Goal: Task Accomplishment & Management: Complete application form

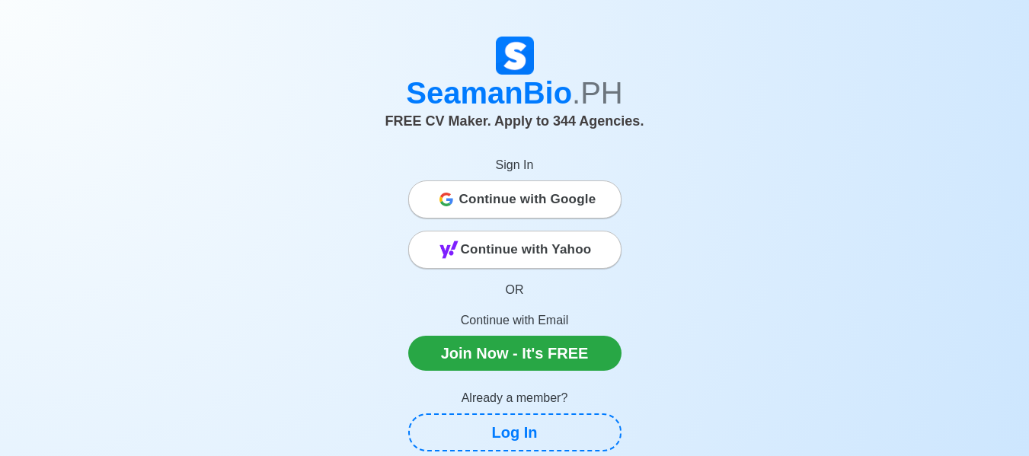
click at [569, 194] on span "Continue with Google" at bounding box center [527, 199] width 137 height 30
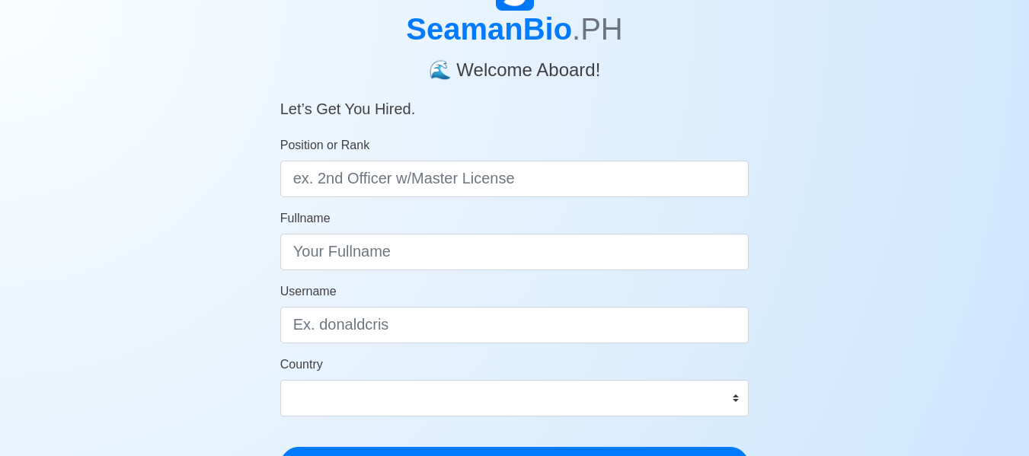
scroll to position [72, 0]
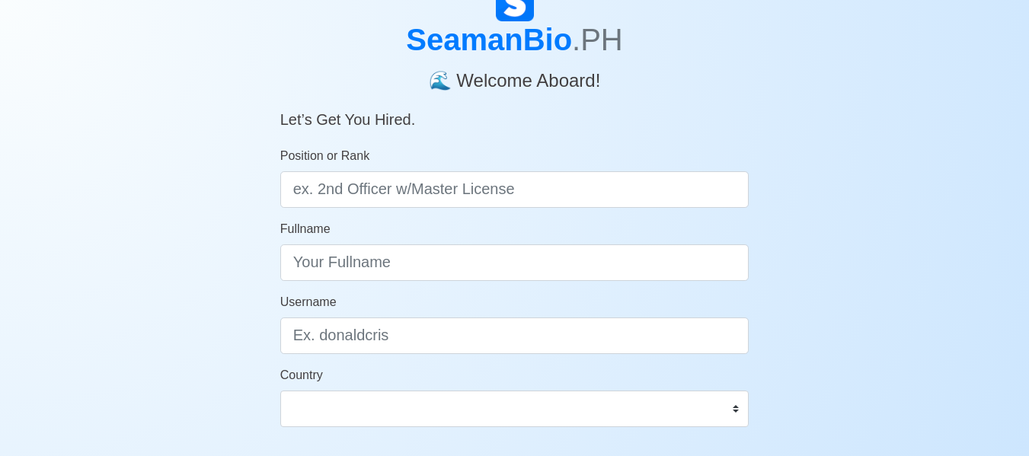
click at [572, 212] on form "Position or Rank Fullname Username Country Afghanistan Åland Islands Albania Al…" at bounding box center [514, 320] width 469 height 347
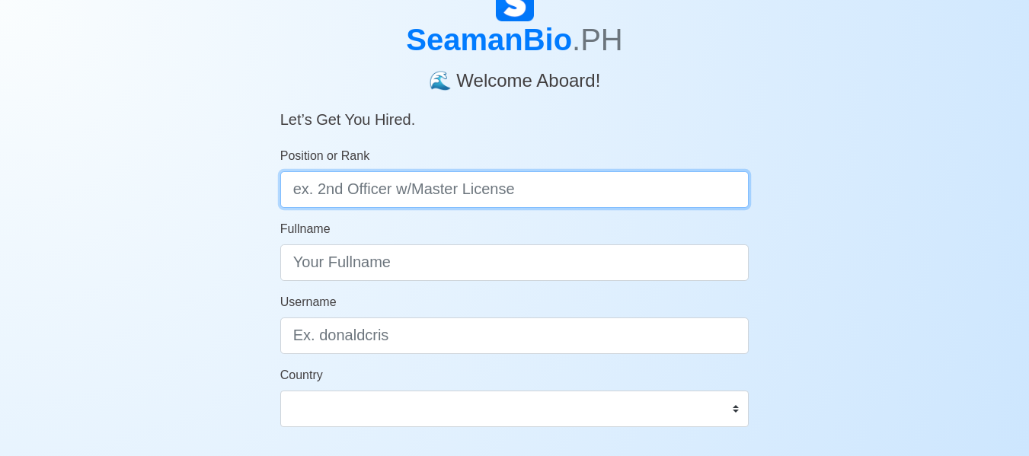
click at [569, 181] on input "Position or Rank" at bounding box center [514, 189] width 469 height 37
type input "d"
type input "Deck Cadet"
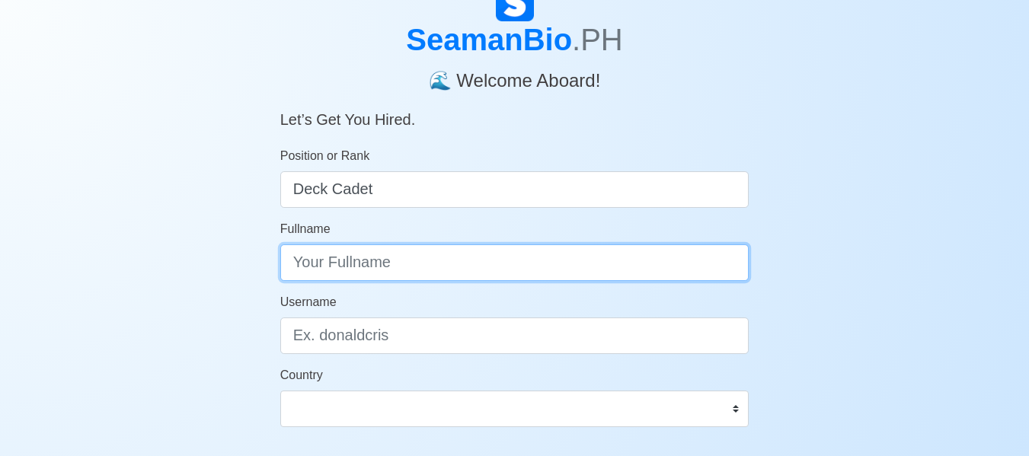
click at [487, 260] on input "Fullname" at bounding box center [514, 262] width 469 height 37
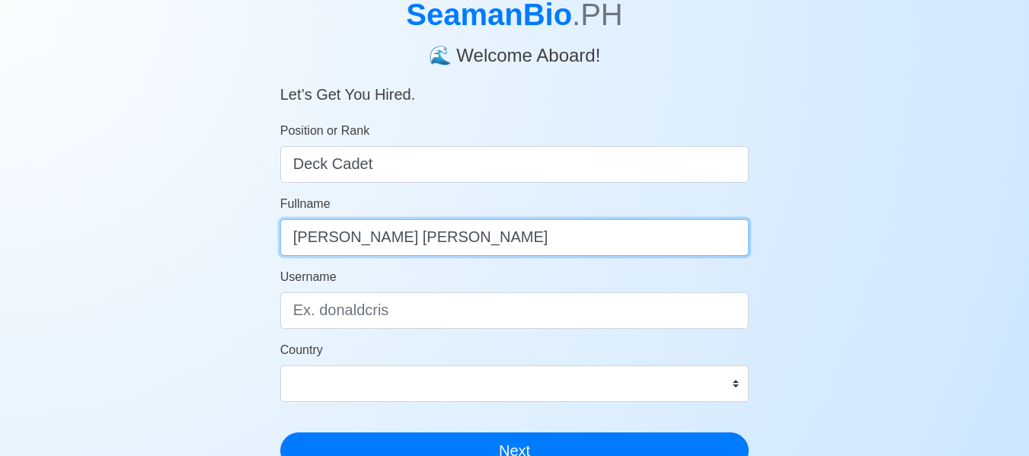
scroll to position [135, 0]
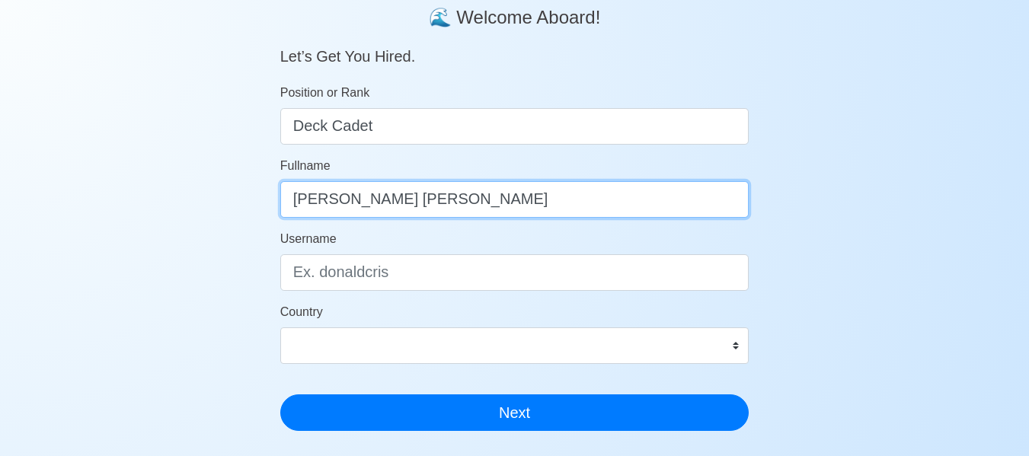
type input "Dale Angelo P. Rivera"
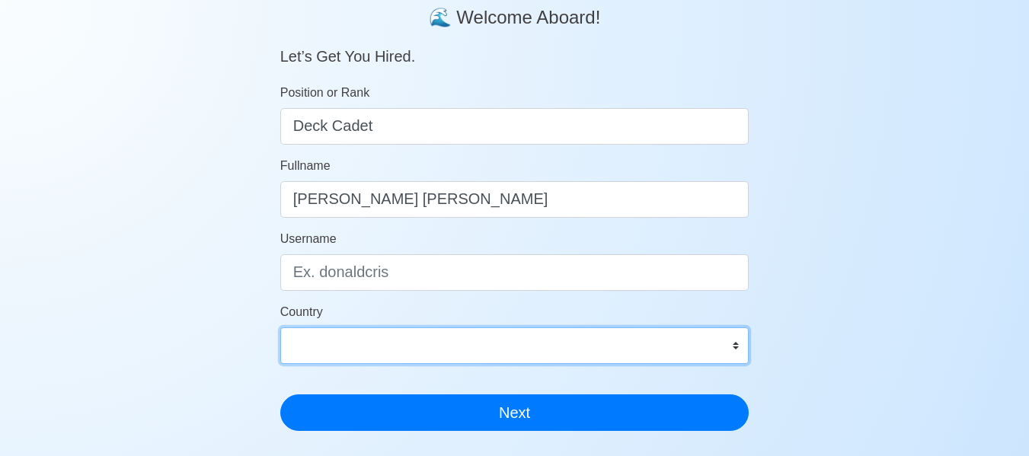
click at [739, 347] on select "Afghanistan Åland Islands Albania Algeria American Samoa Andorra Angola Anguill…" at bounding box center [514, 345] width 469 height 37
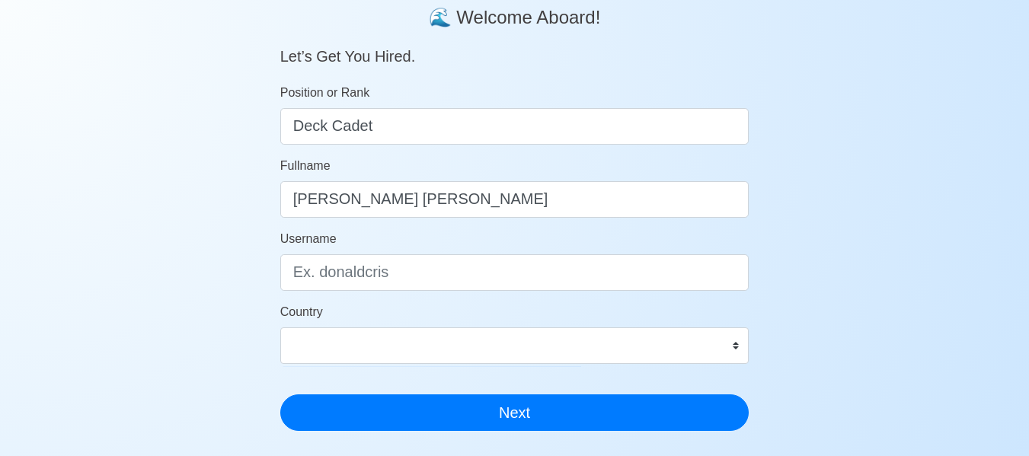
click at [895, 212] on div "SeamanBio .PH 🌊 Welcome Aboard! Let’s Get You Hired. Position or Rank Deck Cade…" at bounding box center [514, 321] width 1029 height 802
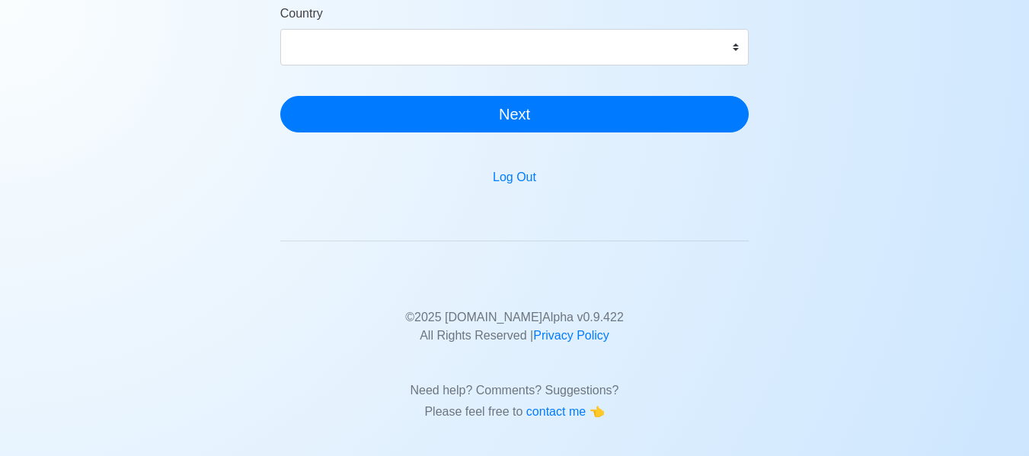
scroll to position [438, 0]
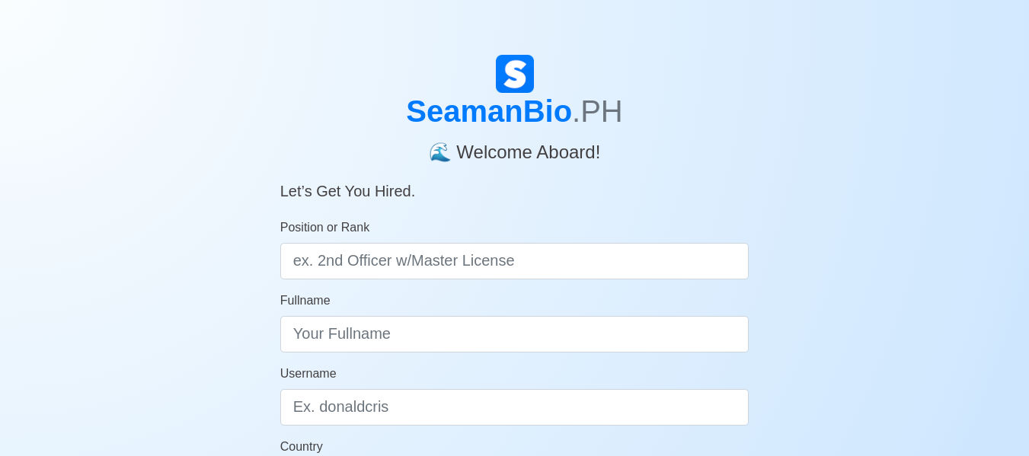
click at [498, 241] on div "Position or Rank" at bounding box center [514, 249] width 469 height 61
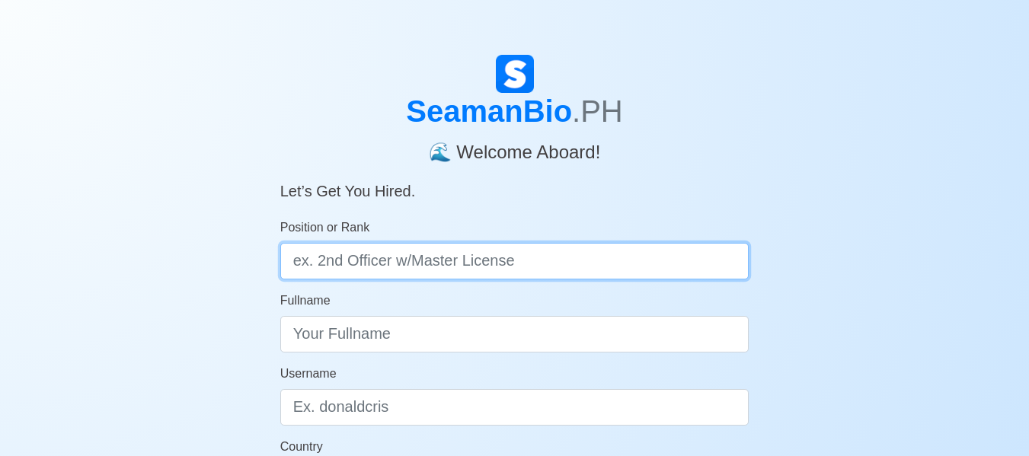
click at [461, 277] on input "Position or Rank" at bounding box center [514, 261] width 469 height 37
type input "Deck"
click at [423, 260] on input "Position or Rank" at bounding box center [514, 261] width 469 height 37
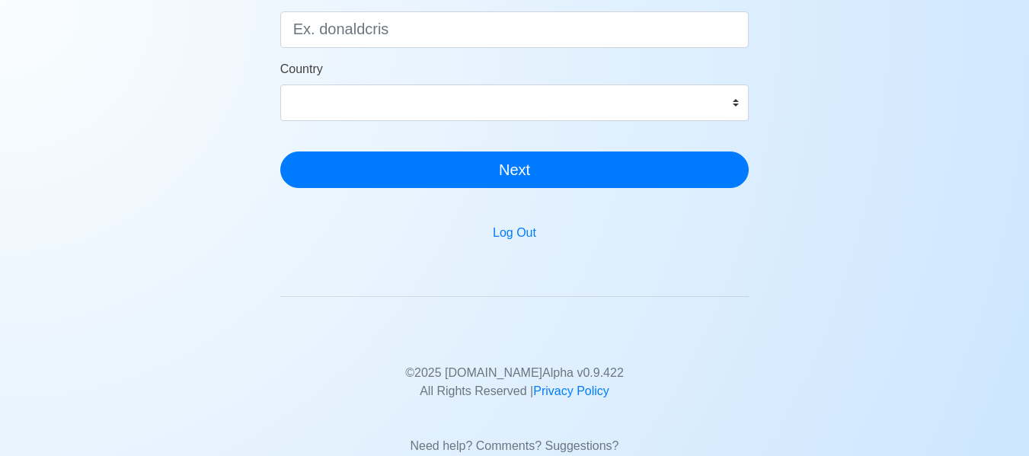
scroll to position [379, 0]
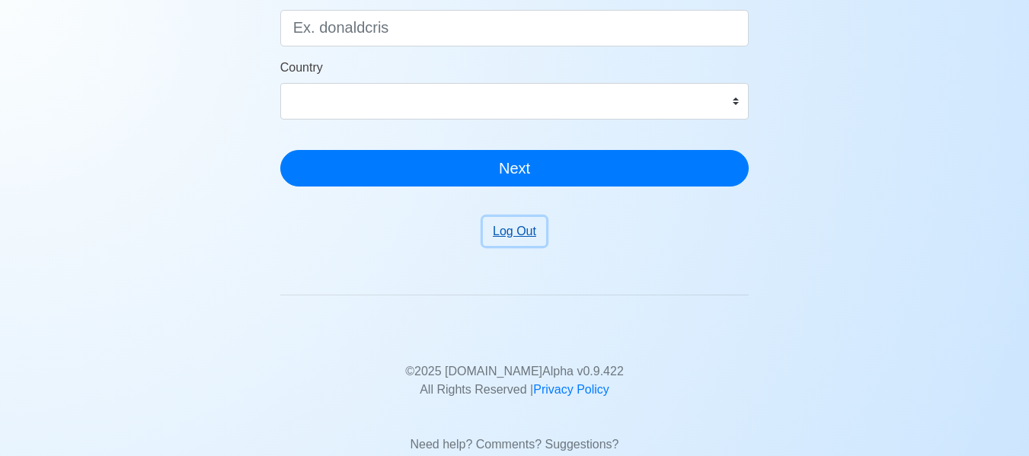
click at [506, 226] on button "Log Out" at bounding box center [514, 231] width 63 height 29
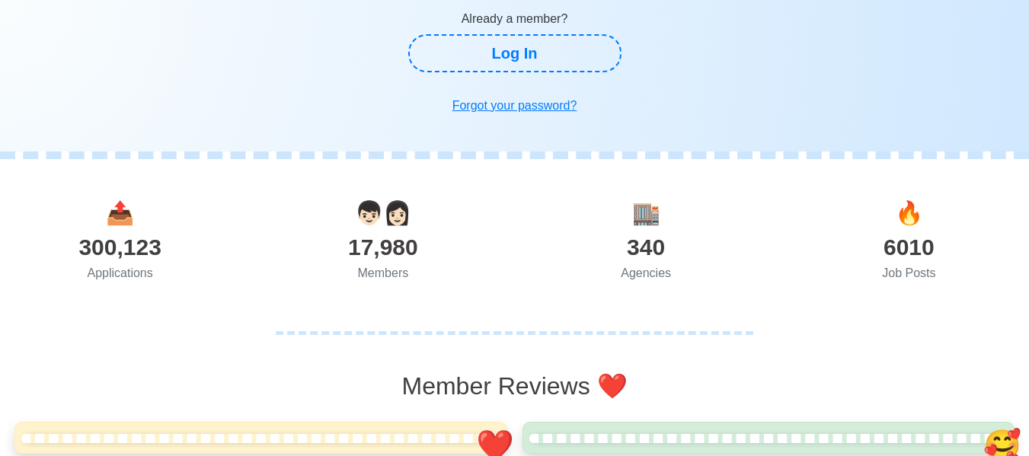
scroll to position [324, 0]
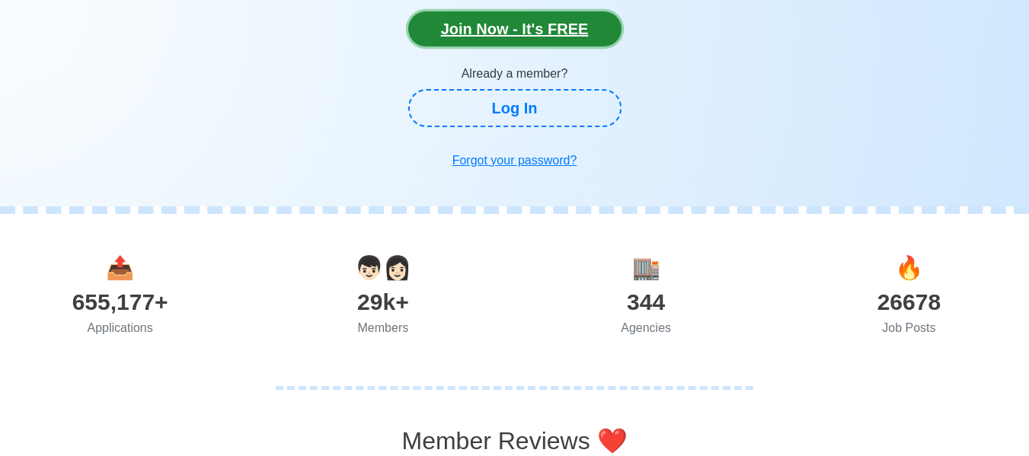
click at [569, 24] on link "Join Now - It's FREE" at bounding box center [514, 28] width 213 height 35
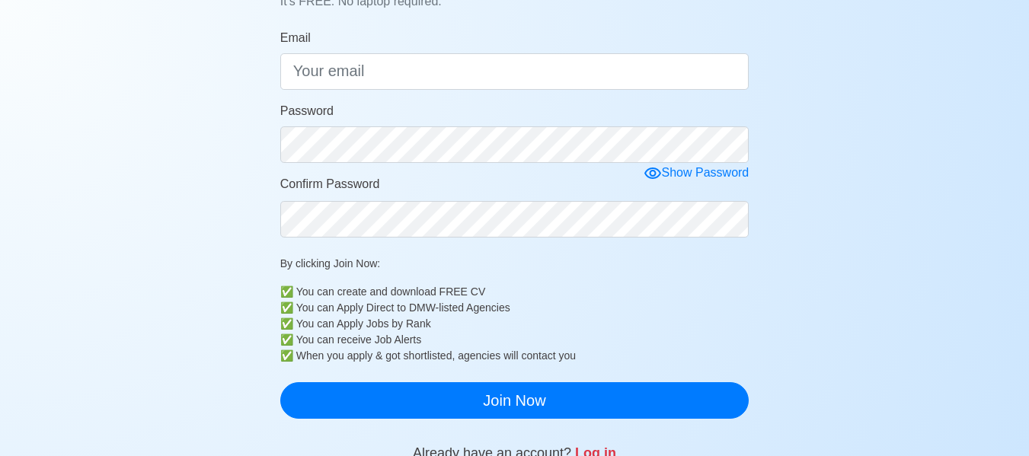
scroll to position [202, 0]
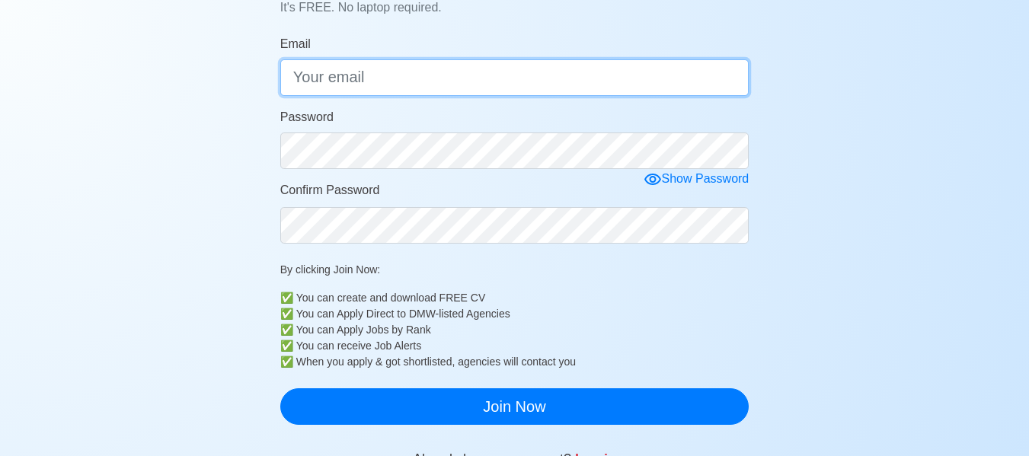
click at [517, 85] on input "Email" at bounding box center [514, 77] width 469 height 37
type input "[EMAIL_ADDRESS][DOMAIN_NAME]"
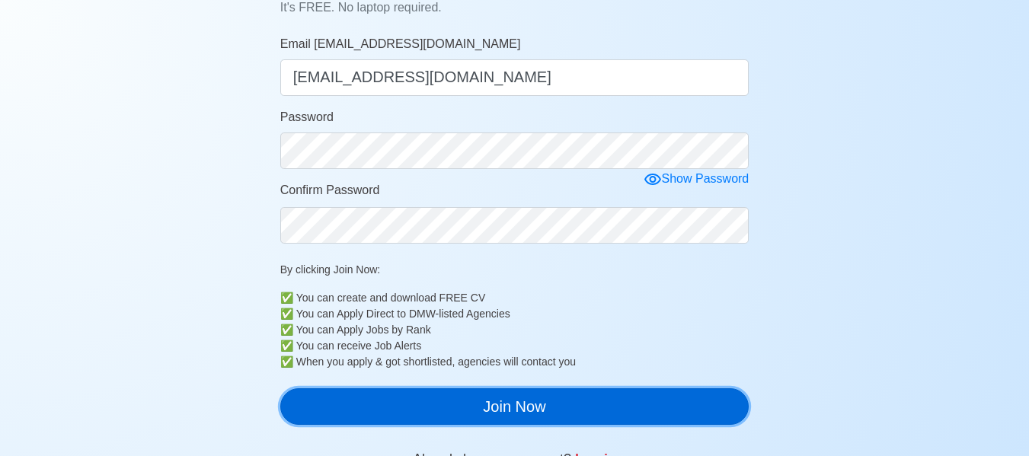
click at [485, 392] on button "Join Now" at bounding box center [514, 406] width 469 height 37
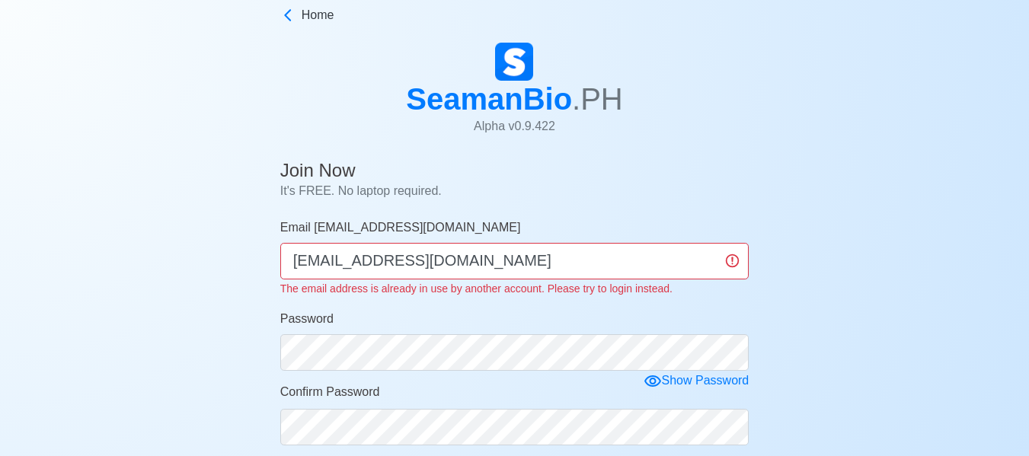
scroll to position [48, 0]
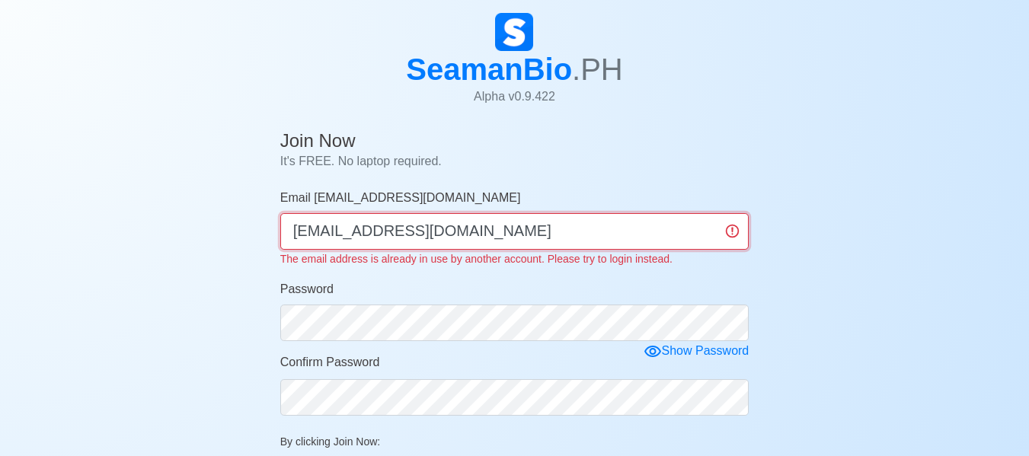
click at [393, 232] on input "[EMAIL_ADDRESS][DOMAIN_NAME]" at bounding box center [514, 231] width 469 height 37
type input "daleangelo0123@gmail.com"
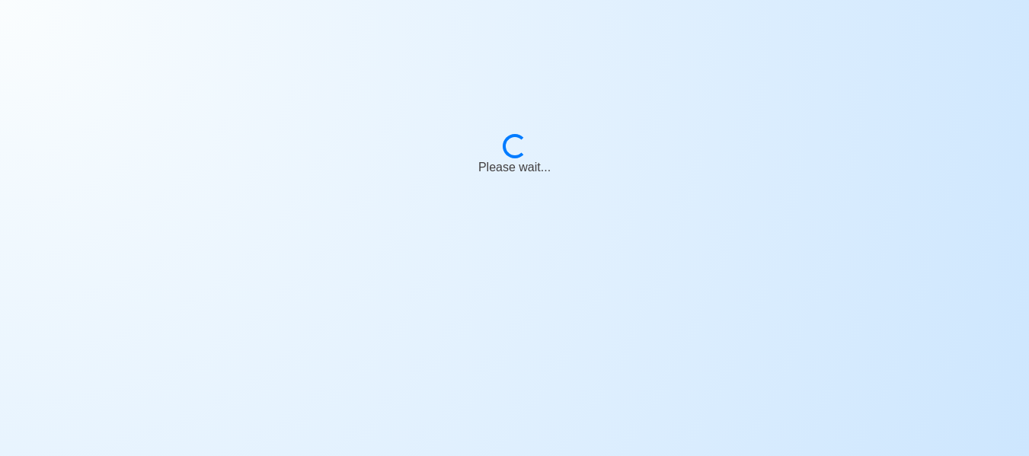
scroll to position [0, 0]
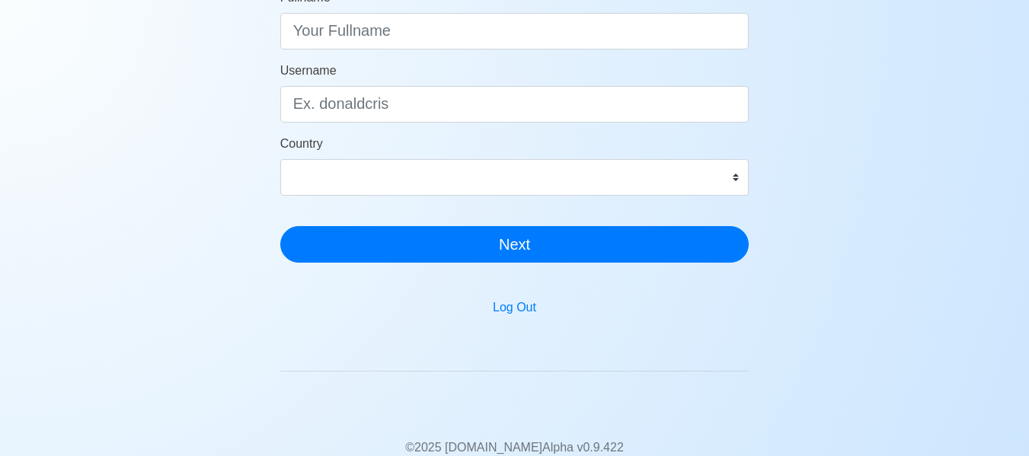
scroll to position [308, 0]
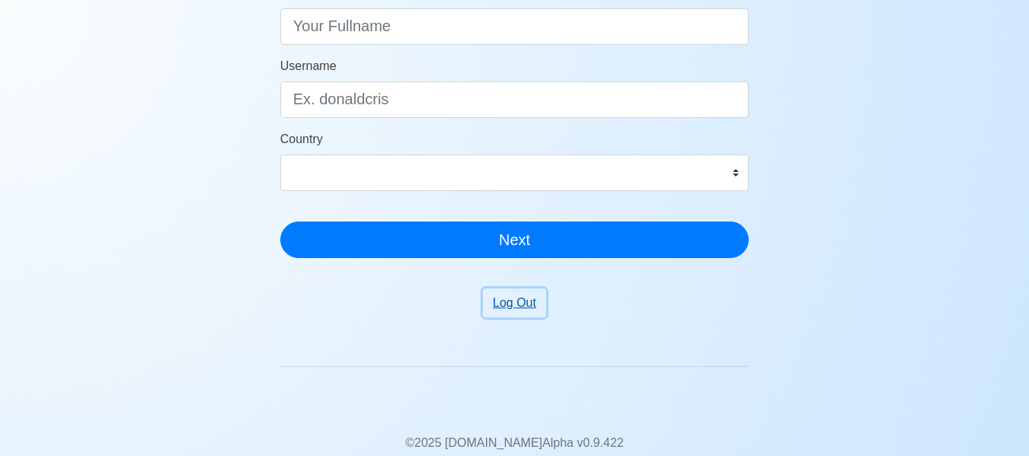
click at [508, 308] on button "Log Out" at bounding box center [514, 303] width 63 height 29
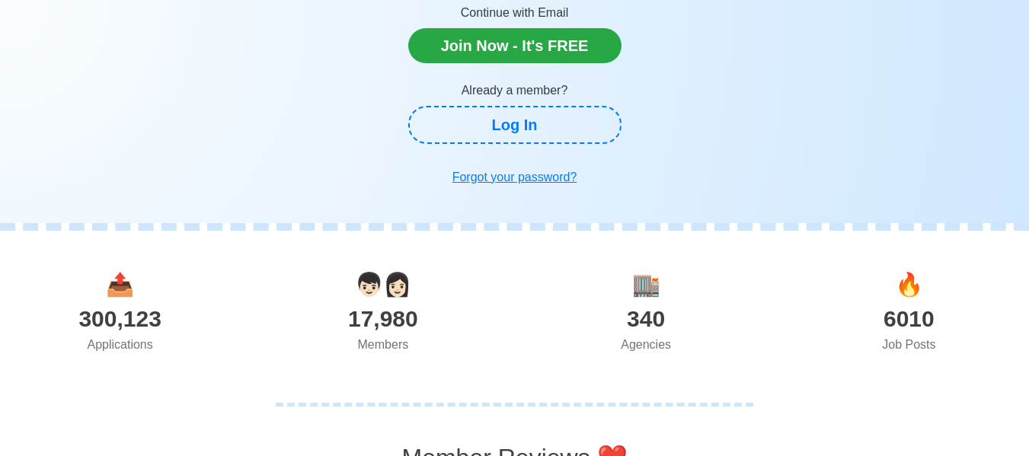
scroll to position [253, 0]
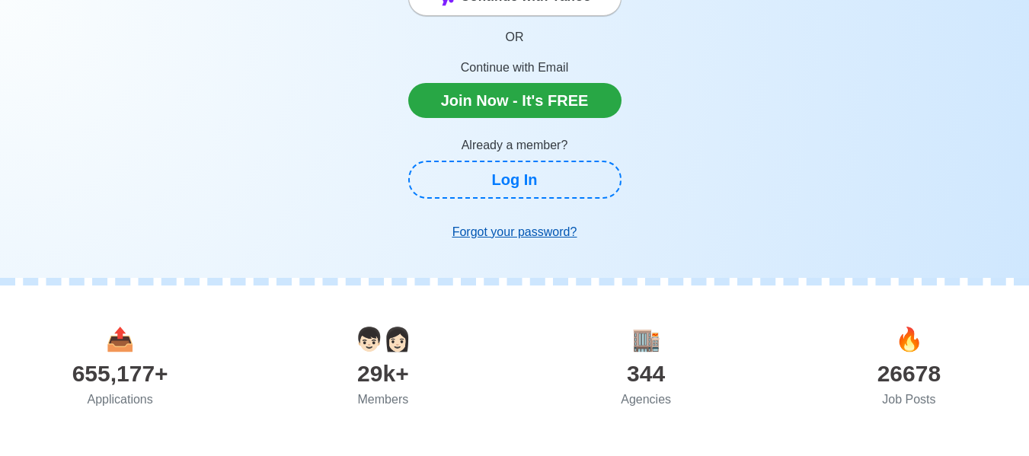
click at [524, 235] on u "Forgot your password?" at bounding box center [514, 231] width 125 height 13
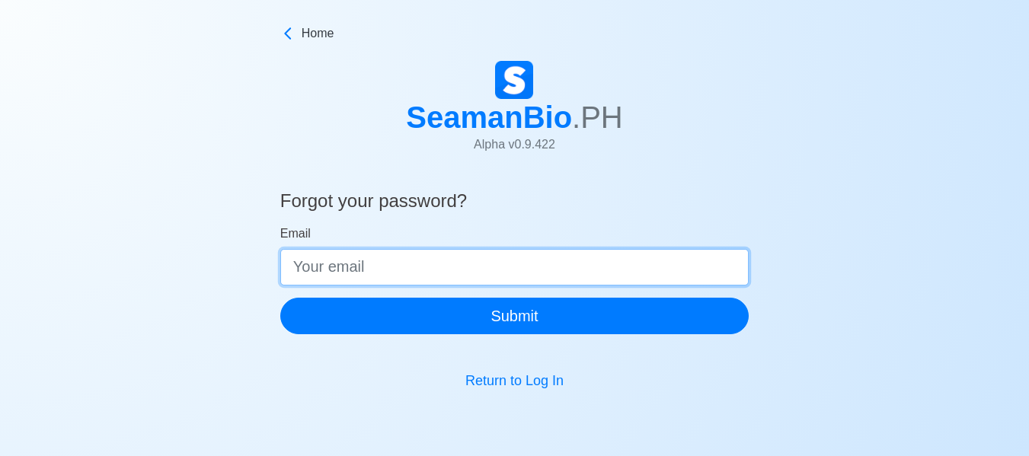
click at [495, 270] on input "Email" at bounding box center [514, 267] width 469 height 37
type input "[EMAIL_ADDRESS][DOMAIN_NAME]"
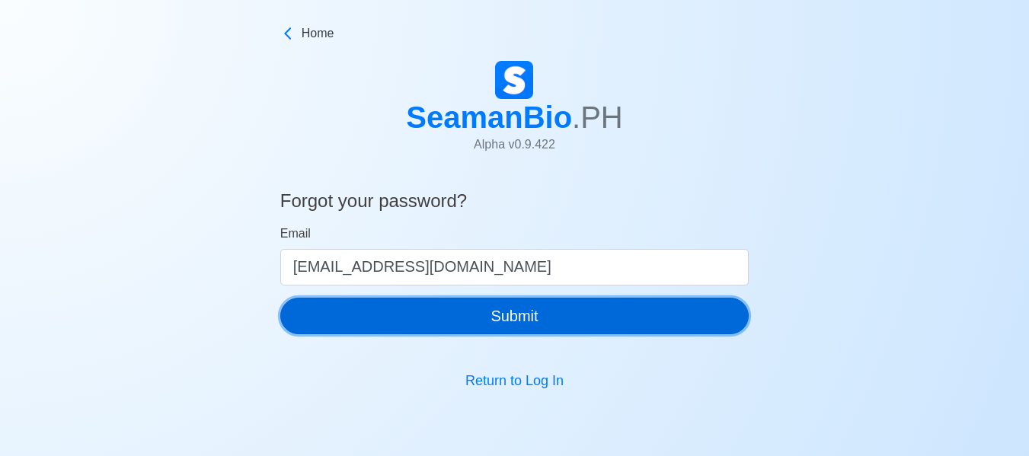
click at [474, 310] on button "Submit" at bounding box center [514, 316] width 469 height 37
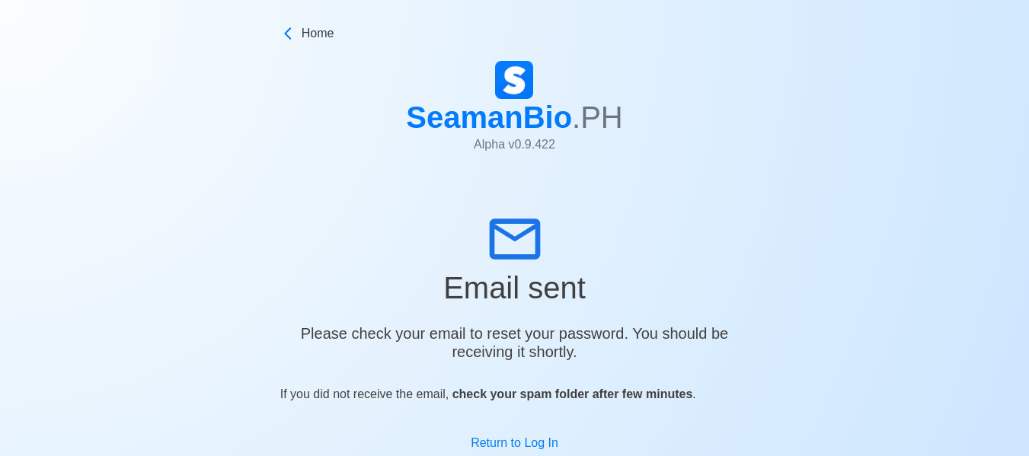
scroll to position [45, 0]
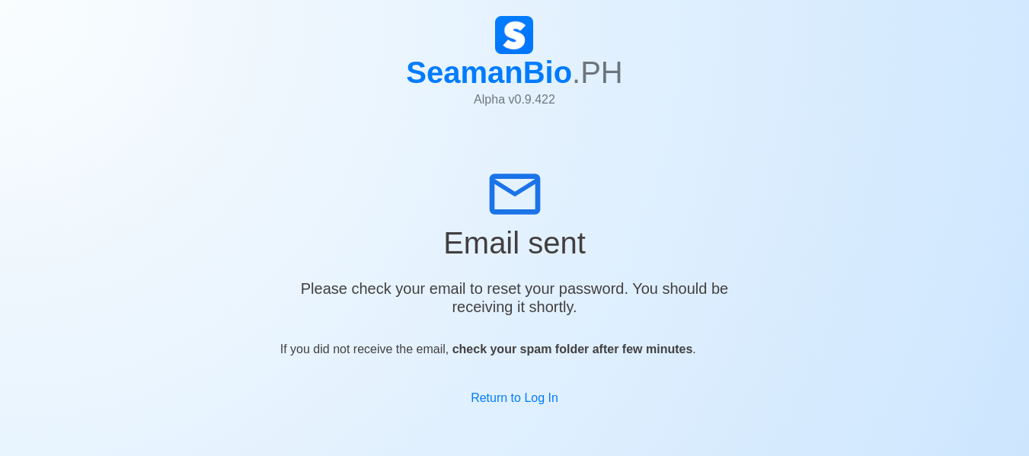
click at [490, 388] on div "If you did not receive the email, check your spam folder after few minutes ." at bounding box center [514, 361] width 469 height 55
click at [495, 397] on link "Return to Log In" at bounding box center [515, 397] width 88 height 13
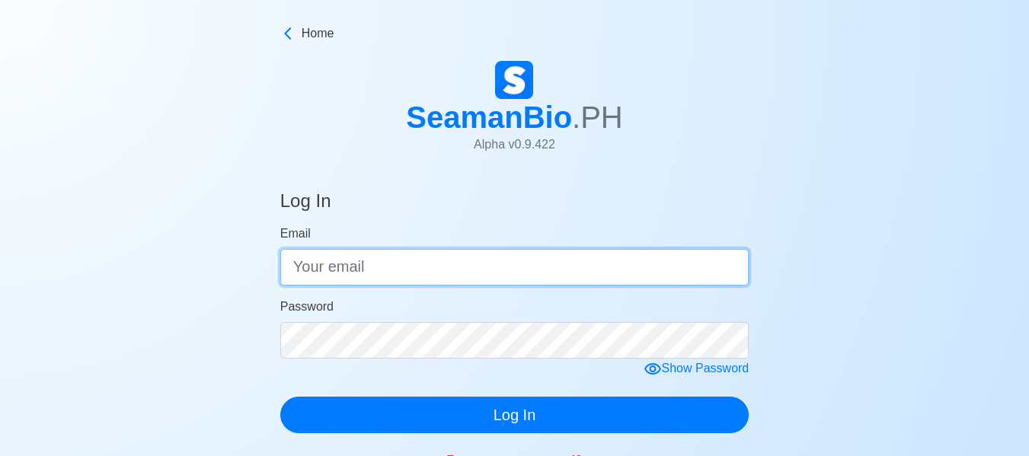
click at [452, 263] on input "Email" at bounding box center [514, 267] width 469 height 37
click at [280, 397] on button "Log In" at bounding box center [514, 415] width 469 height 37
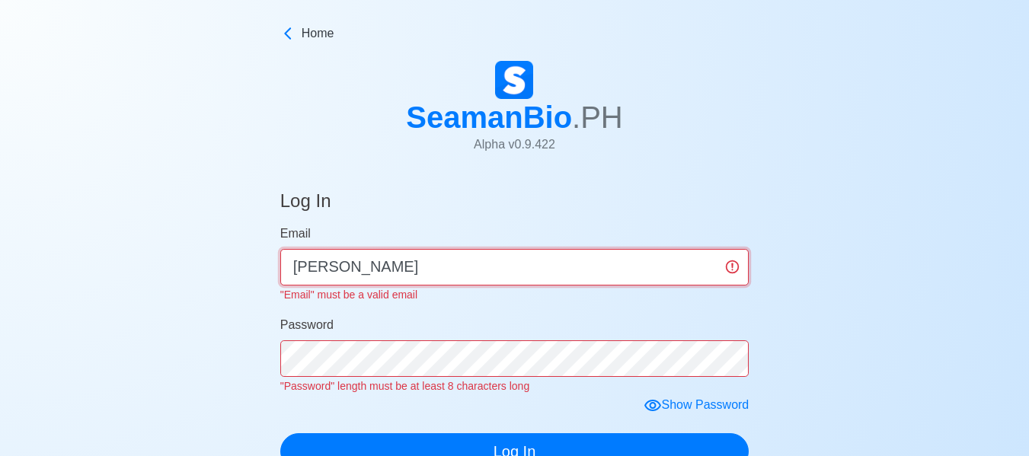
type input "[EMAIL_ADDRESS][DOMAIN_NAME]"
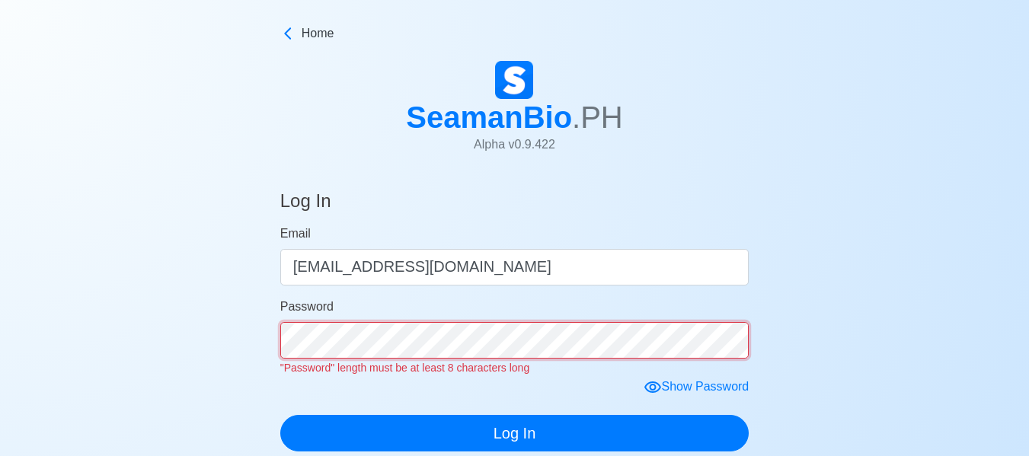
click button "Log In" at bounding box center [514, 433] width 469 height 37
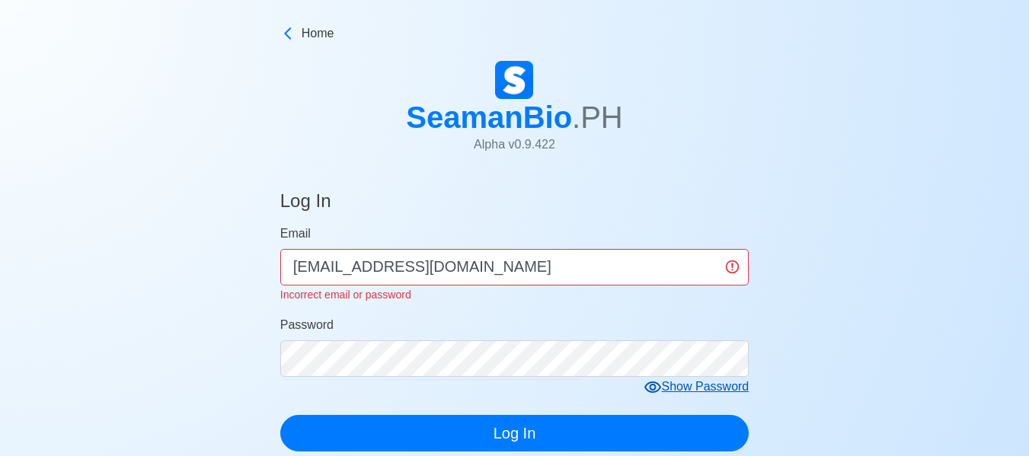
click at [663, 382] on div "Show Password" at bounding box center [696, 387] width 106 height 19
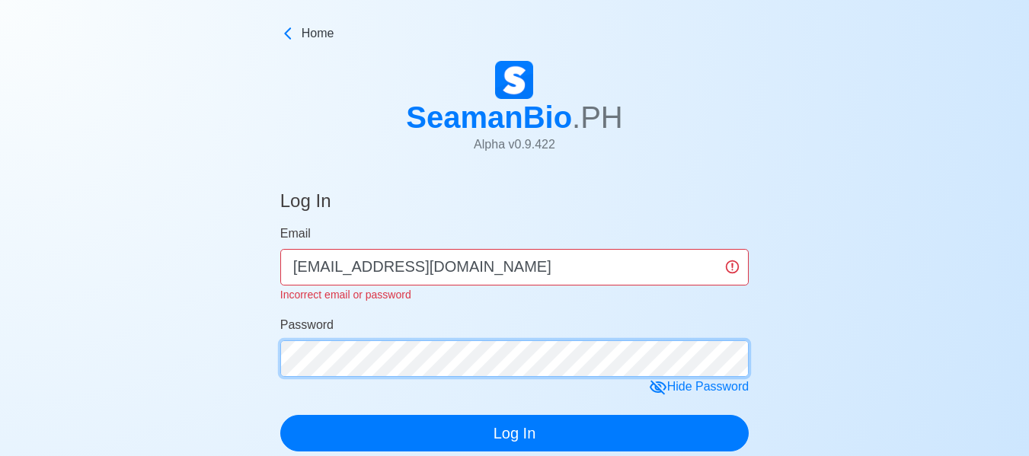
click button "Log In" at bounding box center [514, 433] width 469 height 37
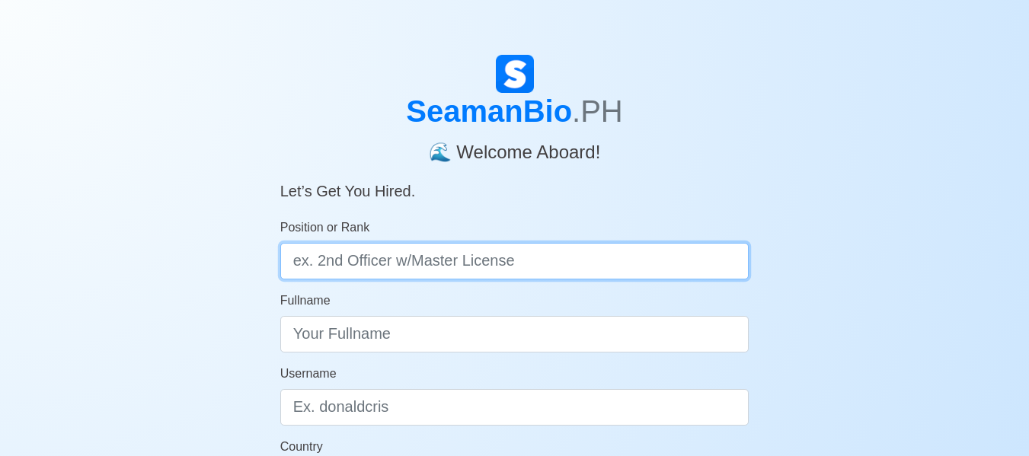
click at [445, 273] on input "Position or Rank" at bounding box center [514, 261] width 469 height 37
type input "Deck Cadet"
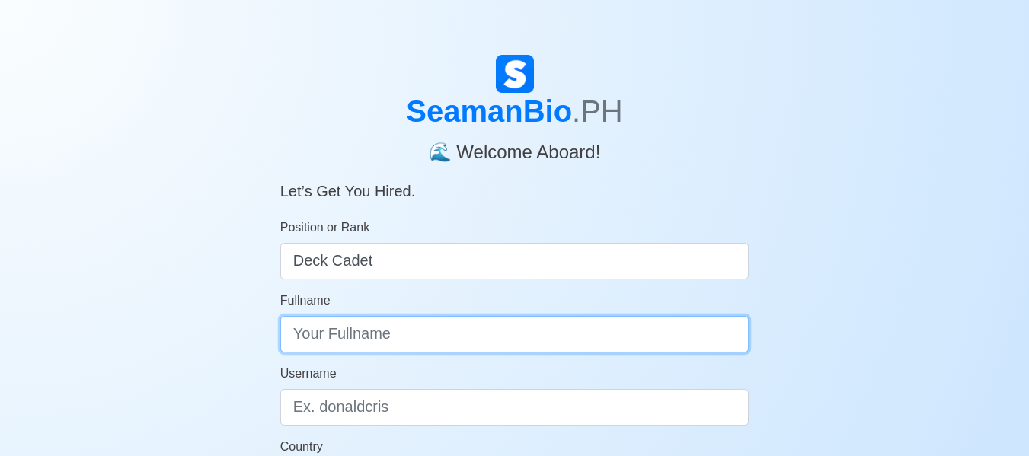
click at [437, 324] on input "Fullname" at bounding box center [514, 334] width 469 height 37
type input "[PERSON_NAME]"
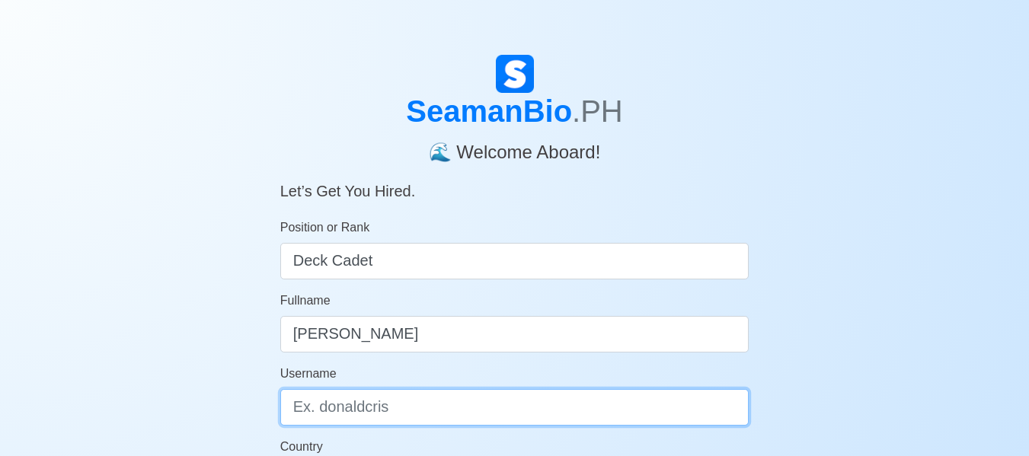
click at [426, 393] on input "Username" at bounding box center [514, 407] width 469 height 37
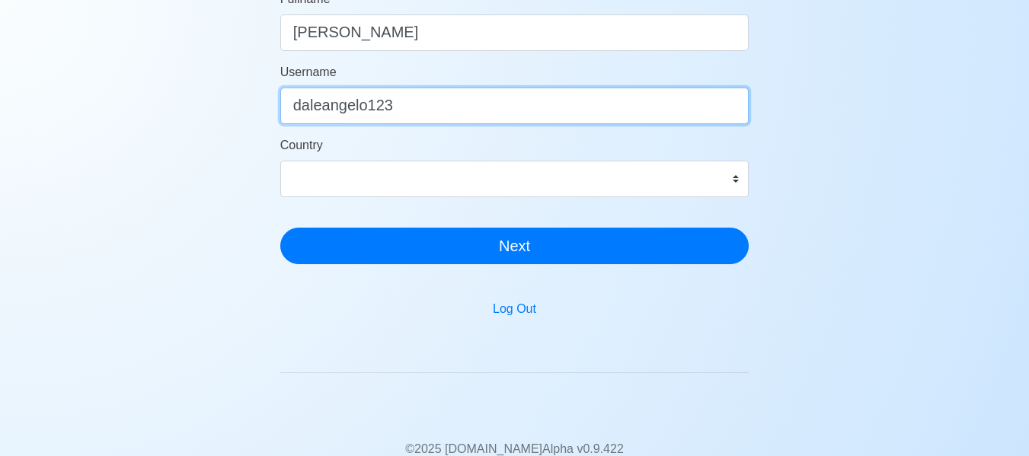
scroll to position [303, 0]
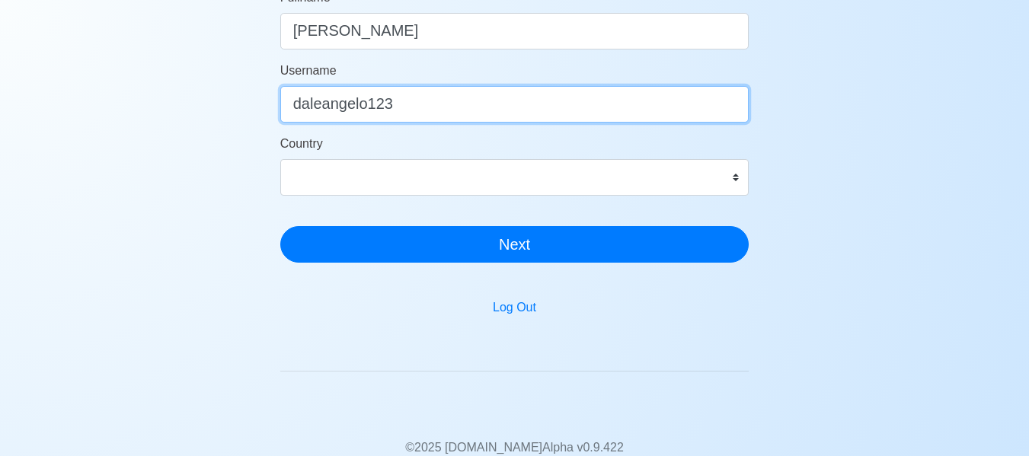
type input "daleangelo123"
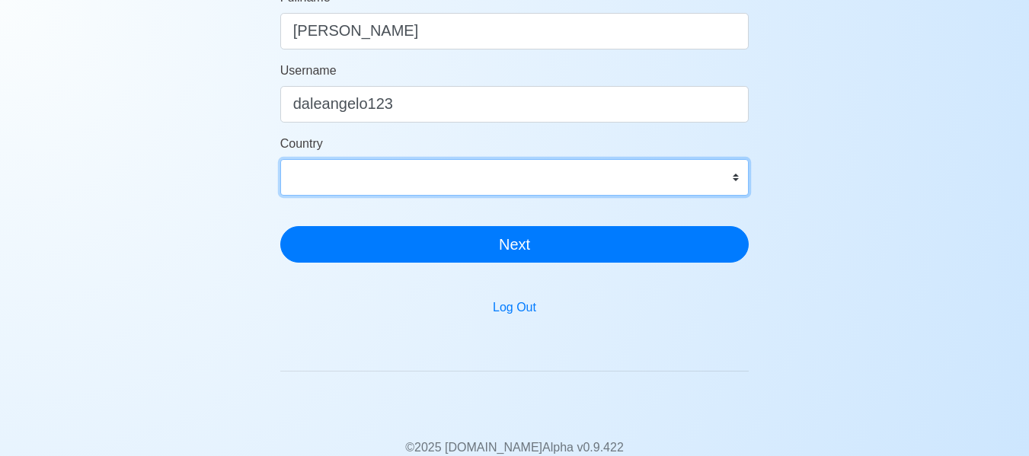
click at [561, 178] on select "Afghanistan Åland Islands Albania Algeria American Samoa Andorra Angola Anguill…" at bounding box center [514, 177] width 469 height 37
click at [435, 191] on select "Afghanistan Åland Islands Albania Algeria American Samoa Andorra Angola Anguill…" at bounding box center [514, 177] width 469 height 37
click at [429, 172] on select "Afghanistan Åland Islands Albania Algeria American Samoa Andorra Angola Anguill…" at bounding box center [514, 177] width 469 height 37
select select "PH"
click at [280, 159] on select "Afghanistan Åland Islands Albania Algeria American Samoa Andorra Angola Anguill…" at bounding box center [514, 177] width 469 height 37
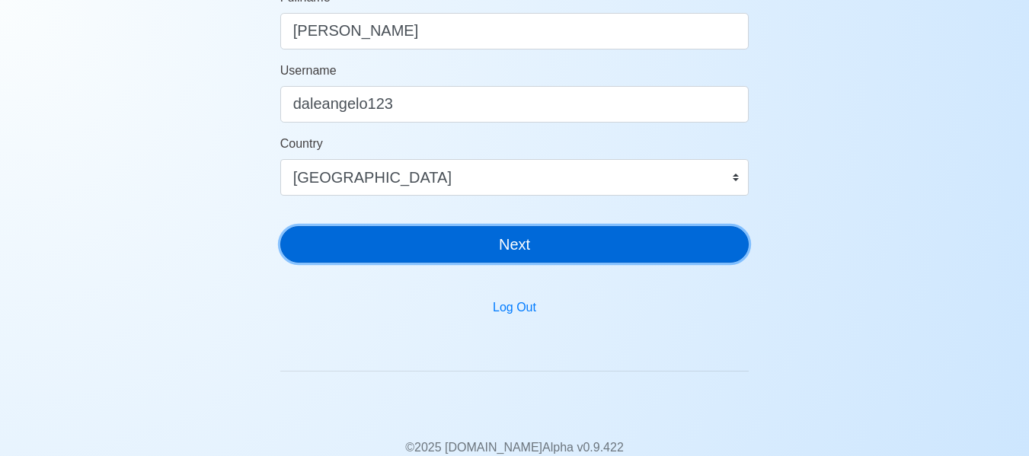
click at [467, 257] on button "Next" at bounding box center [514, 244] width 469 height 37
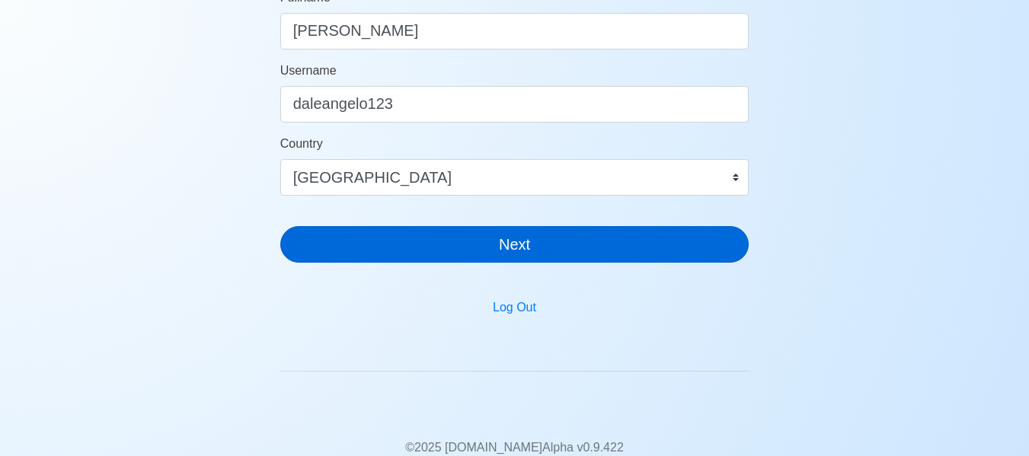
scroll to position [18, 0]
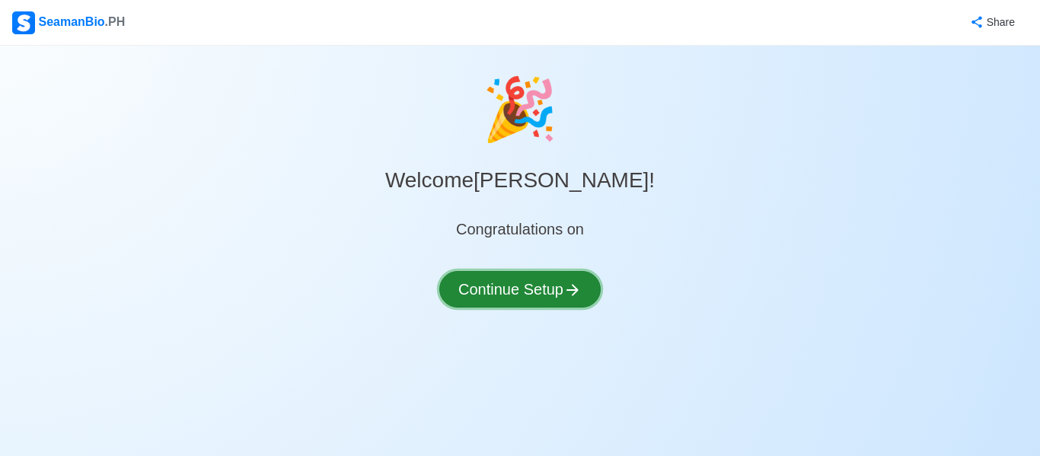
click at [512, 289] on button "Continue Setup" at bounding box center [519, 289] width 161 height 37
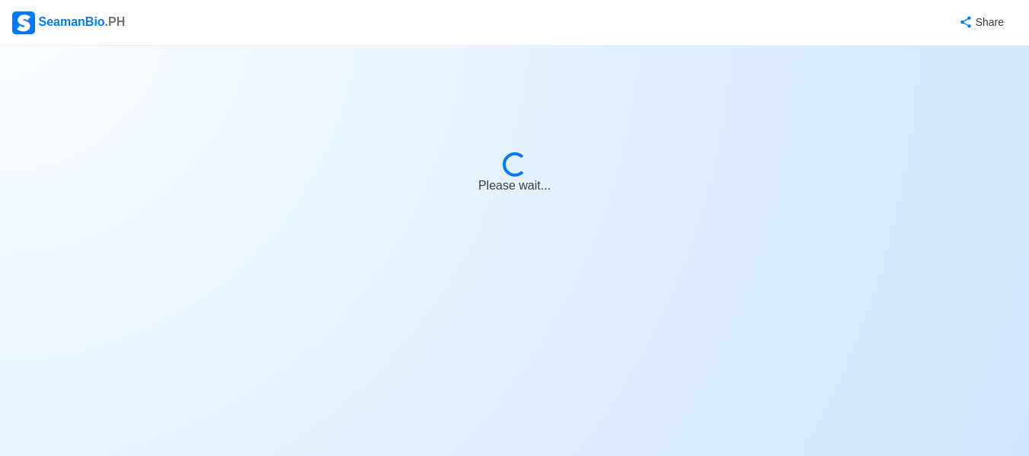
select select "Visible for Hiring"
select select "PH"
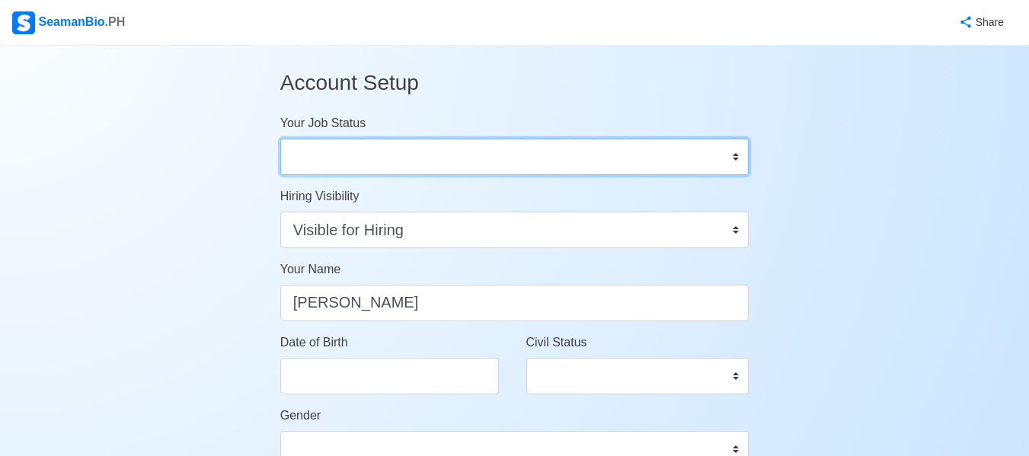
click at [497, 143] on select "Onboard Actively Looking for Job Not Looking for Job" at bounding box center [514, 157] width 469 height 37
click at [280, 139] on select "Onboard Actively Looking for Job Not Looking for Job" at bounding box center [514, 157] width 469 height 37
click at [487, 142] on select "Onboard Actively Looking for Job Not Looking for Job" at bounding box center [514, 157] width 469 height 37
select select "Actively Looking for Job"
click at [280, 139] on select "Onboard Actively Looking for Job Not Looking for Job" at bounding box center [514, 157] width 469 height 37
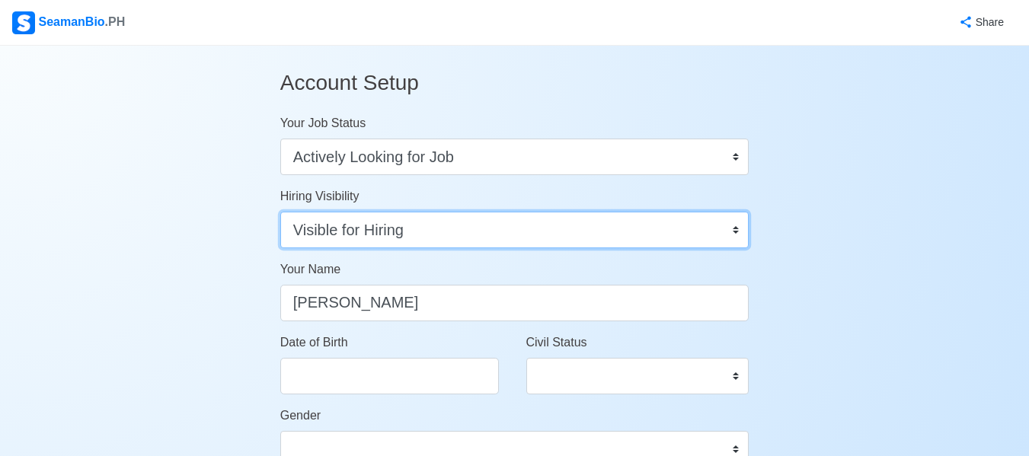
click at [463, 229] on select "Visible for Hiring Not Visible for Hiring" at bounding box center [514, 230] width 469 height 37
click at [280, 212] on select "Visible for Hiring Not Visible for Hiring" at bounding box center [514, 230] width 469 height 37
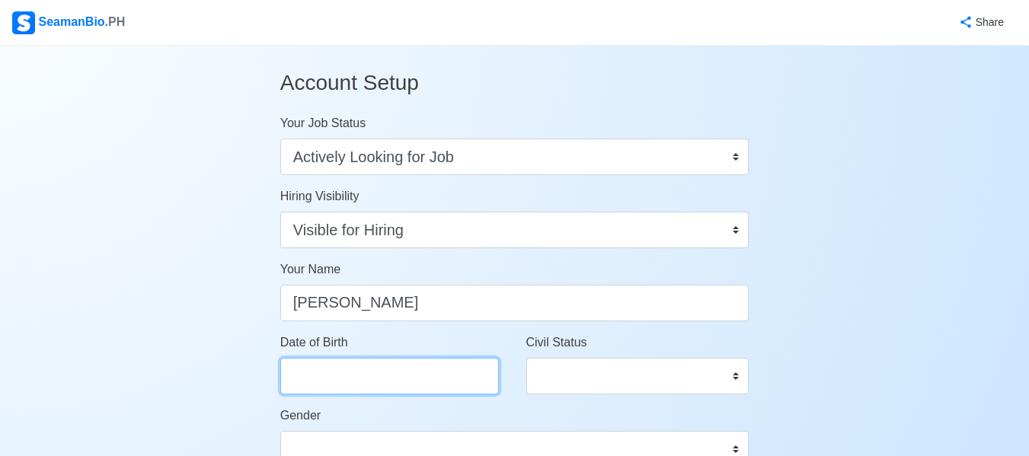
select select "****"
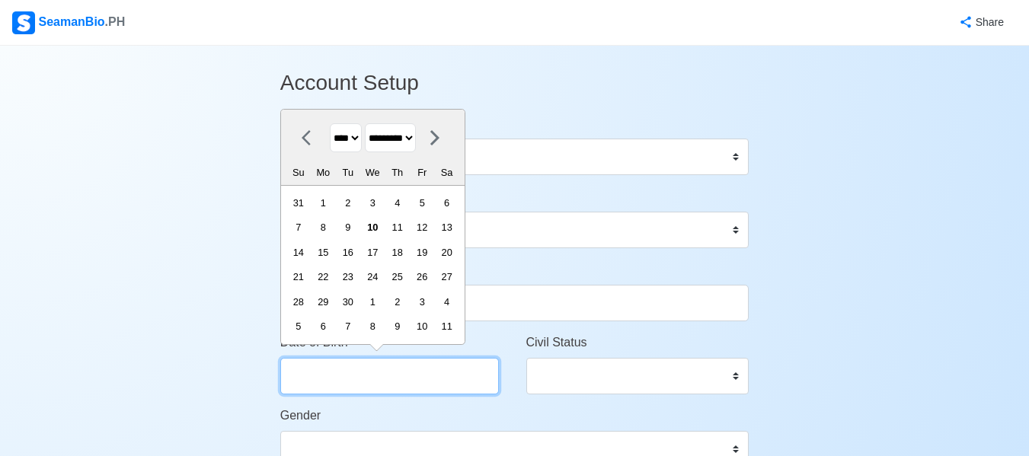
click at [428, 366] on input "Date of Birth" at bounding box center [389, 376] width 219 height 37
click at [303, 139] on icon at bounding box center [305, 138] width 9 height 15
select select "******"
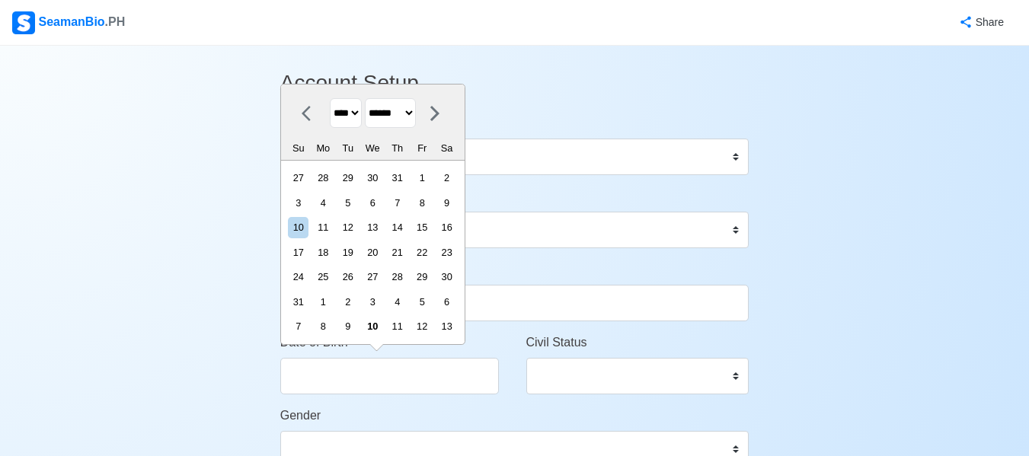
click at [361, 108] on select "**** **** **** **** **** **** **** **** **** **** **** **** **** **** **** ****…" at bounding box center [346, 113] width 32 height 30
select select "****"
click at [330, 123] on select "**** **** **** **** **** **** **** **** **** **** **** **** **** **** **** ****…" at bounding box center [346, 113] width 32 height 30
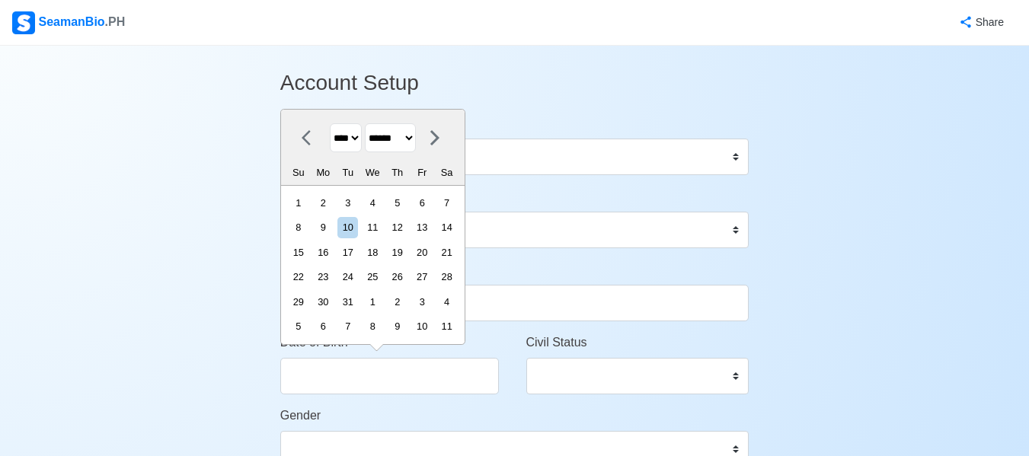
click at [416, 138] on select "******* ******** ***** ***** *** **** **** ****** ********* ******* ******** **…" at bounding box center [390, 138] width 51 height 30
select select "****"
click at [371, 123] on select "******* ******** ***** ***** *** **** **** ****** ********* ******* ******** **…" at bounding box center [390, 138] width 51 height 30
click at [383, 250] on div "14" at bounding box center [372, 252] width 21 height 21
type input "[DATE]"
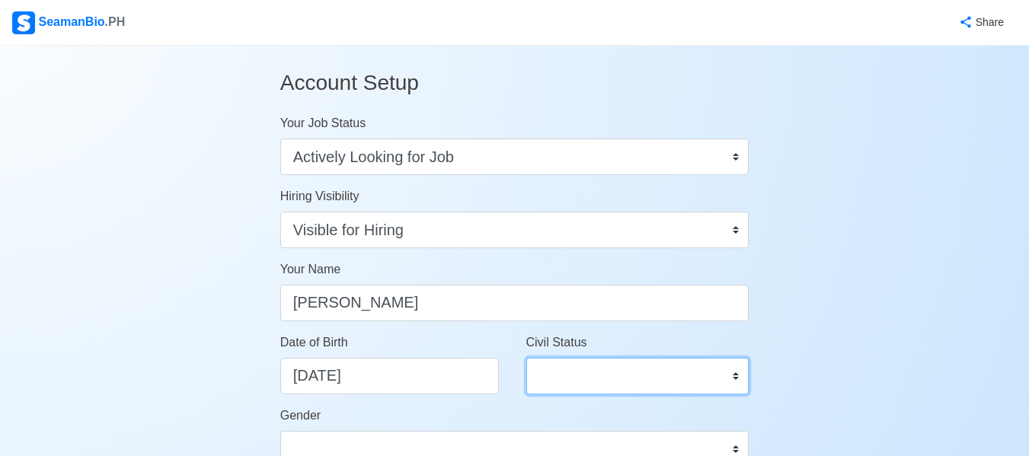
click at [624, 376] on select "Single Married Widowed Separated" at bounding box center [637, 376] width 223 height 37
select select "Single"
click at [526, 358] on select "Single Married Widowed Separated" at bounding box center [637, 376] width 223 height 37
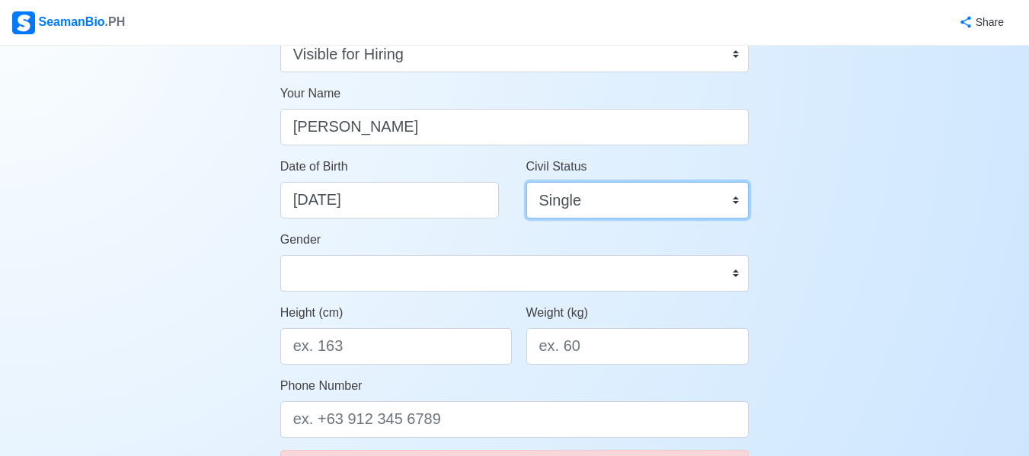
scroll to position [191, 0]
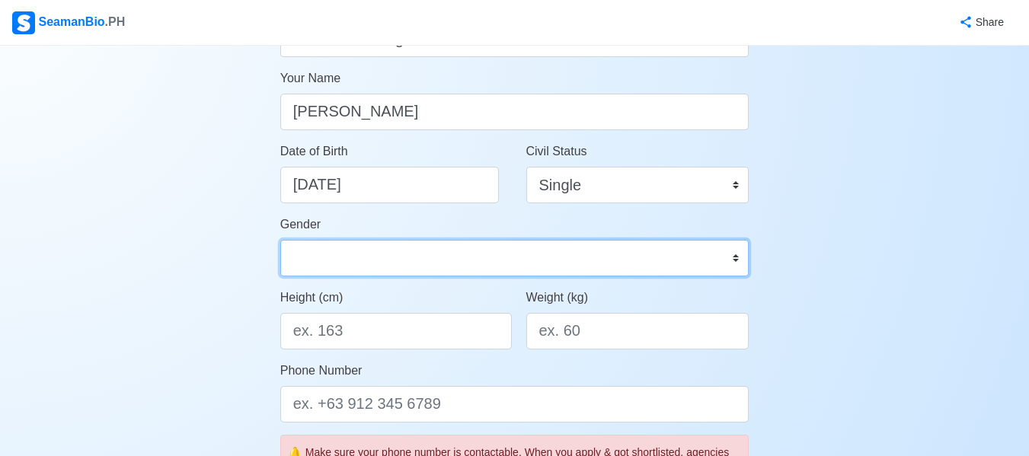
click at [640, 262] on select "Male Female" at bounding box center [514, 258] width 469 height 37
select select "[DEMOGRAPHIC_DATA]"
click at [280, 240] on select "Male Female" at bounding box center [514, 258] width 469 height 37
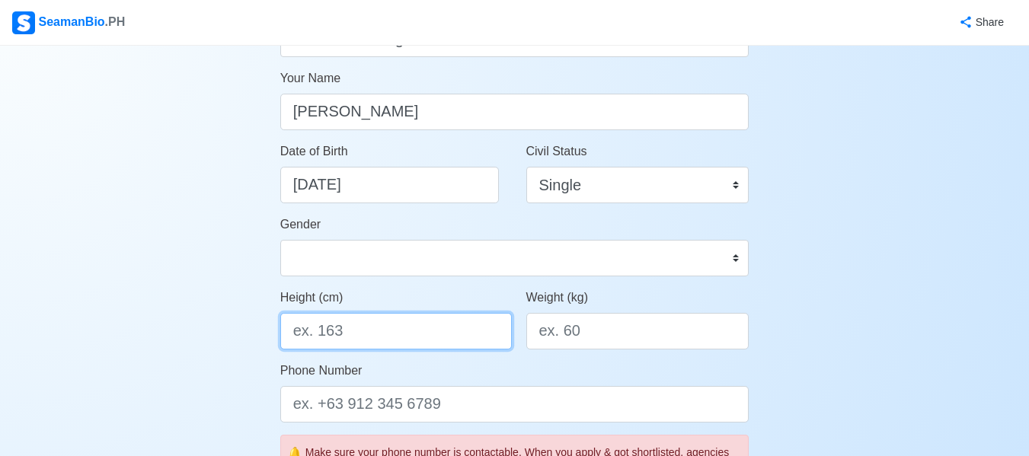
click at [453, 328] on input "Height (cm)" at bounding box center [395, 331] width 231 height 37
type input "170"
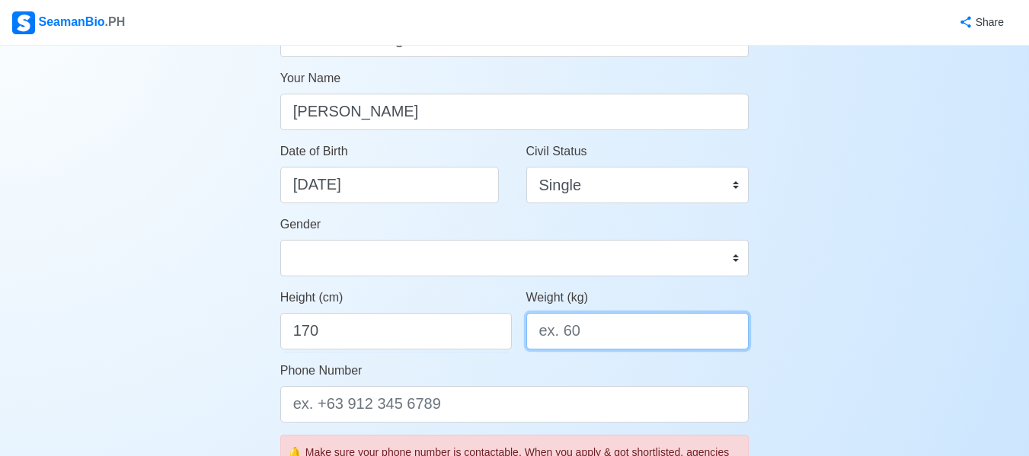
click at [554, 330] on input "Weight (kg)" at bounding box center [637, 331] width 223 height 37
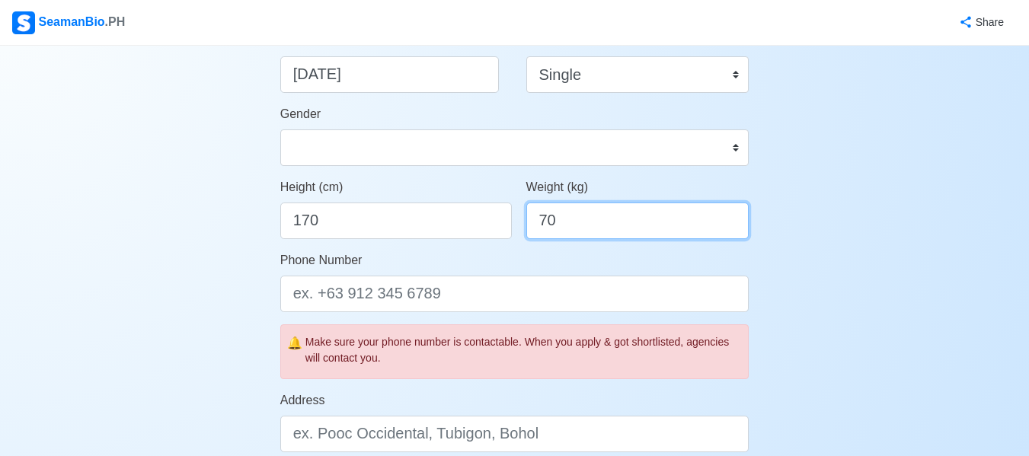
scroll to position [311, 0]
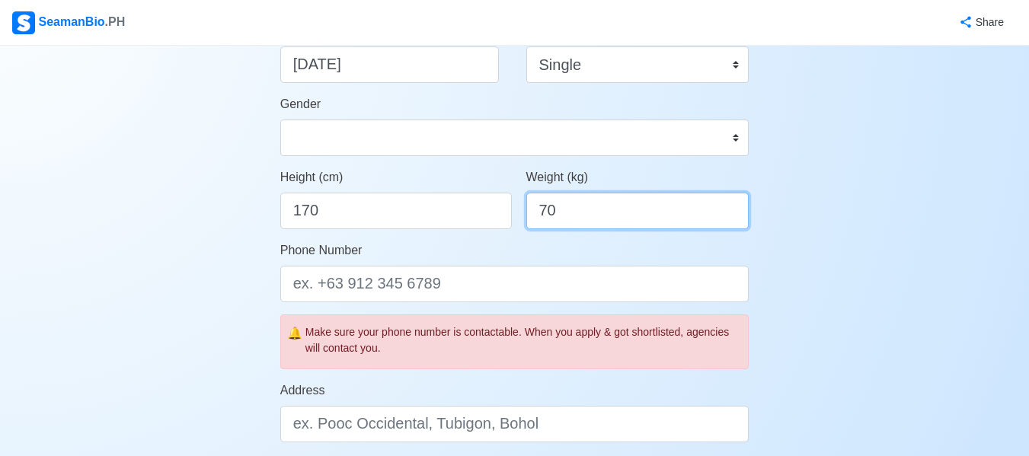
type input "70"
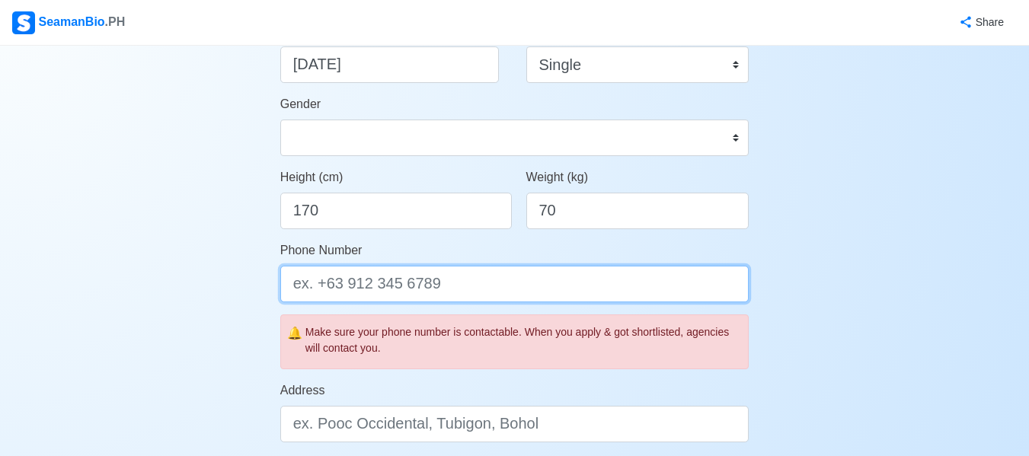
click at [614, 281] on input "Phone Number" at bounding box center [514, 284] width 469 height 37
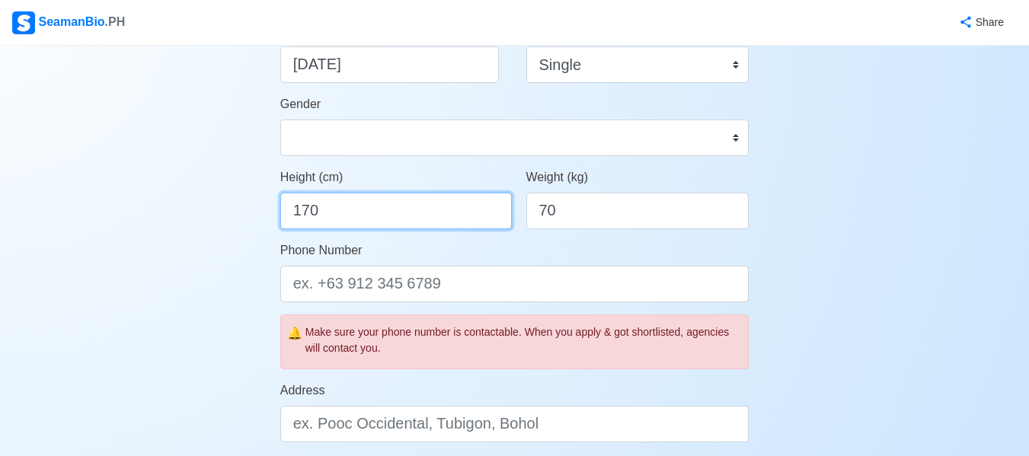
click at [455, 205] on input "170" at bounding box center [395, 211] width 231 height 37
type input "180"
click at [426, 263] on div "Phone Number" at bounding box center [514, 271] width 469 height 61
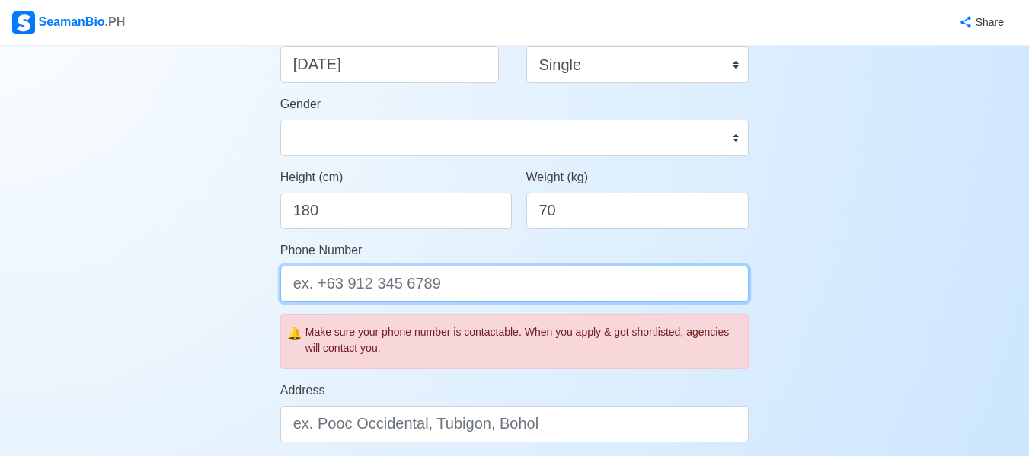
click at [414, 298] on input "Phone Number" at bounding box center [514, 284] width 469 height 37
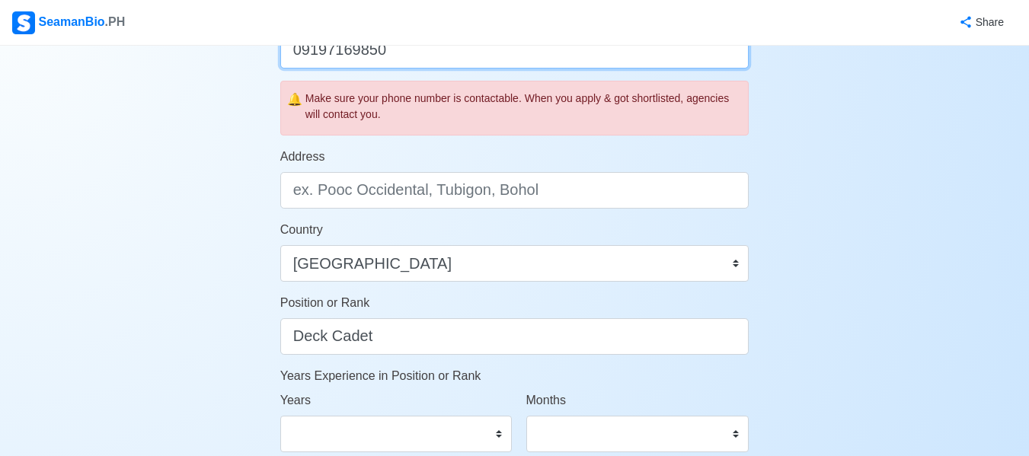
type input "09197169850"
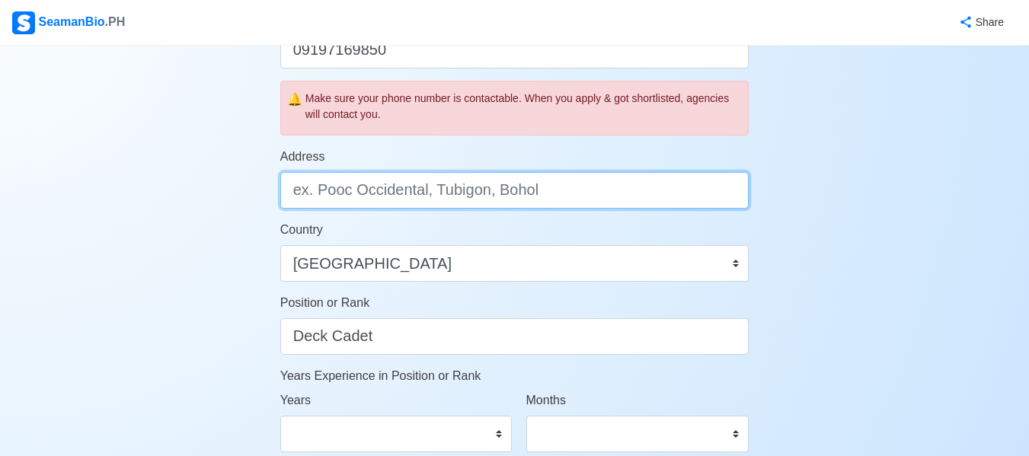
click at [636, 179] on input "Address" at bounding box center [514, 190] width 469 height 37
type input "[PERSON_NAME], [GEOGRAPHIC_DATA][PERSON_NAME], [GEOGRAPHIC_DATA]"
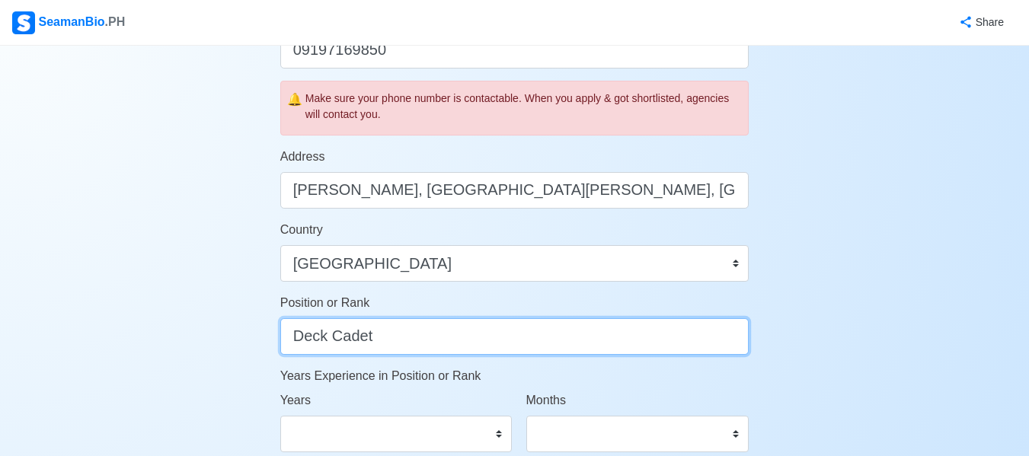
click at [626, 342] on input "Deck Cadet" at bounding box center [514, 336] width 469 height 37
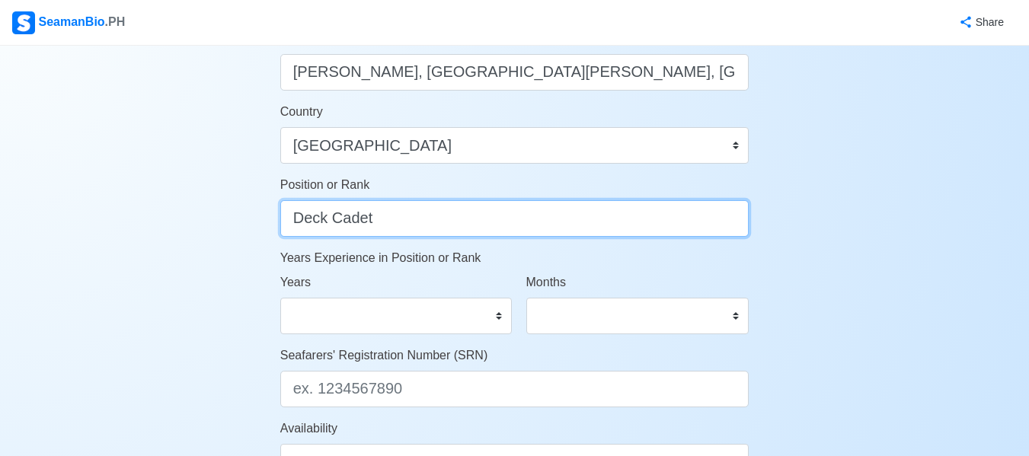
scroll to position [678, 0]
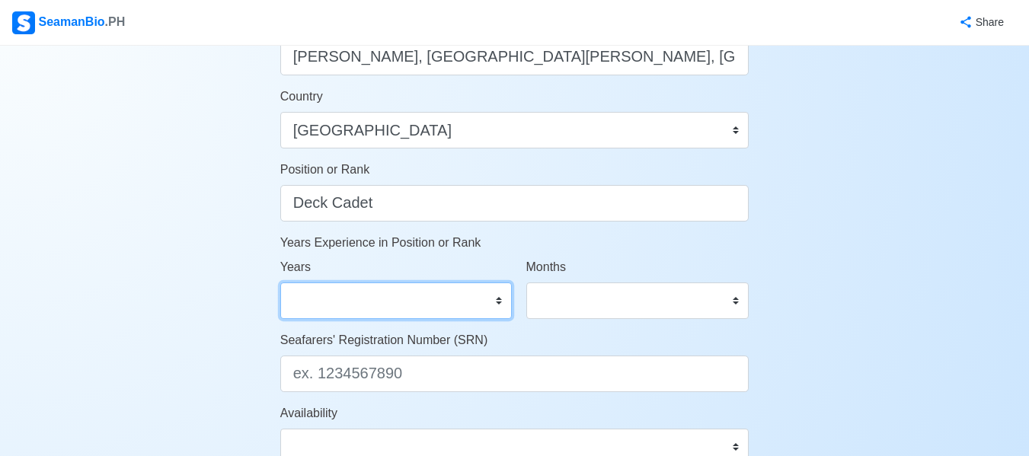
click at [489, 302] on select "0 1 2 3 4 5 6 7 8 9 10 11 12 13 14 15 16 17 18 19 20 21 22 23 24 25 26 27 28 29…" at bounding box center [395, 300] width 231 height 37
click at [826, 253] on div "Account Setup Your Job Status Onboard Actively Looking for Job Not Looking for …" at bounding box center [514, 34] width 1029 height 1334
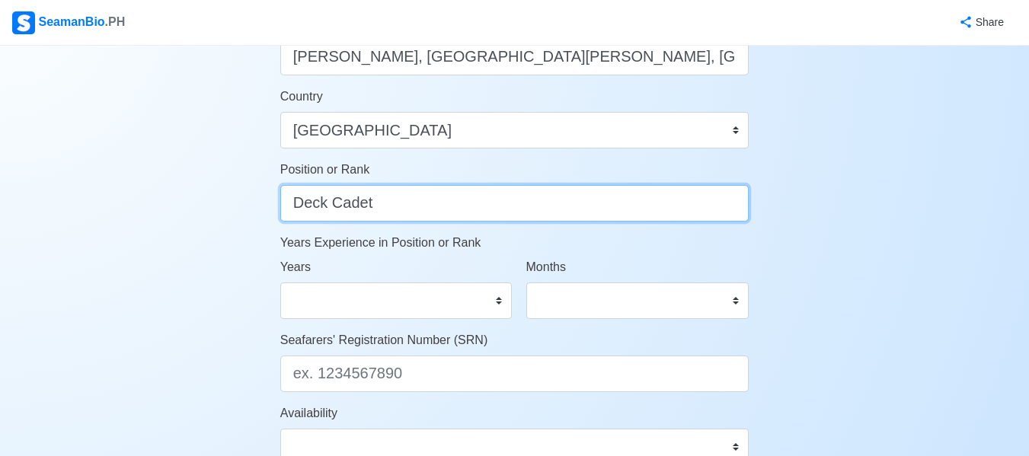
click at [523, 216] on input "Deck Cadet" at bounding box center [514, 203] width 469 height 37
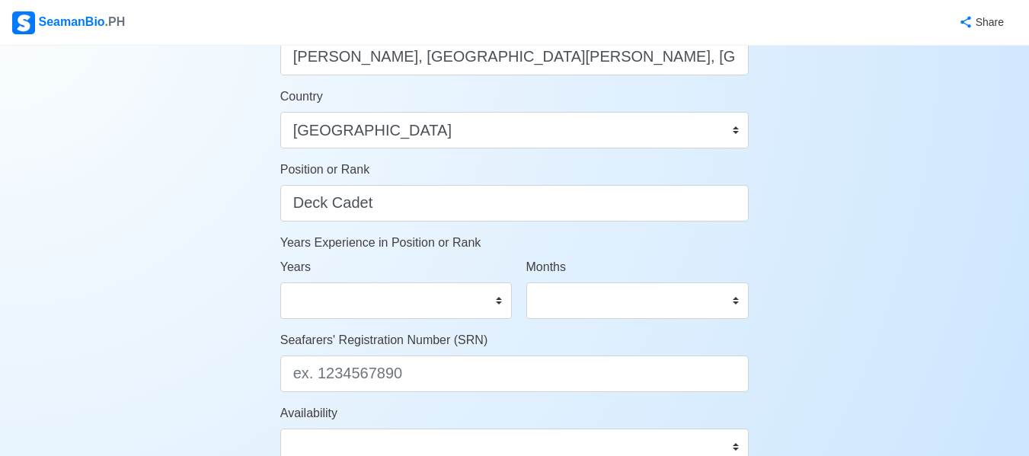
click at [820, 228] on div "Account Setup Your Job Status Onboard Actively Looking for Job Not Looking for …" at bounding box center [514, 34] width 1029 height 1334
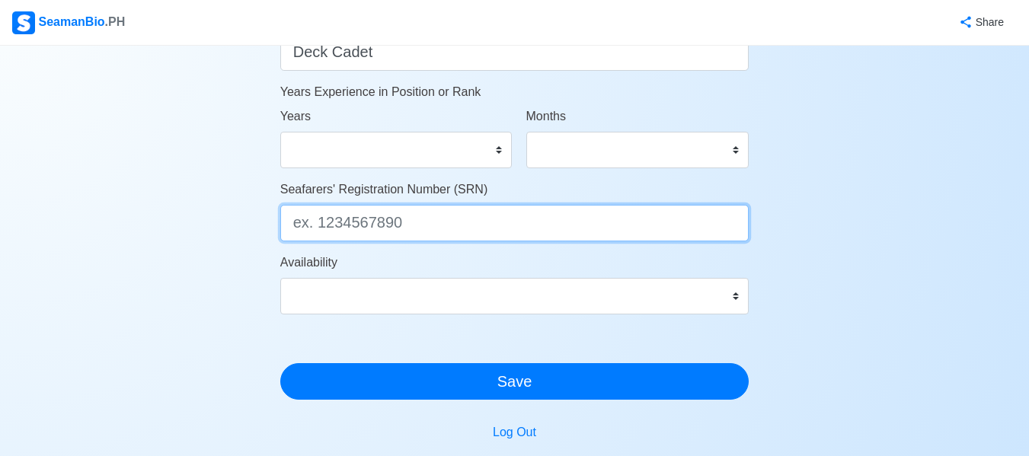
click at [378, 226] on input "Seafarers' Registration Number (SRN)" at bounding box center [514, 223] width 469 height 37
paste input "0407140013"
type input "0407140013"
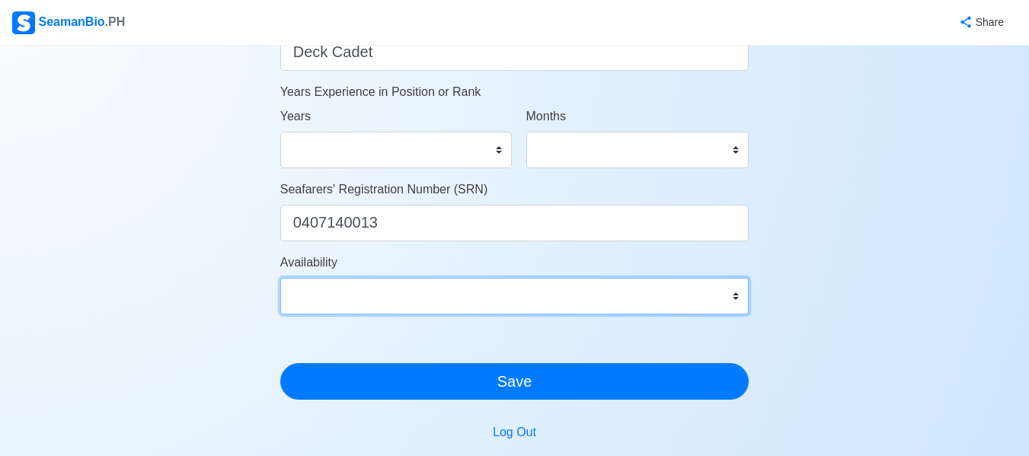
click at [394, 298] on select "Immediate Oct 2025 Nov 2025 Dec 2025 Jan 2026 Feb 2026 Mar 2026 Apr 2026 May 20…" at bounding box center [514, 296] width 469 height 37
select select "4102416000000"
click at [280, 278] on select "Immediate Oct 2025 Nov 2025 Dec 2025 Jan 2026 Feb 2026 Mar 2026 Apr 2026 May 20…" at bounding box center [514, 296] width 469 height 37
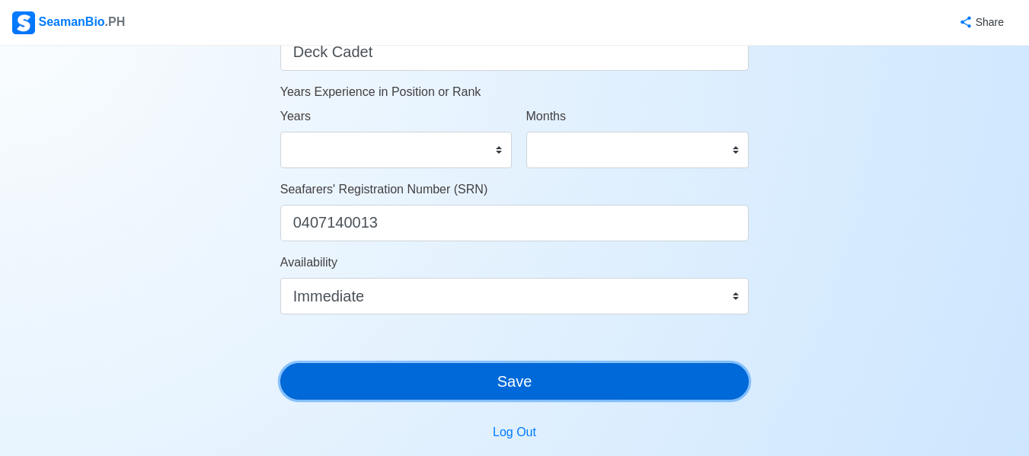
click at [389, 382] on button "Save" at bounding box center [514, 381] width 469 height 37
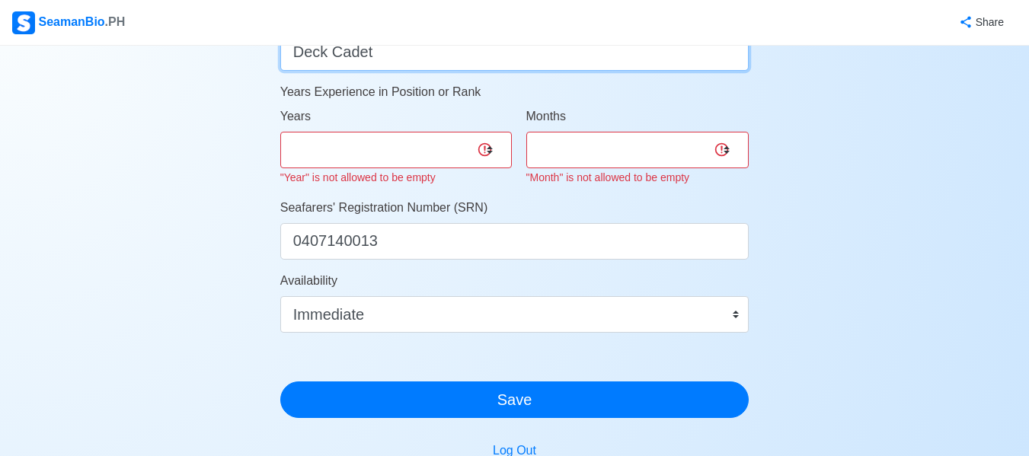
click at [436, 58] on input "Deck Cadet" at bounding box center [514, 52] width 469 height 37
type input "D"
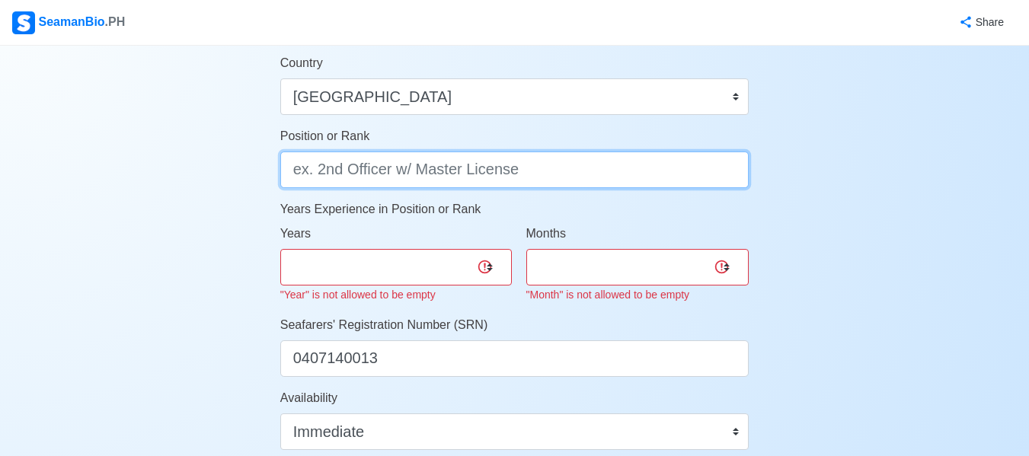
scroll to position [679, 0]
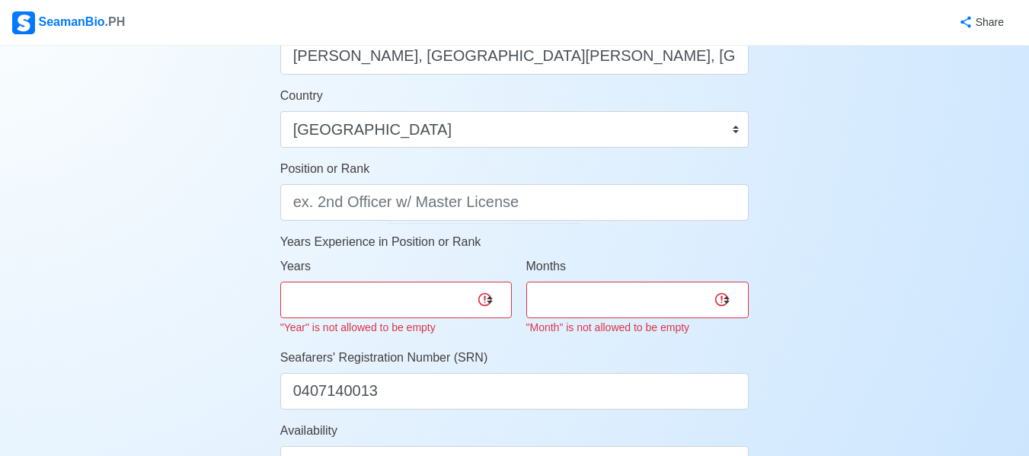
click at [569, 222] on form "Your Job Status Onboard Actively Looking for Job Not Looking for Job Hiring Vis…" at bounding box center [514, 1] width 469 height 1133
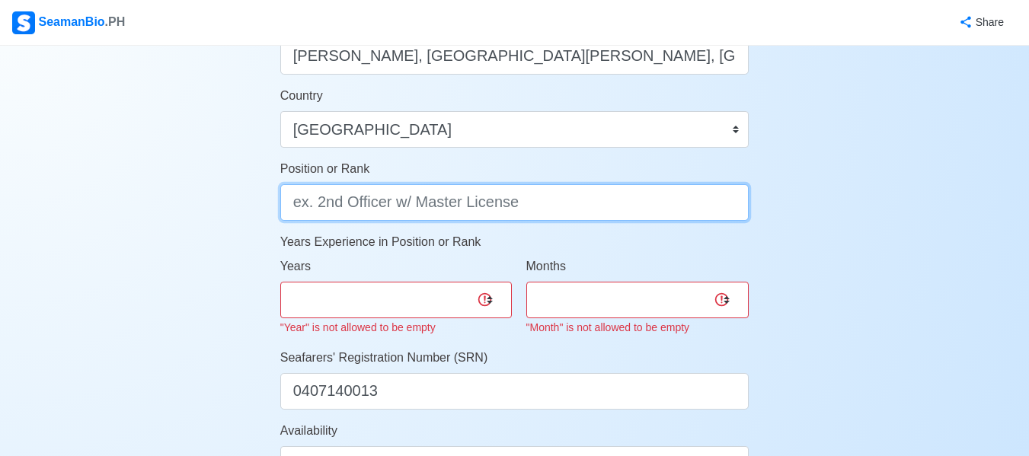
click at [537, 206] on input "Position or Rank" at bounding box center [514, 202] width 469 height 37
type input "F"
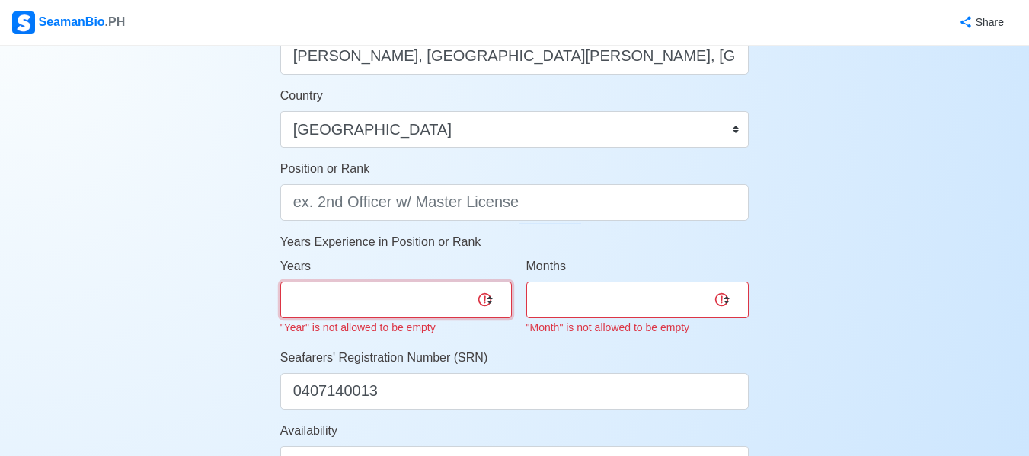
click at [494, 296] on select "0 1 2 3 4 5 6 7 8 9 10 11 12 13 14 15 16 17 18 19 20 21 22 23 24 25 26 27 28 29…" at bounding box center [395, 300] width 231 height 37
select select "0"
click at [280, 282] on select "0 1 2 3 4 5 6 7 8 9 10 11 12 13 14 15 16 17 18 19 20 21 22 23 24 25 26 27 28 29…" at bounding box center [395, 300] width 231 height 37
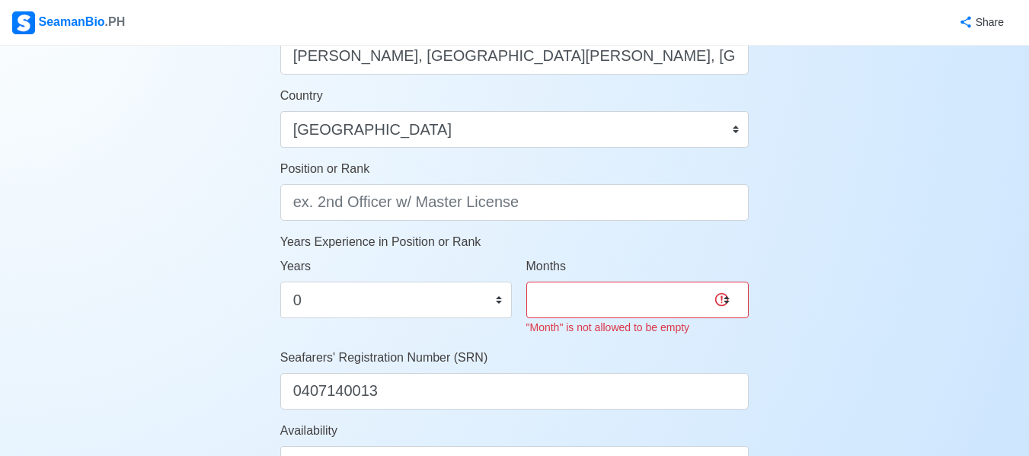
click at [635, 321] on small ""Month" is not allowed to be empty" at bounding box center [608, 327] width 164 height 12
click at [626, 302] on select "0 1 2 3 4 5 6 7 8 9 10 11" at bounding box center [637, 300] width 223 height 37
select select "0"
click at [526, 282] on select "0 1 2 3 4 5 6 7 8 9 10 11" at bounding box center [637, 300] width 223 height 37
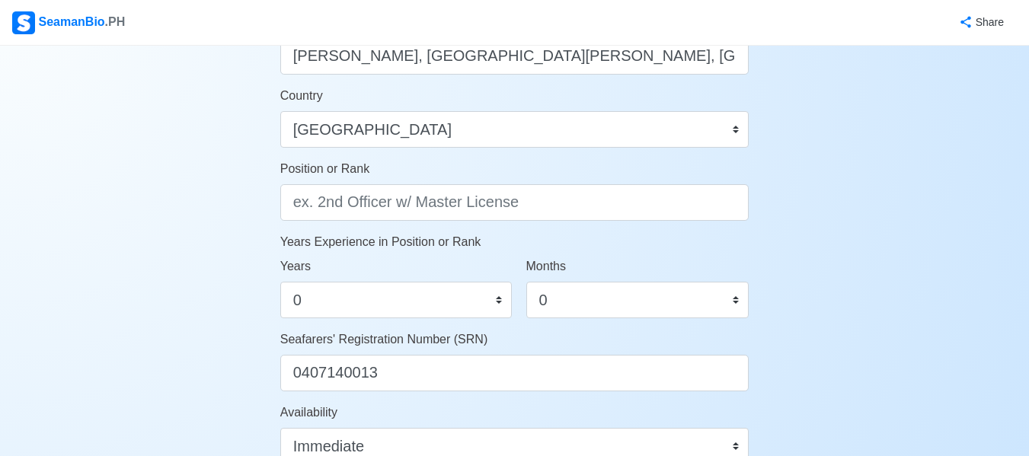
click at [786, 304] on div "Account Setup Your Job Status Onboard Actively Looking for Job Not Looking for …" at bounding box center [514, 34] width 1029 height 1334
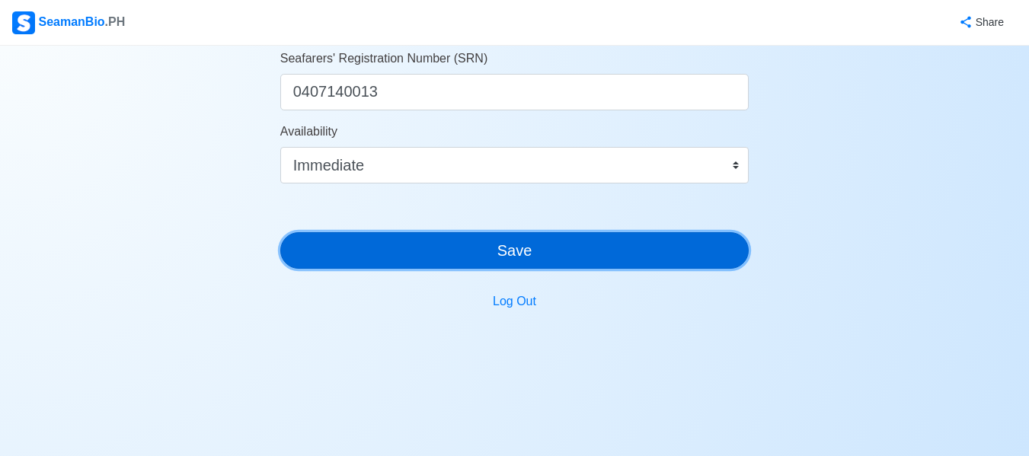
click at [693, 254] on button "Save" at bounding box center [514, 250] width 469 height 37
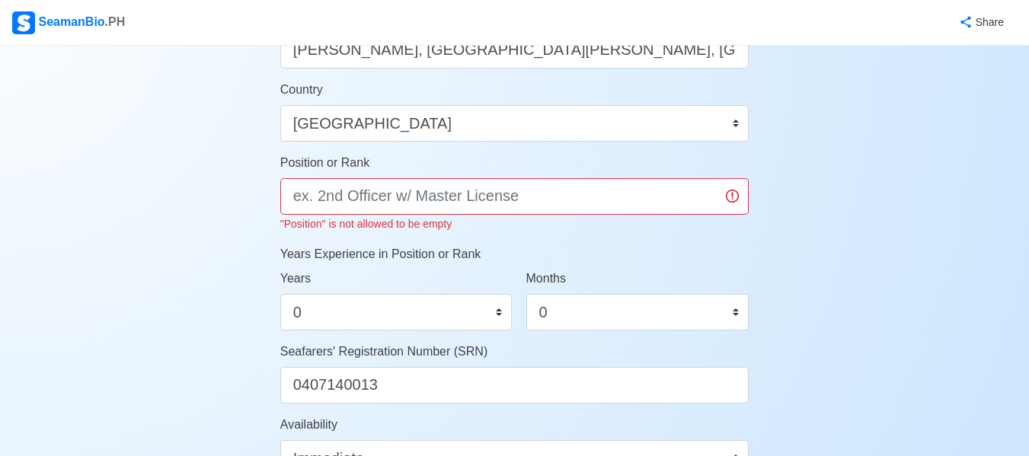
scroll to position [683, 0]
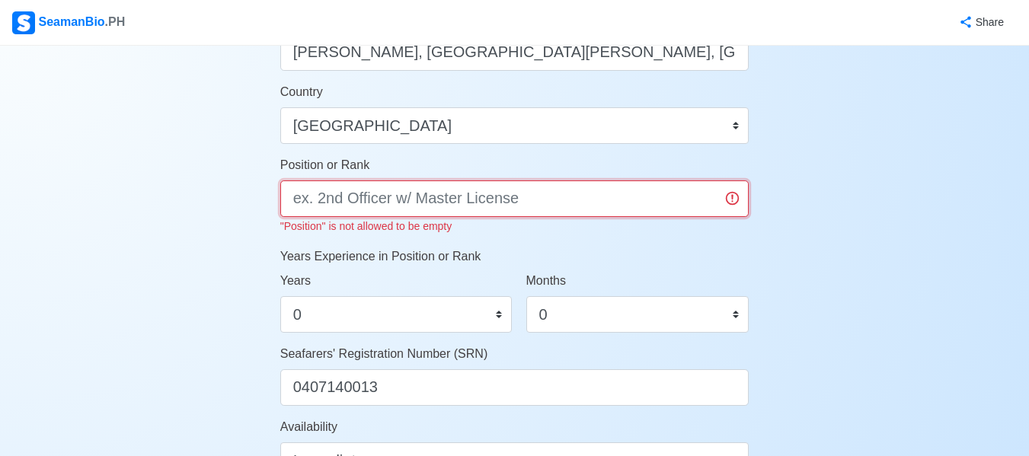
click at [726, 206] on input "Position or Rank" at bounding box center [514, 198] width 469 height 37
type input "Deck Cadet"
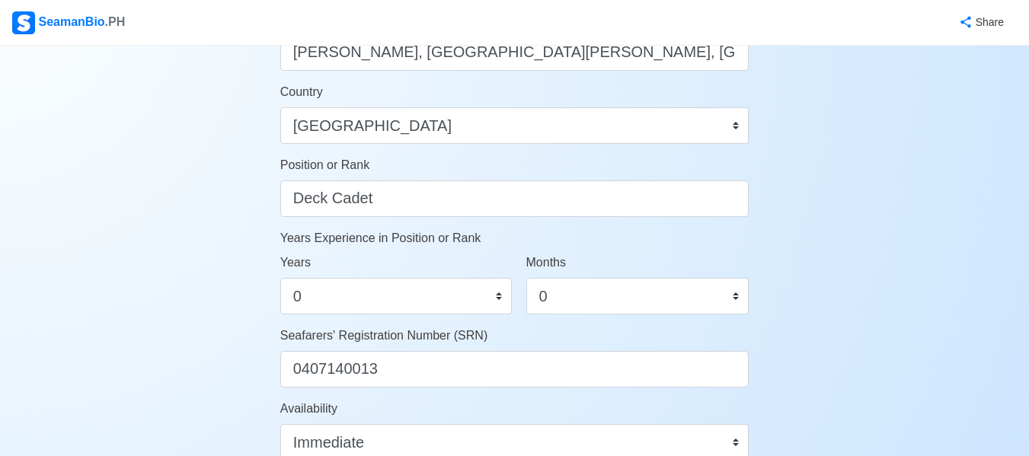
click at [876, 211] on div "Account Setup Your Job Status Onboard Actively Looking for Job Not Looking for …" at bounding box center [514, 30] width 1029 height 1334
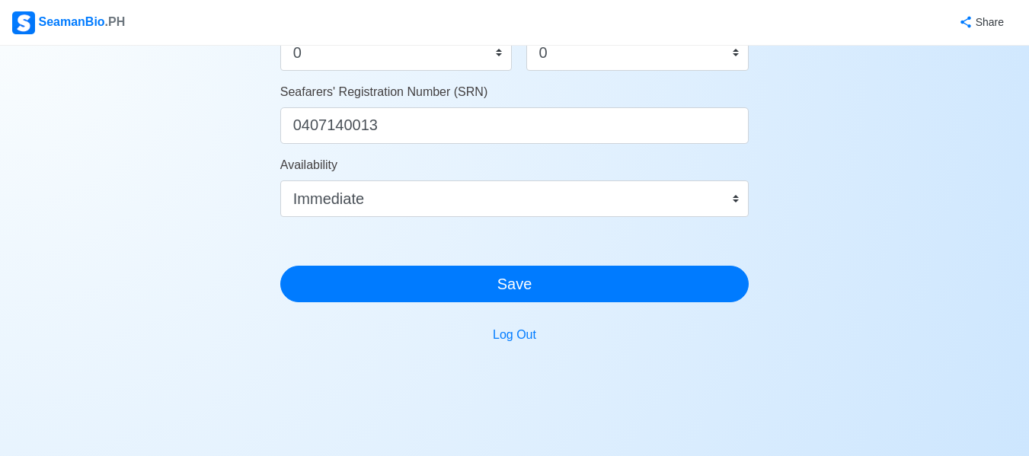
scroll to position [960, 0]
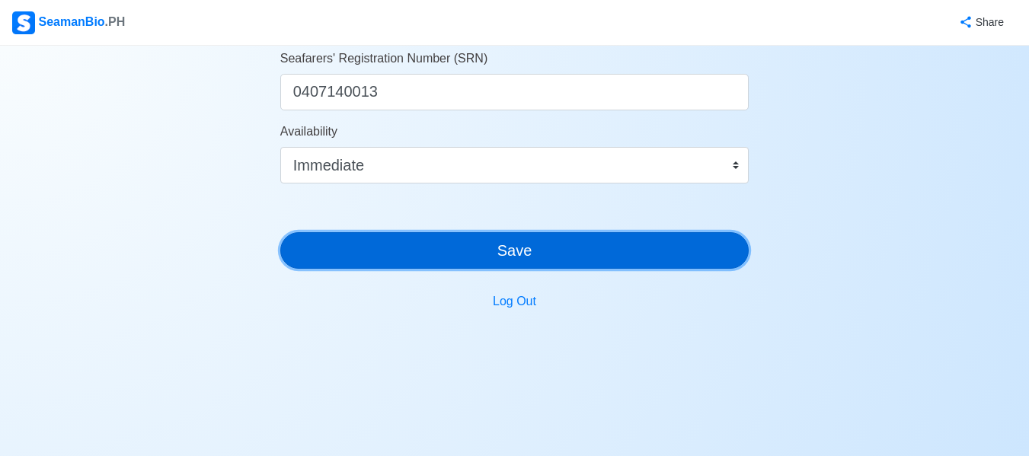
click at [714, 245] on button "Save" at bounding box center [514, 250] width 469 height 37
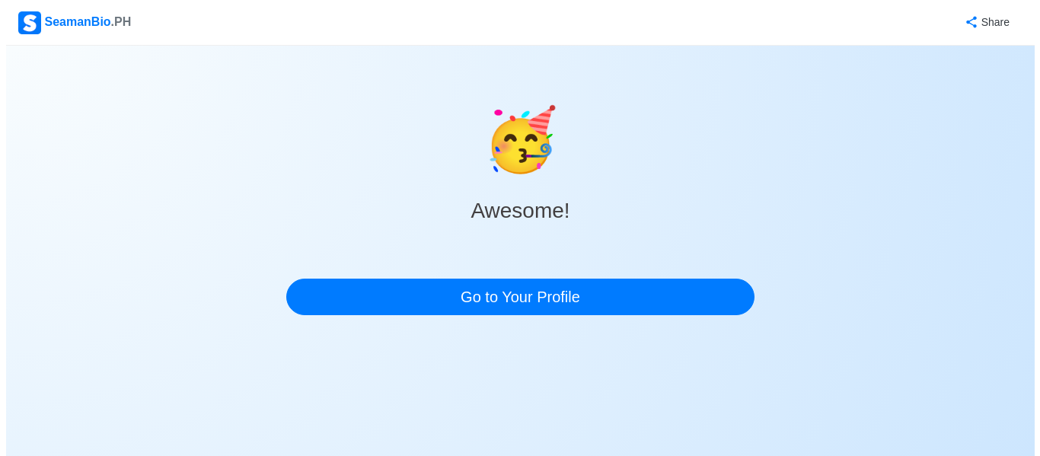
scroll to position [0, 0]
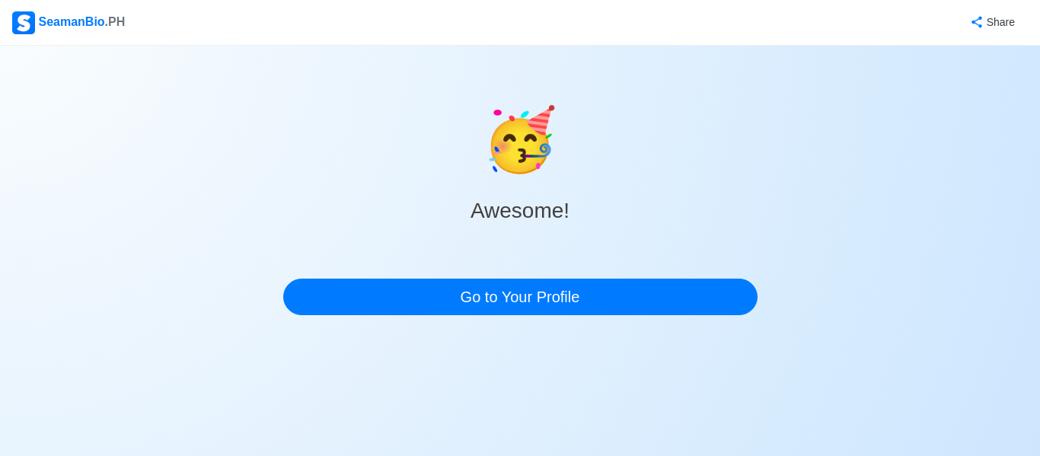
click at [647, 276] on div "🥳 Awesome! Go to Your Profile" at bounding box center [520, 204] width 474 height 221
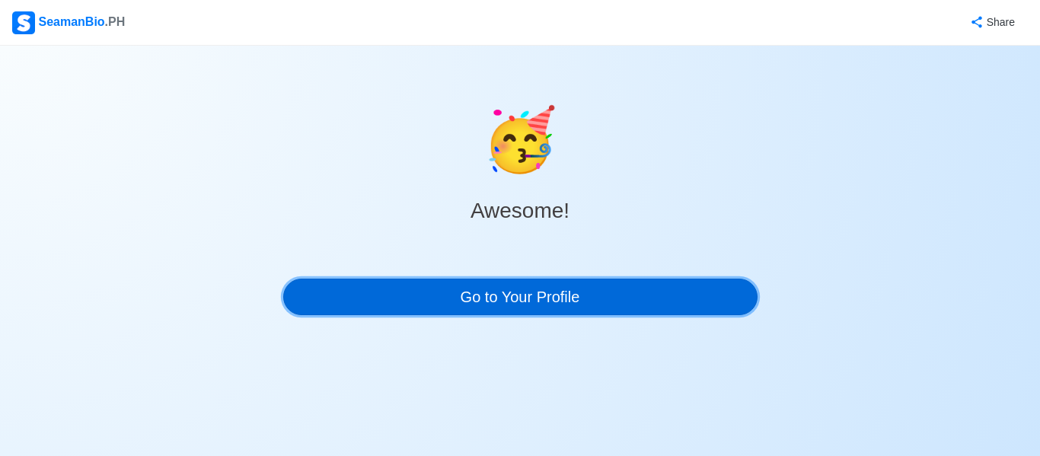
click at [643, 304] on link "Go to Your Profile" at bounding box center [520, 297] width 474 height 37
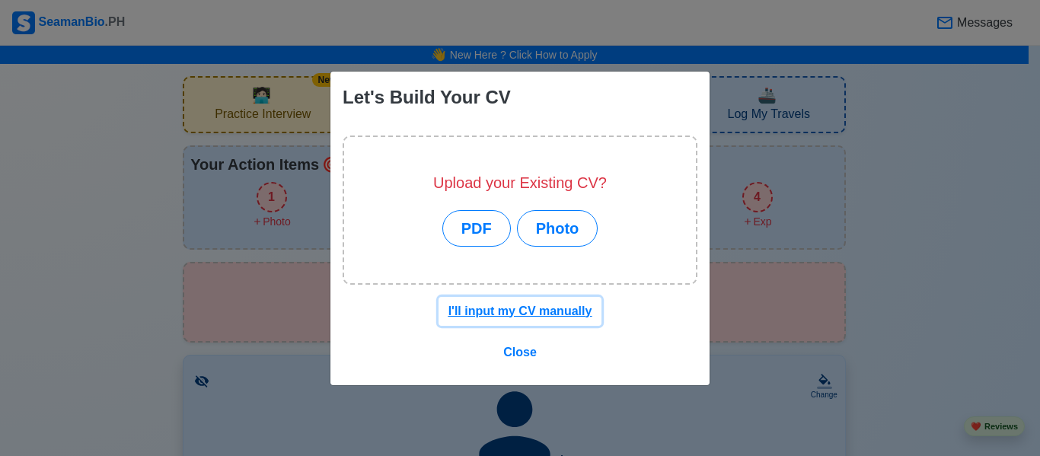
click at [524, 321] on button "I'll input my CV manually" at bounding box center [521, 311] width 164 height 29
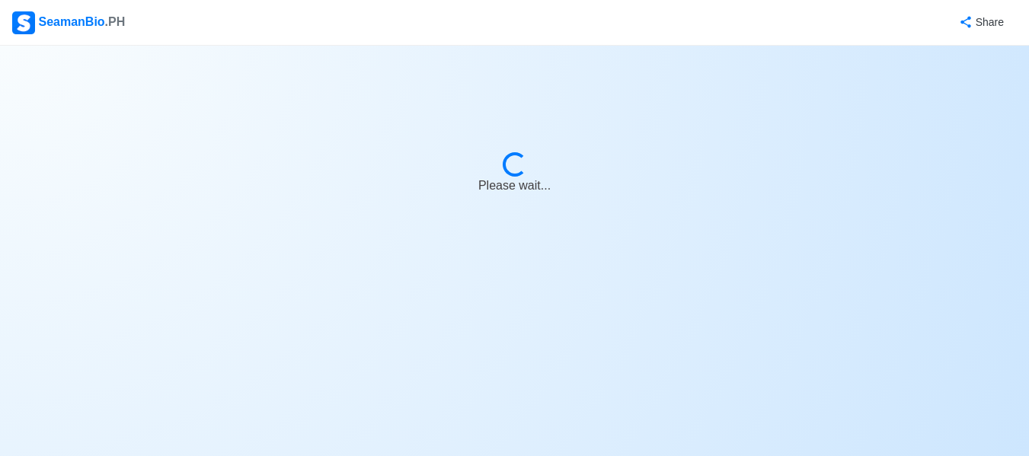
select select "Actively Looking for Job"
select select "Visible for Hiring"
select select "Single"
select select "[DEMOGRAPHIC_DATA]"
select select "PH"
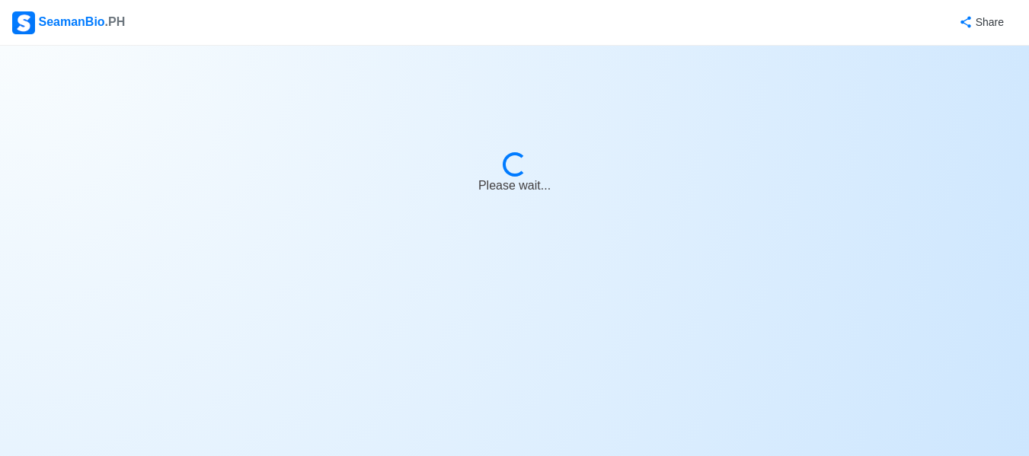
select select "4102416000000"
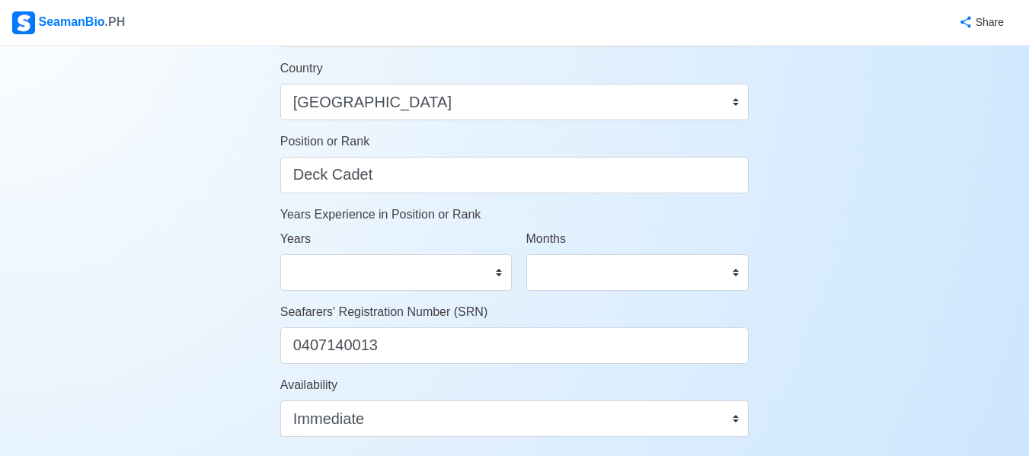
scroll to position [929, 0]
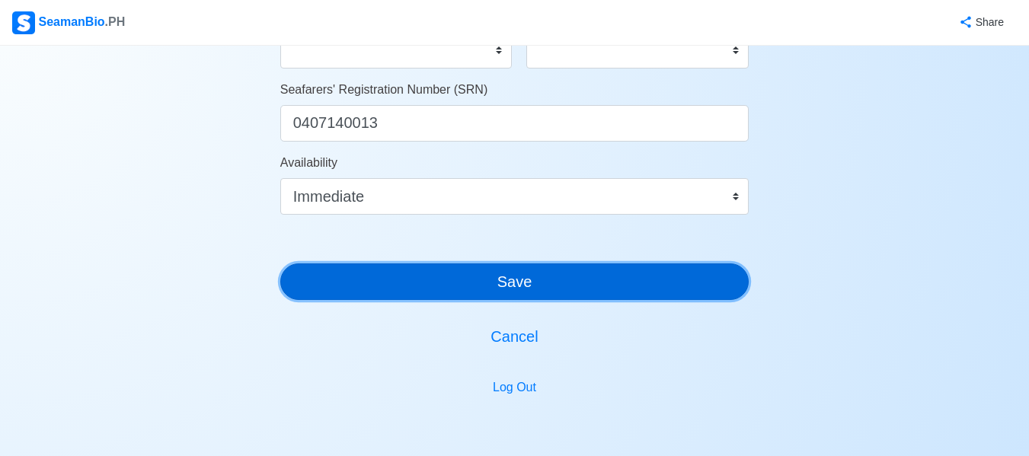
click at [681, 279] on button "Save" at bounding box center [514, 281] width 469 height 37
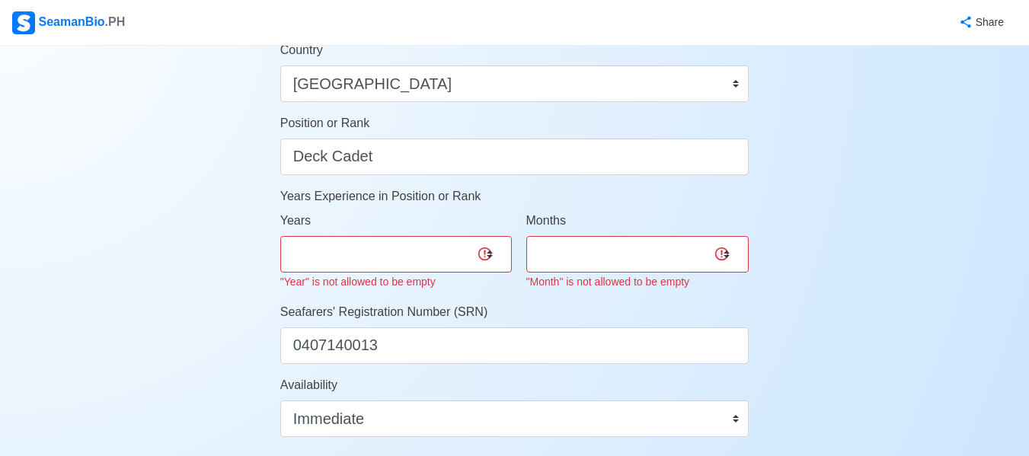
scroll to position [715, 0]
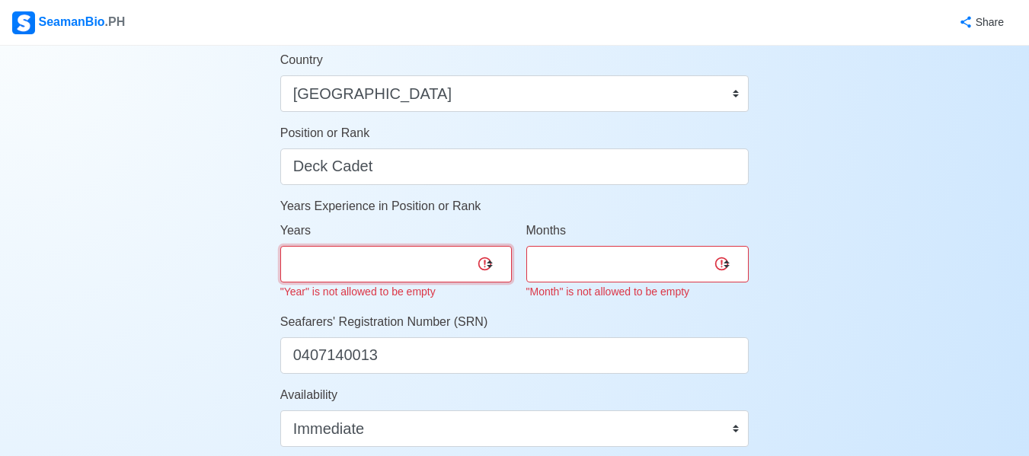
click at [499, 257] on select "0 1 2 3 4 5 6 7 8 9 10 11 12 13 14 15 16 17 18 19 20 21 22 23 24 25 26 27 28 29…" at bounding box center [395, 264] width 231 height 37
select select "0"
click at [280, 246] on select "0 1 2 3 4 5 6 7 8 9 10 11 12 13 14 15 16 17 18 19 20 21 22 23 24 25 26 27 28 29…" at bounding box center [395, 264] width 231 height 37
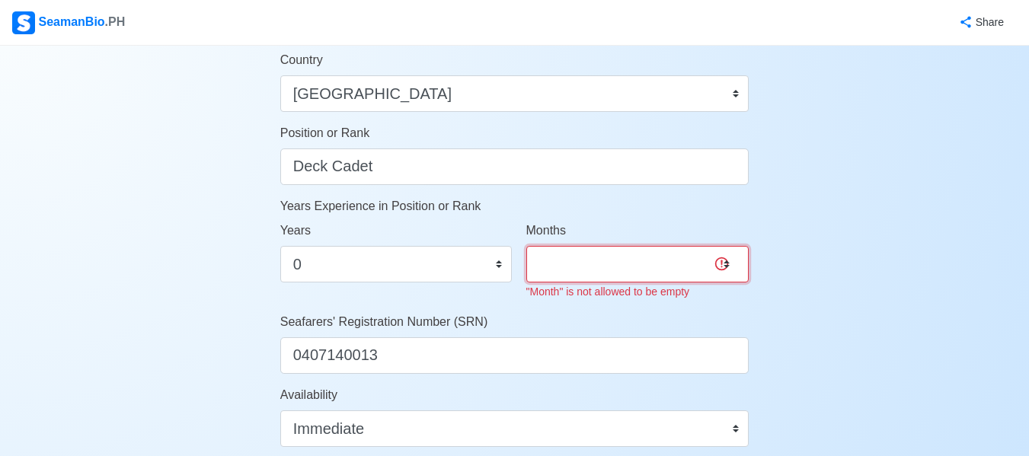
click at [654, 261] on select "0 1 2 3 4 5 6 7 8 9 10 11" at bounding box center [637, 264] width 223 height 37
select select "0"
click at [526, 246] on select "0 1 2 3 4 5 6 7 8 9 10 11" at bounding box center [637, 264] width 223 height 37
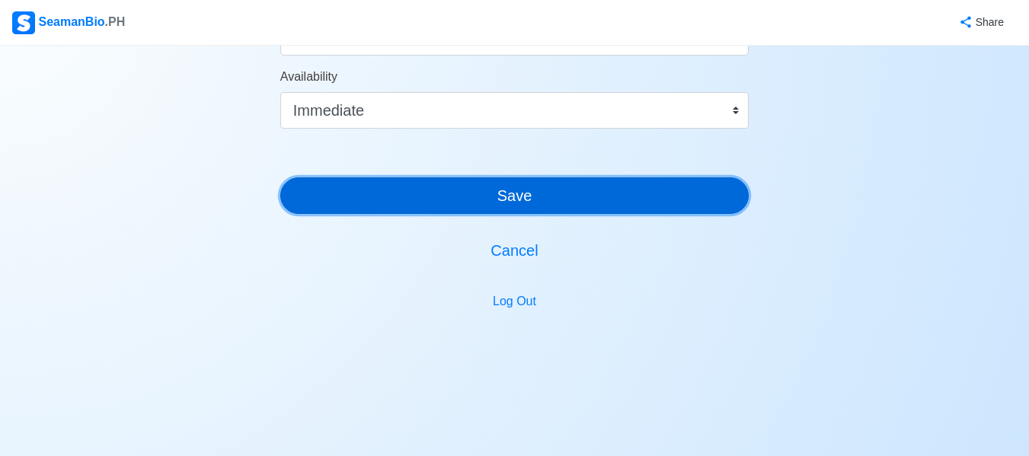
scroll to position [1015, 0]
click at [729, 187] on button "Save" at bounding box center [514, 195] width 469 height 37
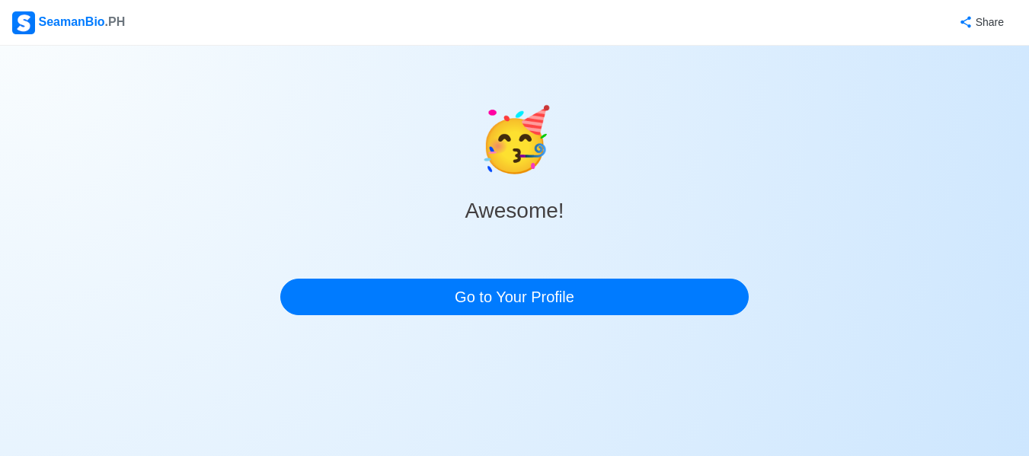
scroll to position [0, 0]
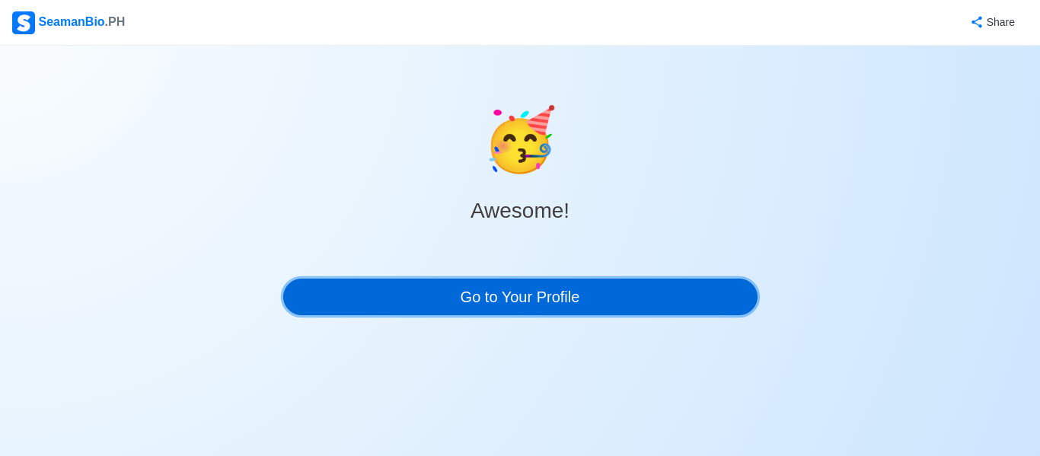
click at [527, 285] on link "Go to Your Profile" at bounding box center [520, 297] width 474 height 37
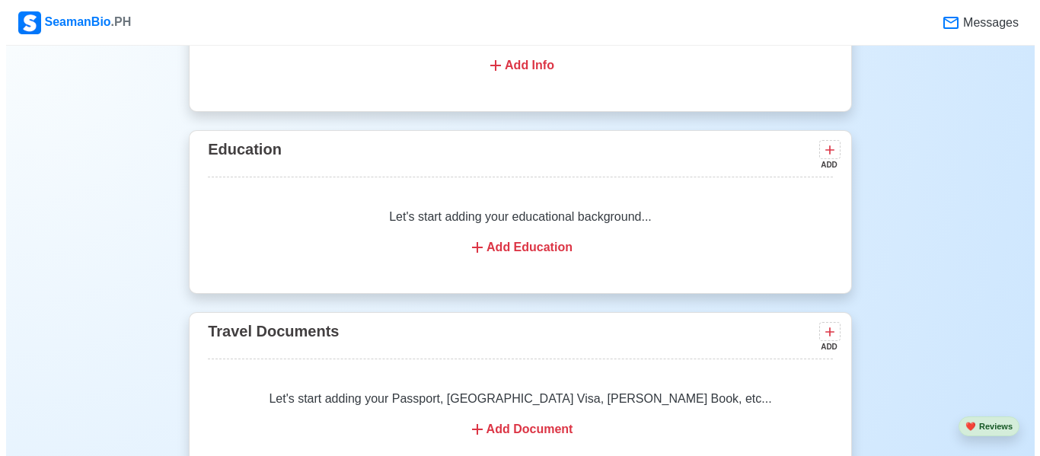
scroll to position [1076, 0]
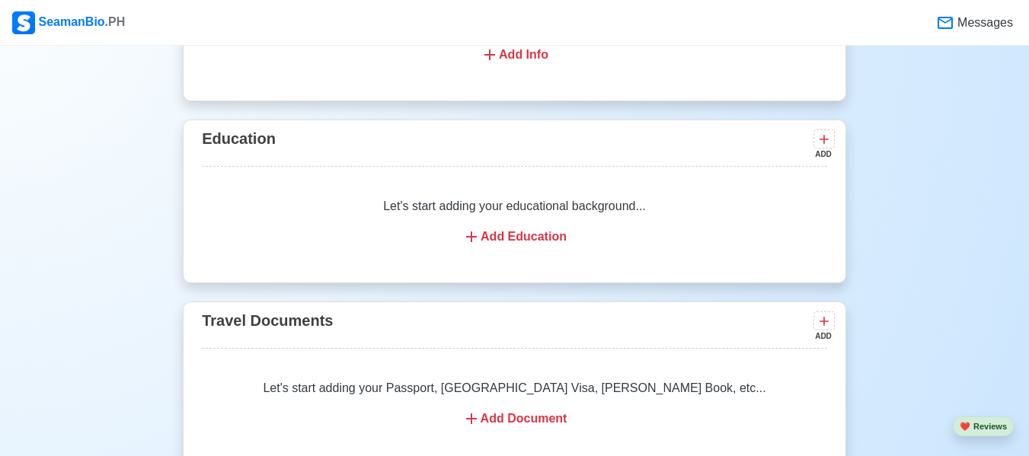
click at [518, 234] on div "Add Education" at bounding box center [514, 237] width 589 height 18
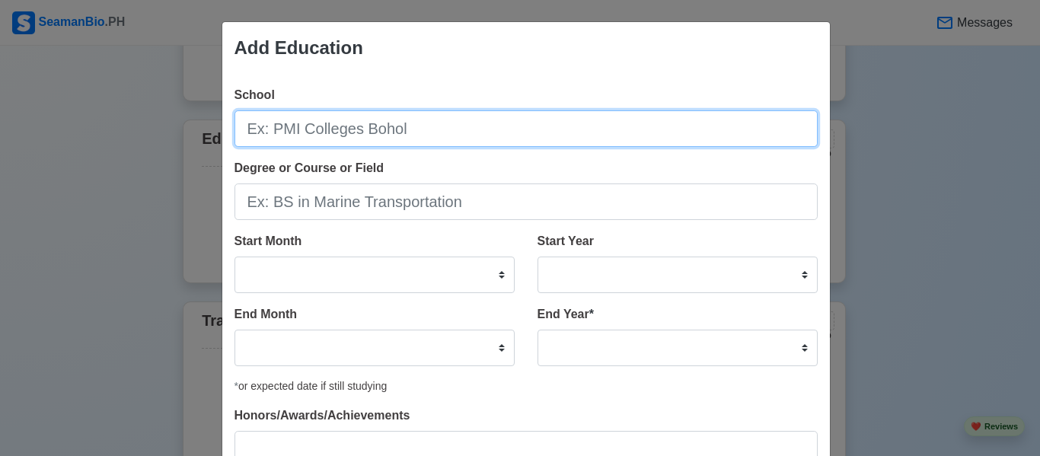
click at [350, 131] on input "School" at bounding box center [525, 128] width 583 height 37
type input "Educational Systems Technological Institute"
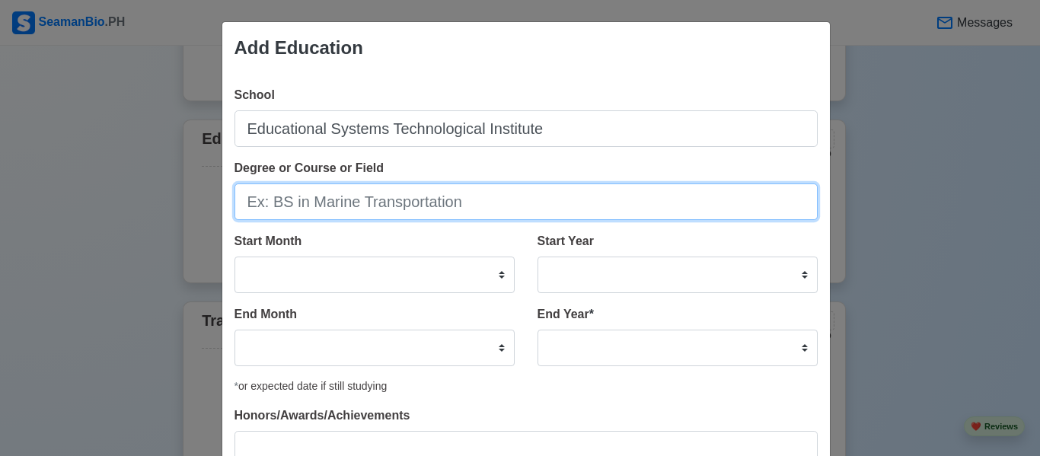
click at [287, 194] on input "Degree or Course or Field" at bounding box center [525, 201] width 583 height 37
type input "BS in Marine Transportatuin"
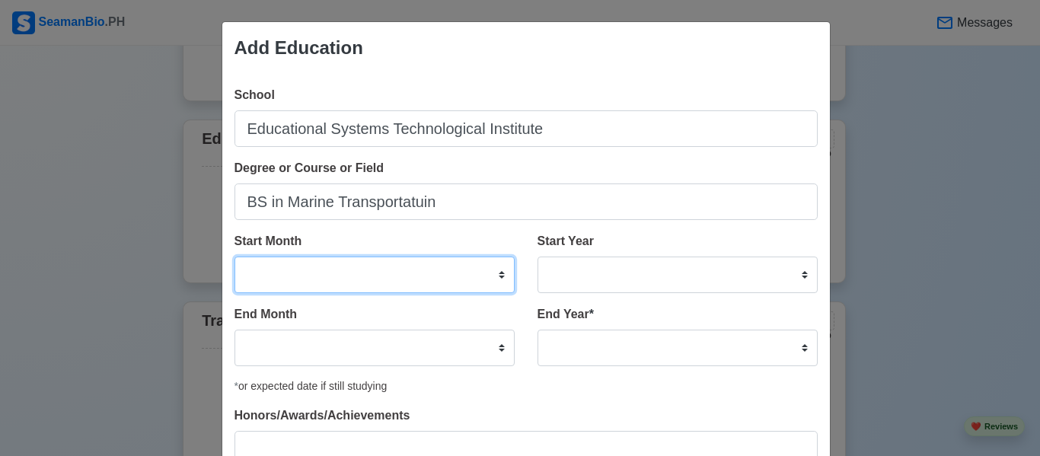
click at [467, 264] on select "January February March April May June July August September October November De…" at bounding box center [374, 275] width 280 height 37
select select "August"
click at [234, 257] on select "January February March April May June July August September October November De…" at bounding box center [374, 275] width 280 height 37
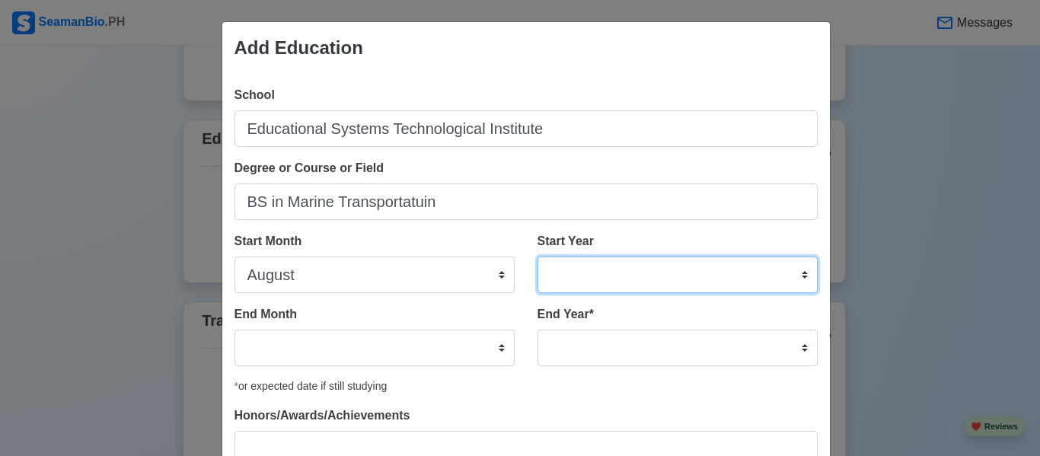
click at [620, 269] on select "2025 2024 2023 2022 2021 2020 2019 2018 2017 2016 2015 2014 2013 2012 2011 2010…" at bounding box center [678, 275] width 280 height 37
select select "2022"
click at [538, 257] on select "2025 2024 2023 2022 2021 2020 2019 2018 2017 2016 2015 2014 2013 2012 2011 2010…" at bounding box center [678, 275] width 280 height 37
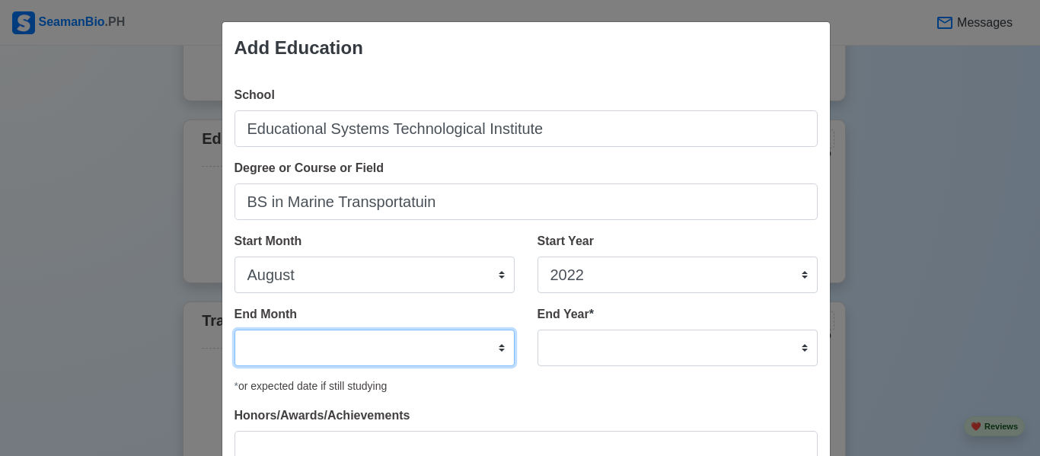
click at [431, 337] on select "January February March April May June July August September October November De…" at bounding box center [374, 348] width 280 height 37
click at [234, 330] on select "January February March April May June July August September October November De…" at bounding box center [374, 348] width 280 height 37
click at [362, 353] on select "January February March April May June July August September October November De…" at bounding box center [374, 348] width 280 height 37
select select "July"
click at [234, 330] on select "January February March April May June July August September October November De…" at bounding box center [374, 348] width 280 height 37
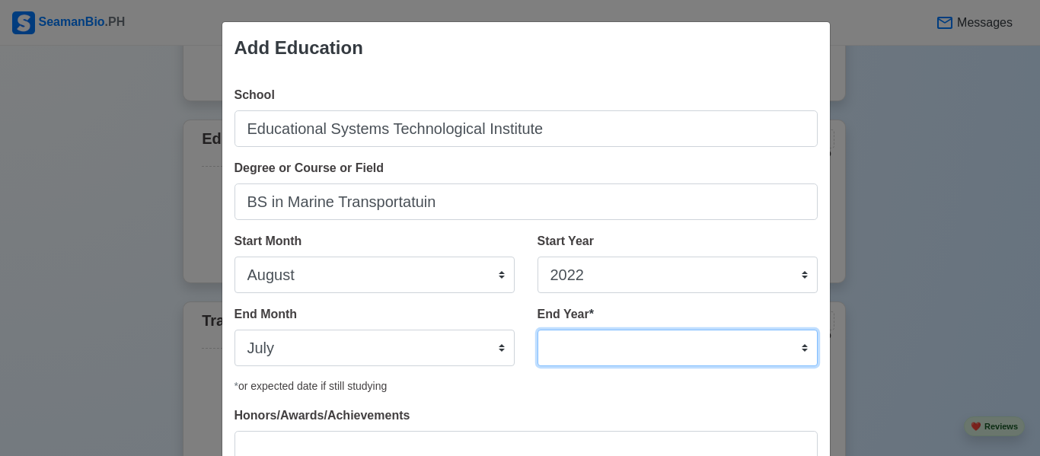
click at [573, 344] on select "2035 2034 2033 2032 2031 2030 2029 2028 2027 2026 2025 2024 2023 2022 2021 2020…" at bounding box center [678, 348] width 280 height 37
select select "2025"
click at [538, 330] on select "2035 2034 2033 2032 2031 2030 2029 2028 2027 2026 2025 2024 2023 2022 2021 2020…" at bounding box center [678, 348] width 280 height 37
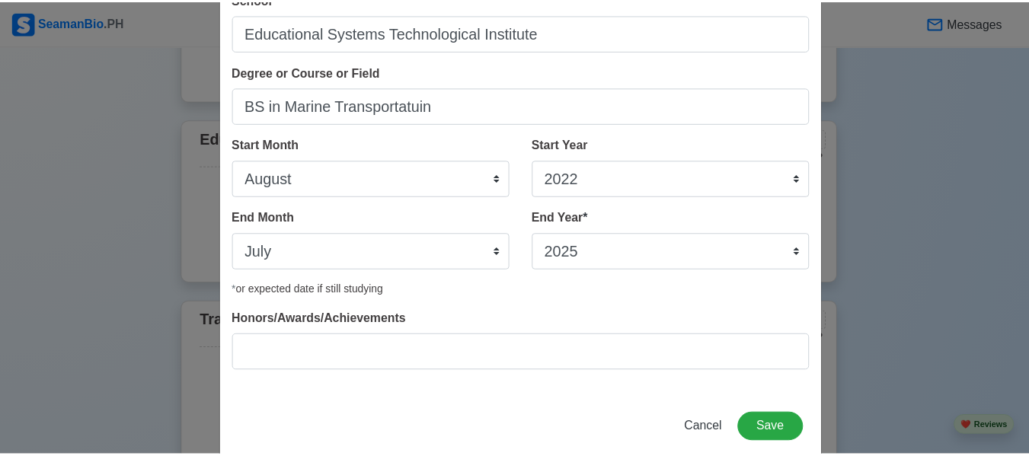
scroll to position [123, 0]
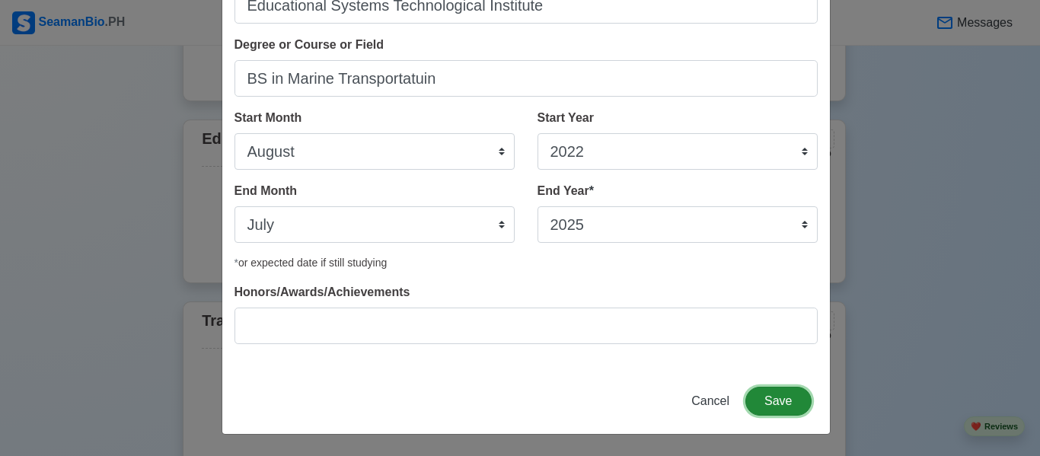
click at [783, 399] on button "Save" at bounding box center [777, 401] width 65 height 29
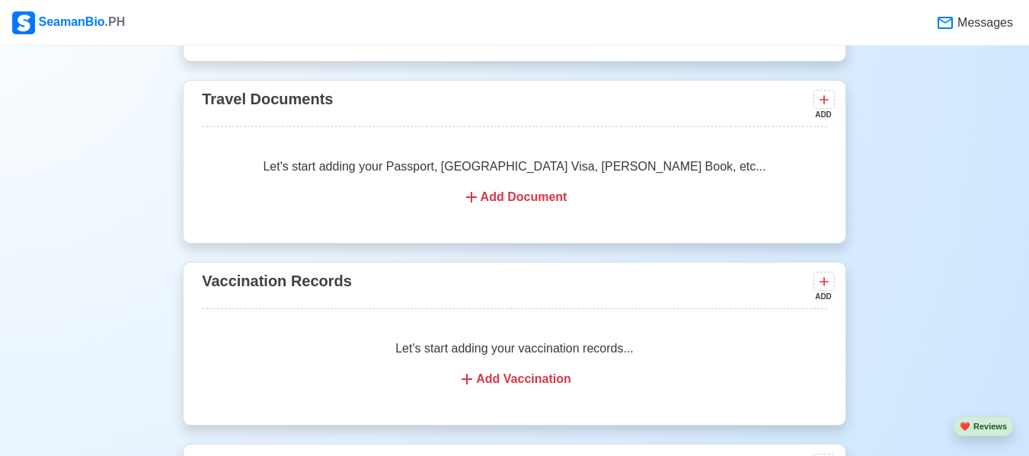
scroll to position [1317, 0]
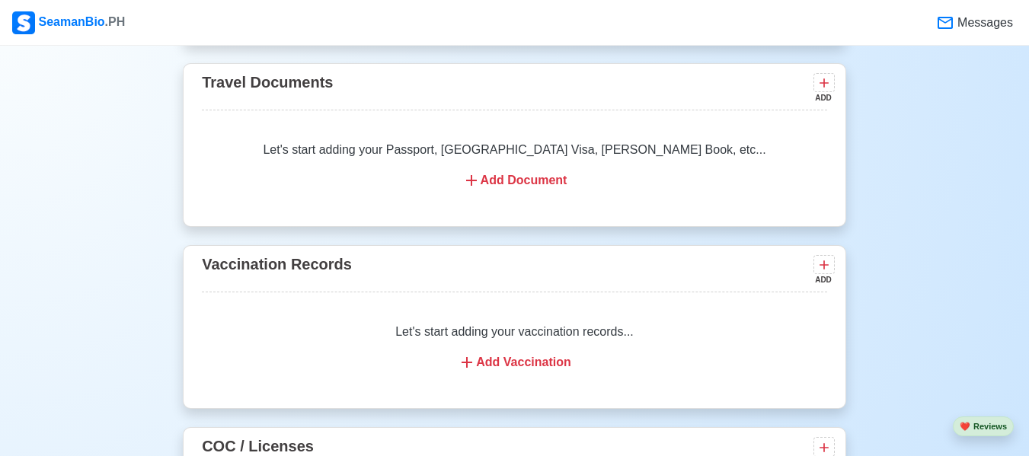
click at [538, 179] on div "Add Document" at bounding box center [514, 180] width 589 height 18
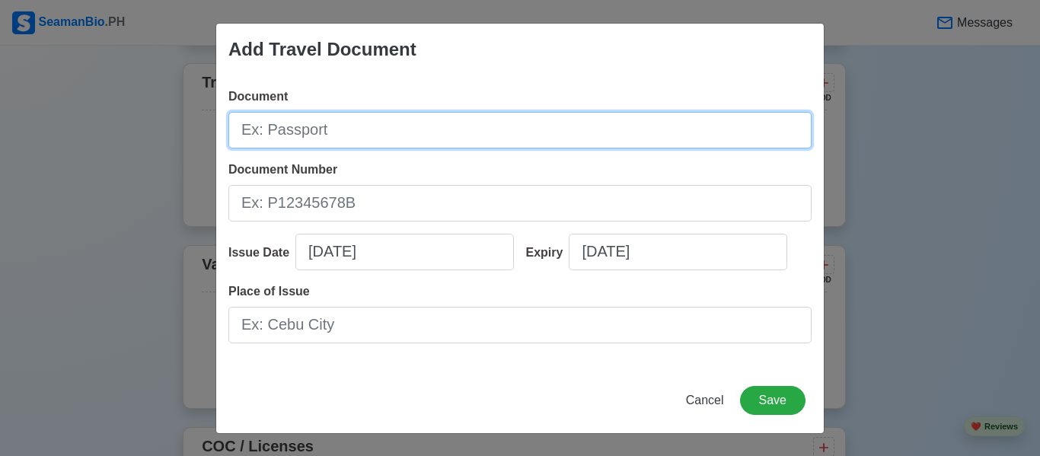
click at [470, 142] on input "Document" at bounding box center [519, 130] width 583 height 37
type input "P5689192C"
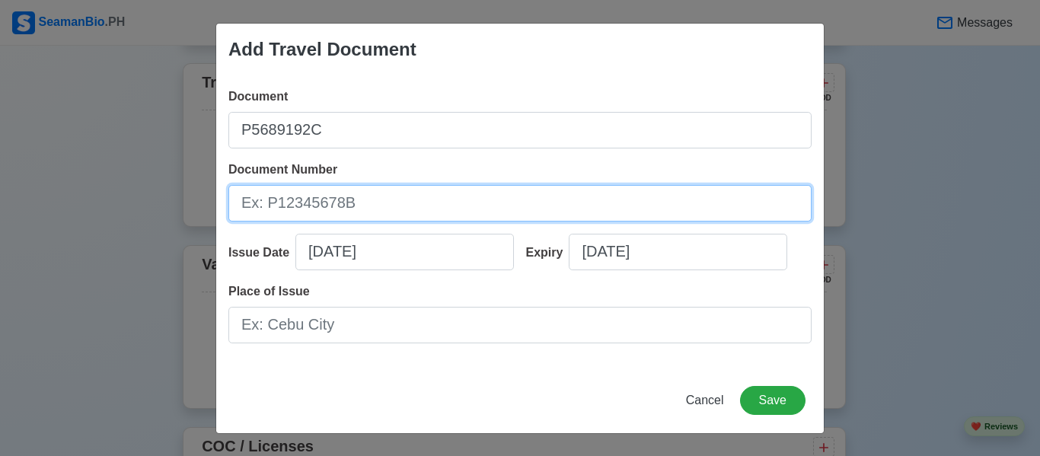
click at [448, 203] on input "Document Number" at bounding box center [519, 203] width 583 height 37
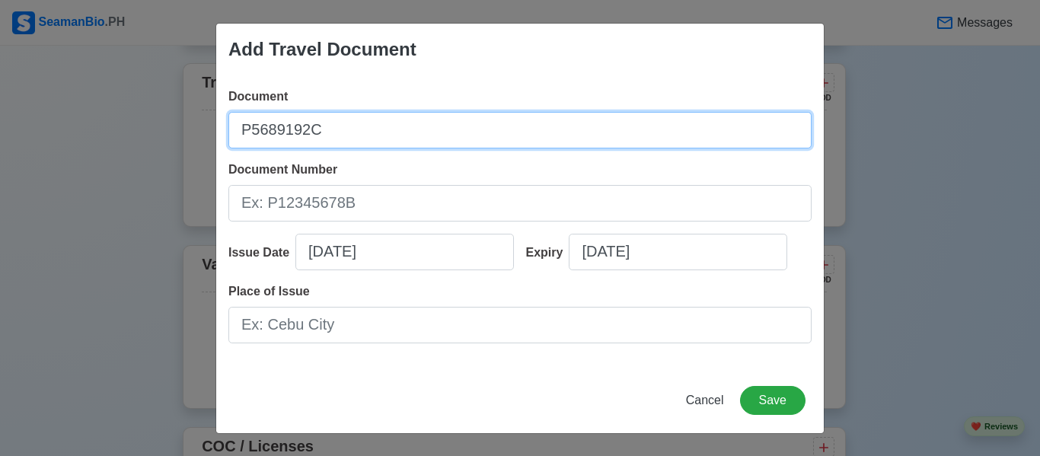
drag, startPoint x: 439, startPoint y: 114, endPoint x: 176, endPoint y: 109, distance: 263.5
click at [176, 109] on div "Add Travel Document Document P5689192C Document Number Issue Date [DATE] Expiry…" at bounding box center [520, 228] width 1040 height 456
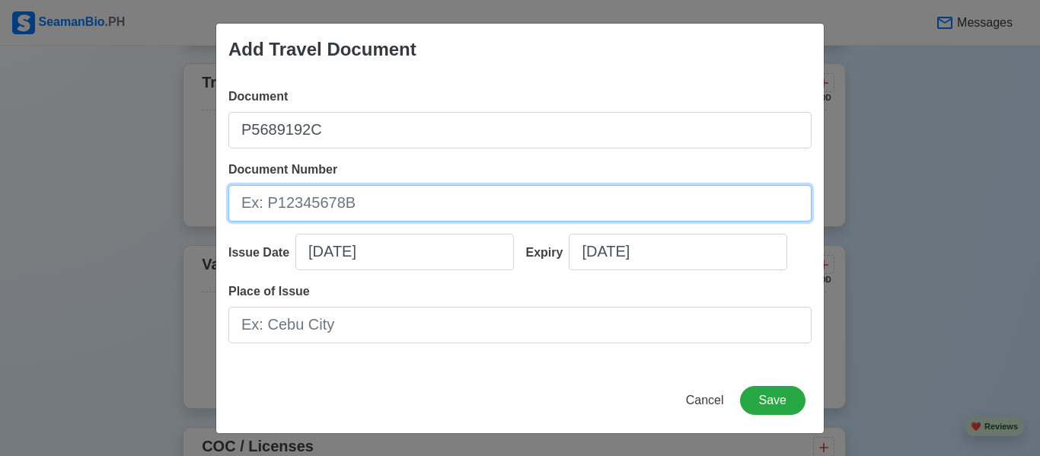
click at [258, 206] on input "Document Number" at bounding box center [519, 203] width 583 height 37
paste input "P5689192C"
type input "P5689192C"
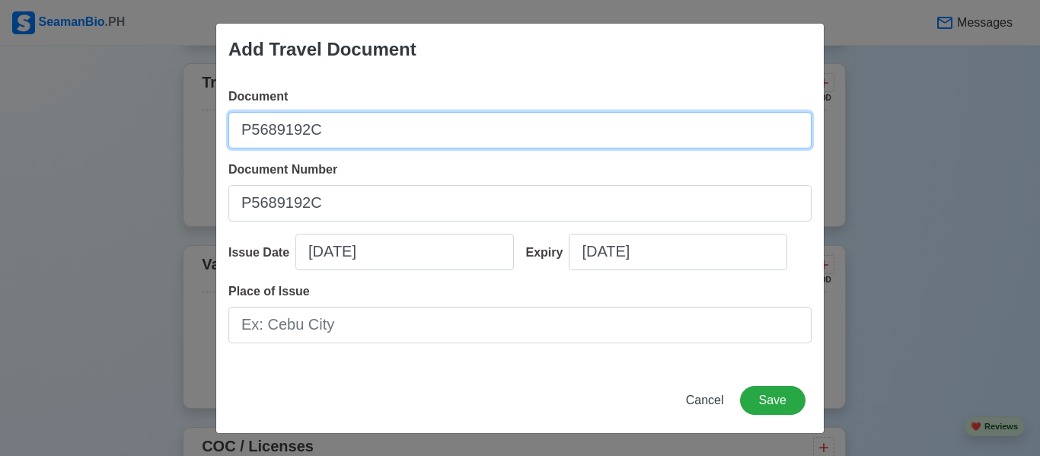
drag, startPoint x: 332, startPoint y: 131, endPoint x: 0, endPoint y: 193, distance: 337.8
click at [0, 193] on div "Add Travel Document Document P5689192C Document Number P5689192C Issue Date [DA…" at bounding box center [520, 228] width 1040 height 456
type input "p"
type input "Passport"
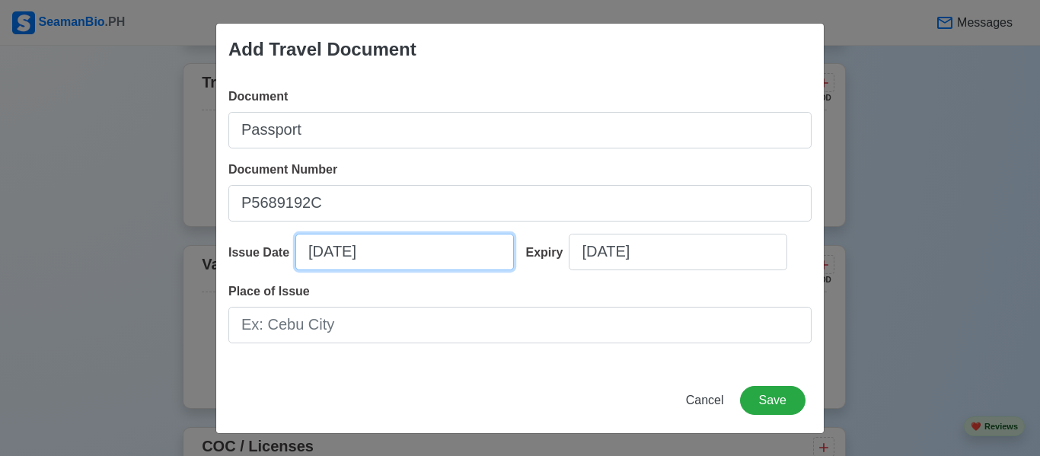
select select "****"
select select "*********"
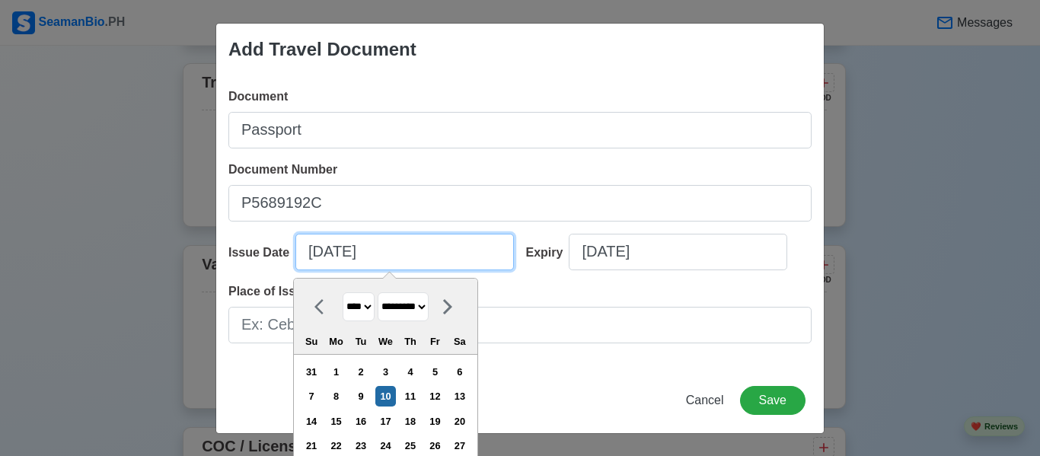
click at [358, 245] on input "[DATE]" at bounding box center [404, 252] width 219 height 37
click at [366, 300] on select "**** **** **** **** **** **** **** **** **** **** **** **** **** **** **** ****…" at bounding box center [359, 307] width 32 height 30
select select "****"
click at [343, 292] on select "**** **** **** **** **** **** **** **** **** **** **** **** **** **** **** ****…" at bounding box center [359, 307] width 32 height 30
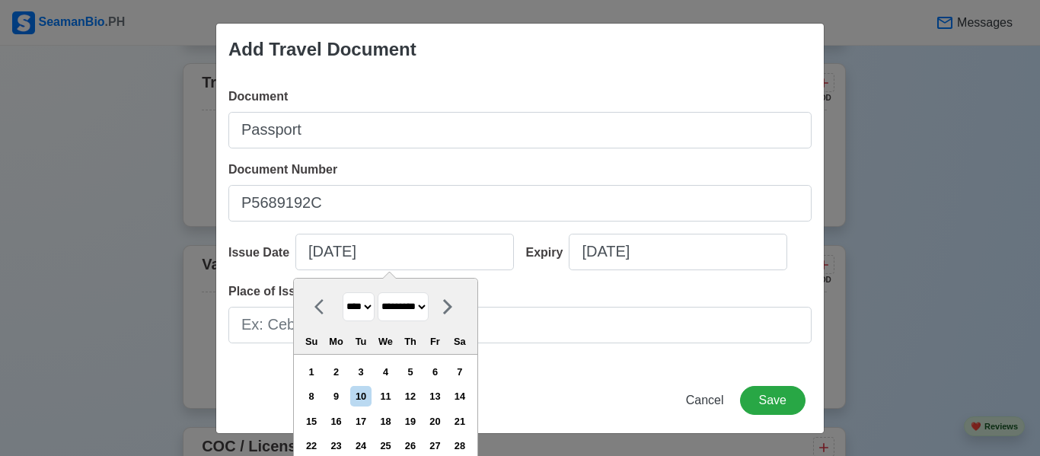
click at [415, 306] on select "******* ******** ***** ***** *** **** **** ****** ********* ******* ******** **…" at bounding box center [403, 307] width 51 height 30
select select "********"
click at [378, 292] on select "******* ******** ***** ***** *** **** **** ****** ********* ******* ******** **…" at bounding box center [403, 307] width 51 height 30
click at [439, 442] on div "23" at bounding box center [435, 445] width 21 height 21
type input "[DATE]"
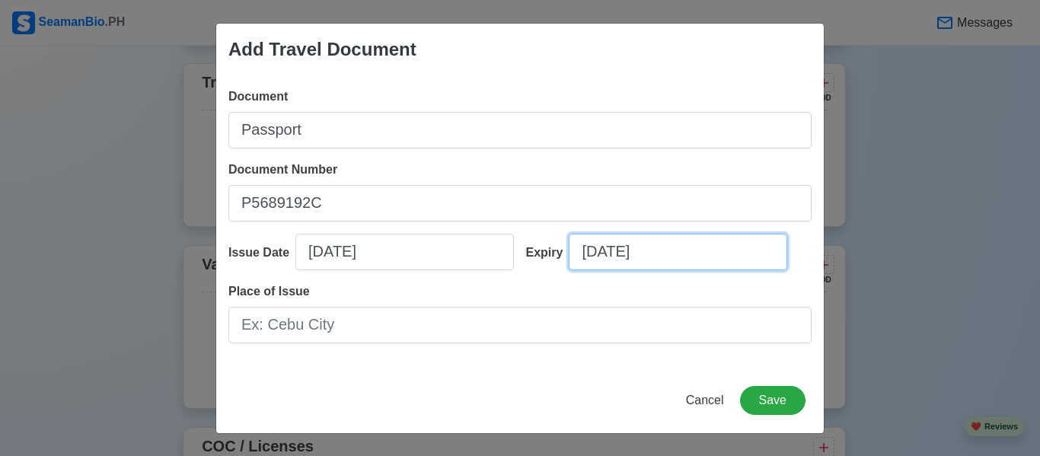
click at [608, 252] on input "[DATE]" at bounding box center [678, 252] width 219 height 37
select select "****"
select select "*********"
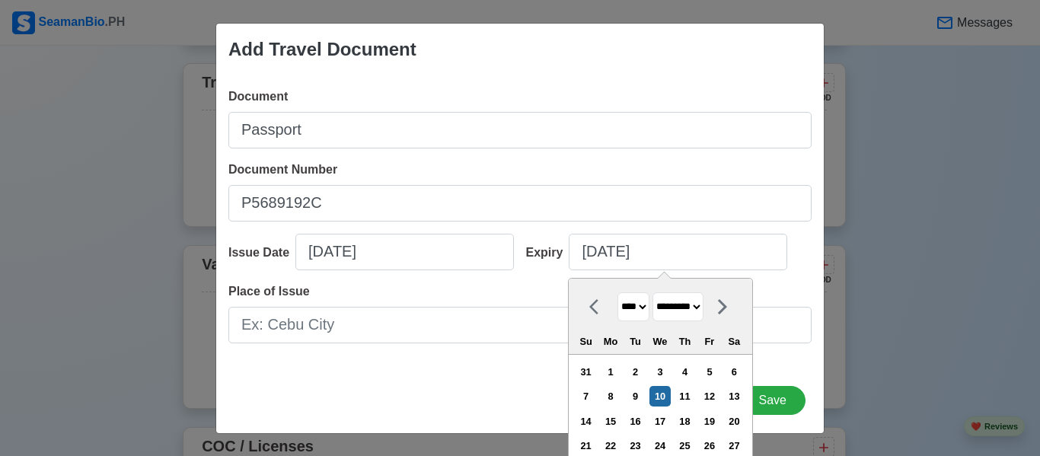
click at [642, 303] on select "**** **** **** **** **** **** **** **** **** **** **** **** **** **** **** ****…" at bounding box center [633, 307] width 32 height 30
select select "****"
click at [617, 292] on select "**** **** **** **** **** **** **** **** **** **** **** **** **** **** **** ****…" at bounding box center [633, 307] width 32 height 30
click at [690, 307] on select "******* ******** ***** ***** *** **** **** ****** ********* ******* ******** **…" at bounding box center [677, 307] width 51 height 30
select select "********"
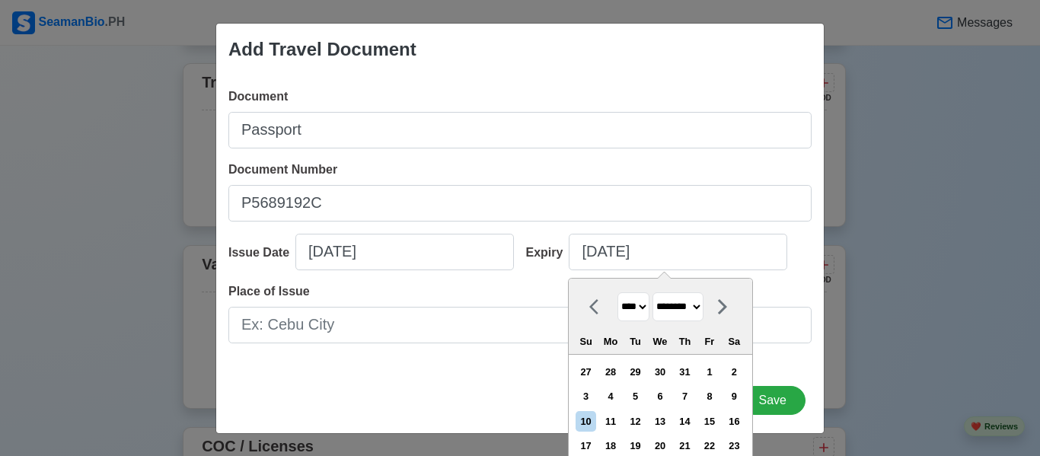
click at [653, 292] on select "******* ******** ***** ***** *** **** **** ****** ********* ******* ******** **…" at bounding box center [677, 307] width 51 height 30
click at [668, 449] on div "22" at bounding box center [659, 445] width 21 height 21
type input "[DATE]"
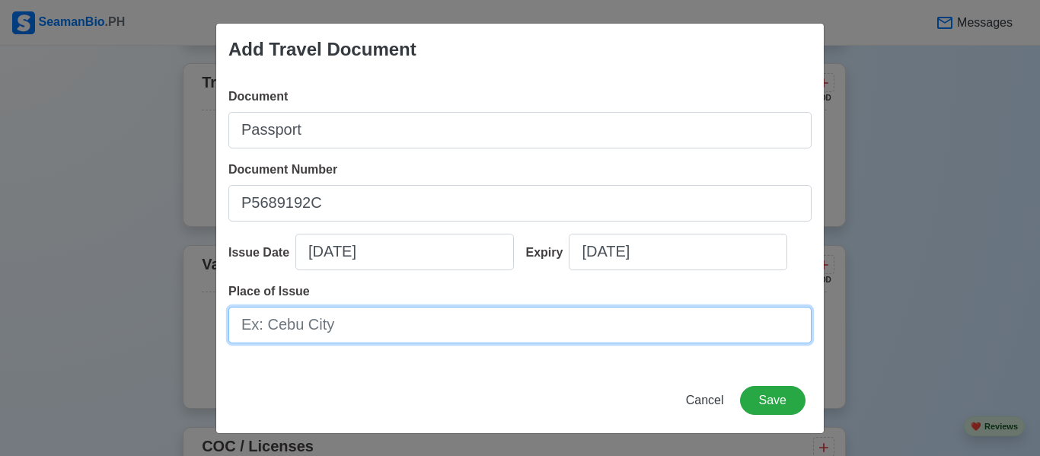
click at [371, 333] on input "Place of Issue" at bounding box center [519, 325] width 583 height 37
type input "DFA MANILA"
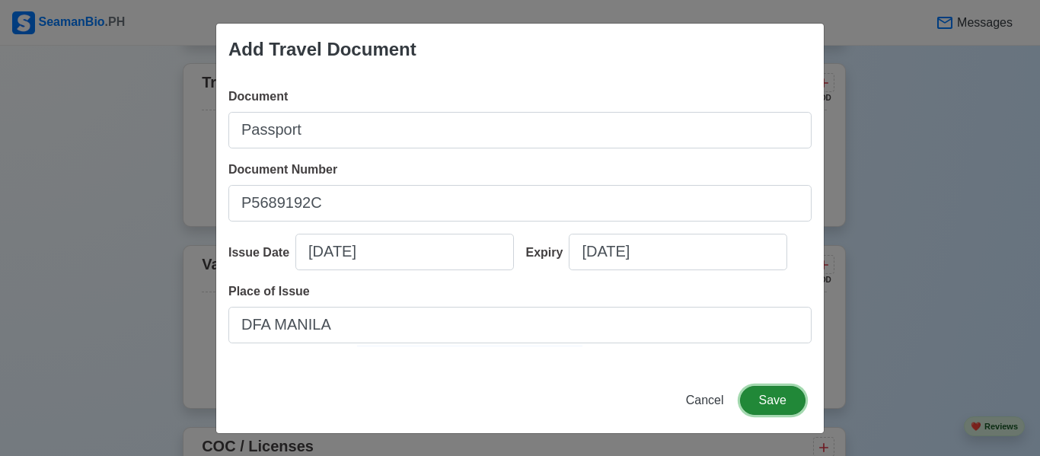
click at [760, 395] on button "Save" at bounding box center [772, 400] width 65 height 29
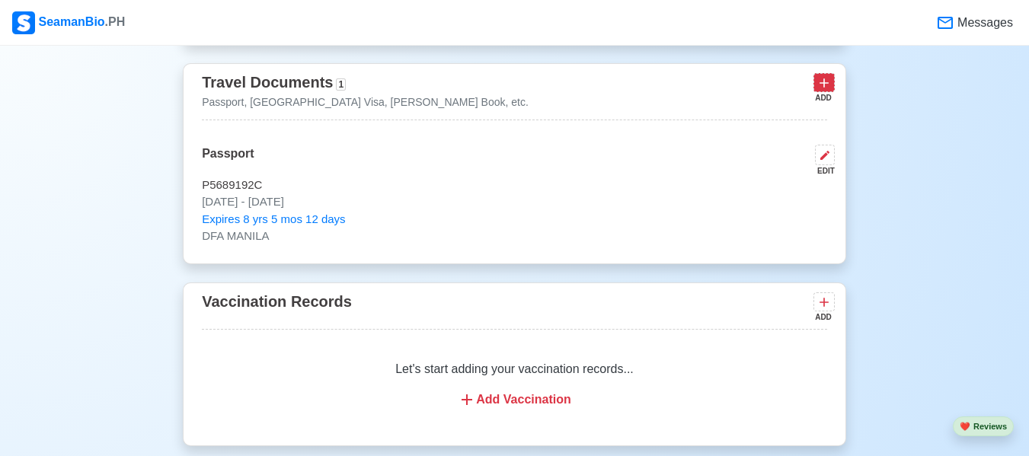
click at [816, 91] on icon at bounding box center [823, 82] width 15 height 15
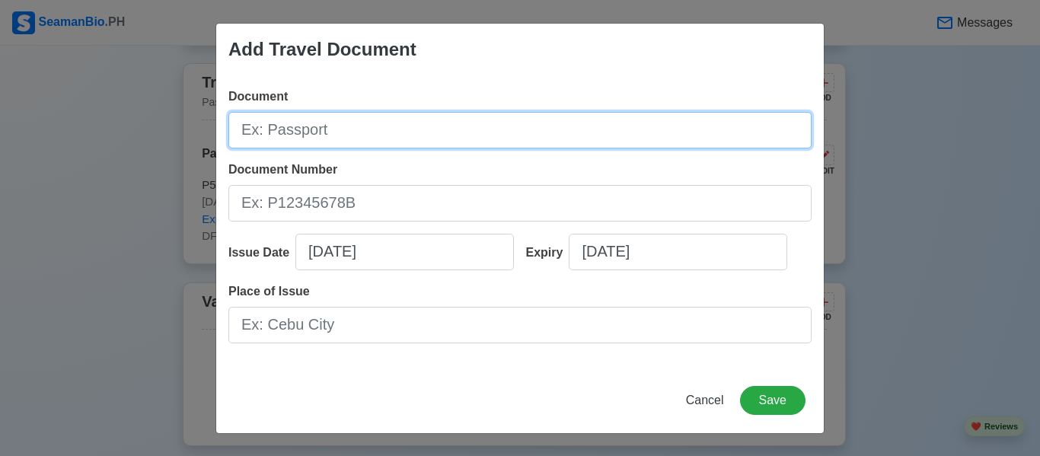
click at [605, 130] on input "Document" at bounding box center [519, 130] width 583 height 37
type input "s"
type input "[PERSON_NAME] Book"
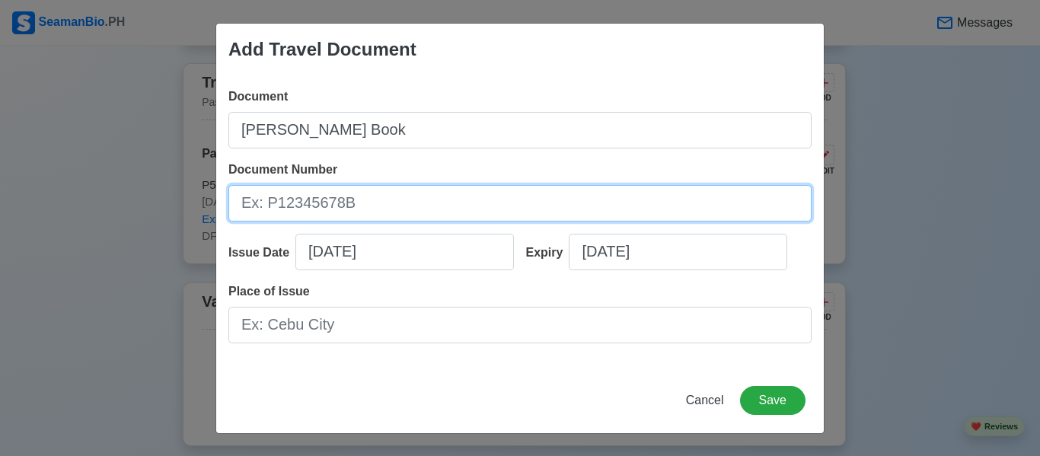
click at [576, 219] on input "Document Number" at bounding box center [519, 203] width 583 height 37
type input "A0452824"
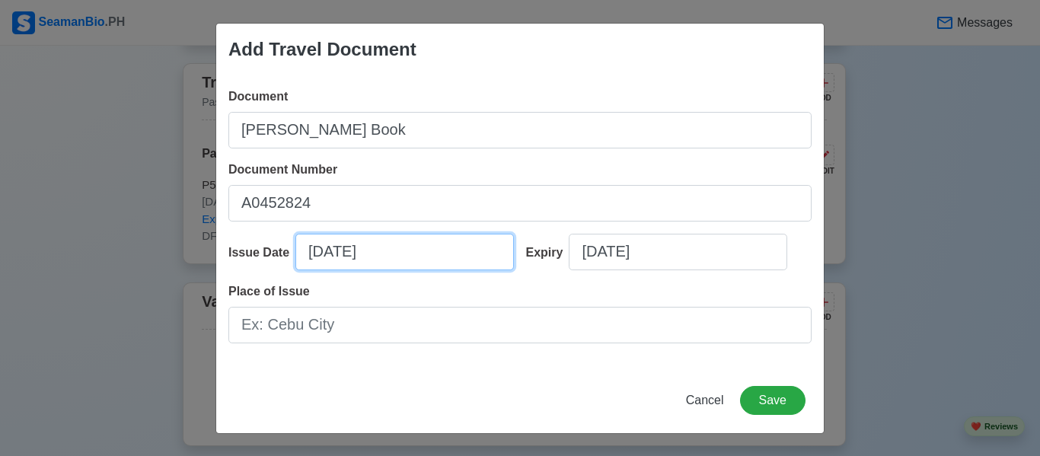
select select "****"
select select "*********"
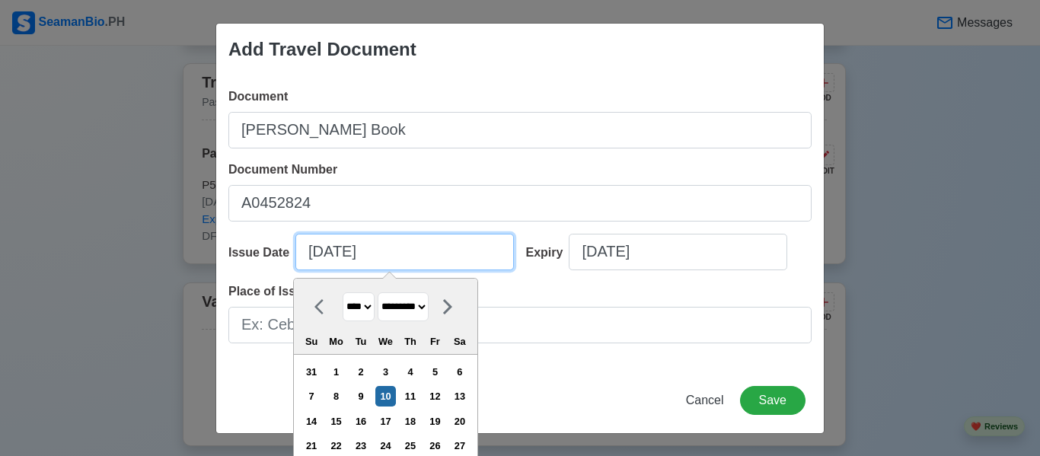
click at [460, 247] on input "[DATE]" at bounding box center [404, 252] width 219 height 37
click at [366, 305] on select "**** **** **** **** **** **** **** **** **** **** **** **** **** **** **** ****…" at bounding box center [359, 307] width 32 height 30
click at [397, 305] on select "******* ******** ***** ***** *** **** **** ****** ********* ******* ******** **…" at bounding box center [403, 307] width 51 height 30
click at [363, 394] on div "9" at bounding box center [360, 396] width 21 height 21
type input "[DATE]"
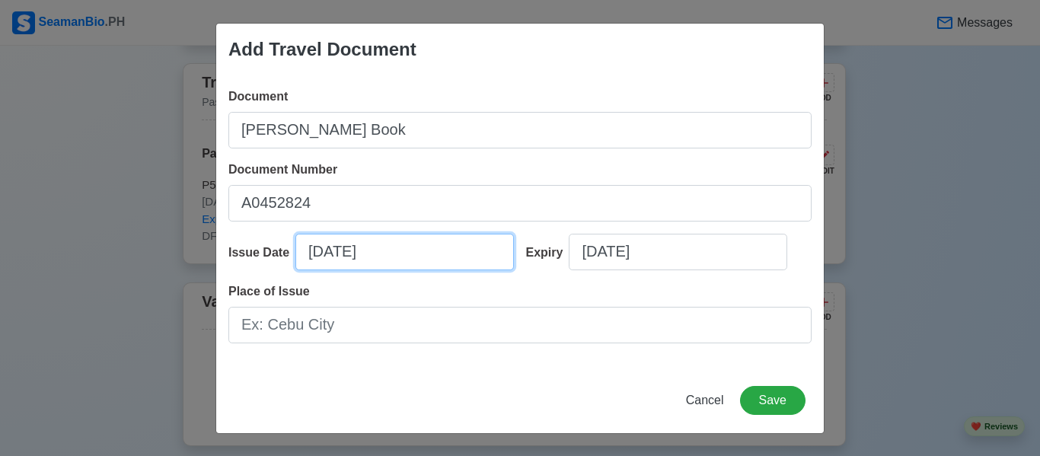
click at [381, 258] on input "[DATE]" at bounding box center [404, 252] width 219 height 37
select select "****"
select select "*********"
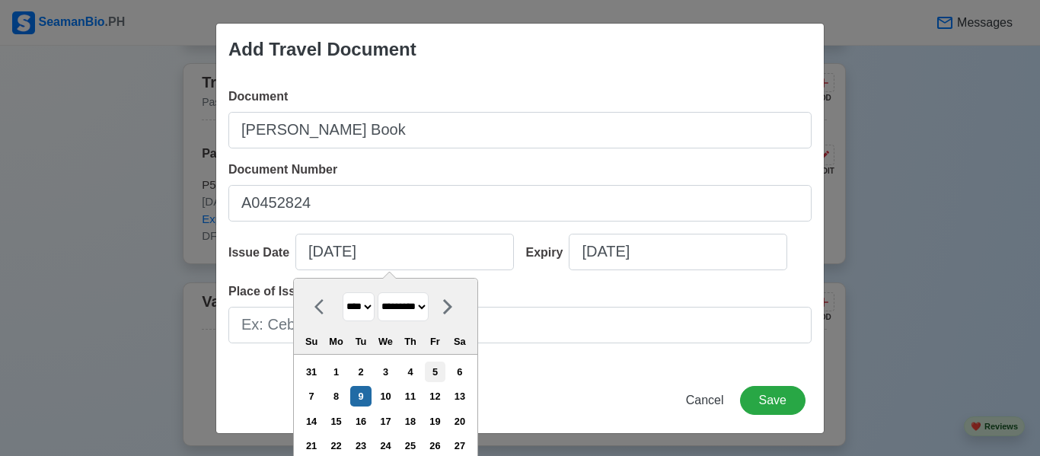
click at [439, 375] on div "5" at bounding box center [435, 372] width 21 height 21
type input "[DATE]"
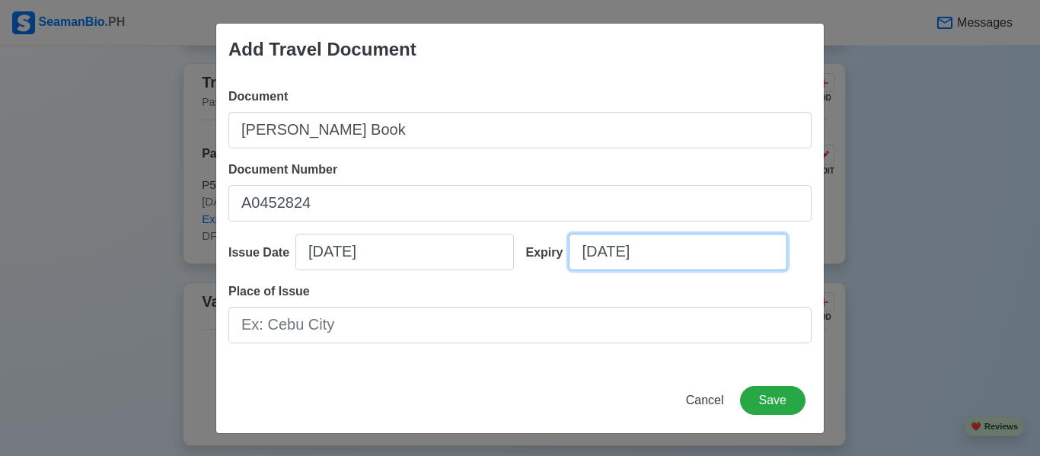
select select "****"
select select "*********"
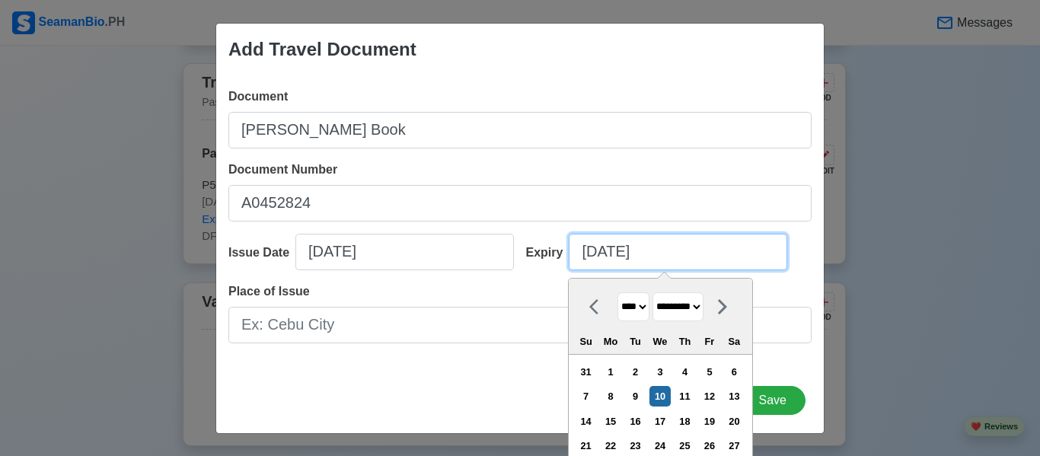
click at [588, 252] on input "[DATE]" at bounding box center [678, 252] width 219 height 37
click at [644, 307] on select "**** **** **** **** **** **** **** **** **** **** **** **** **** **** **** ****…" at bounding box center [633, 307] width 32 height 30
select select "****"
click at [617, 292] on select "**** **** **** **** **** **** **** **** **** **** **** **** **** **** **** ****…" at bounding box center [633, 307] width 32 height 30
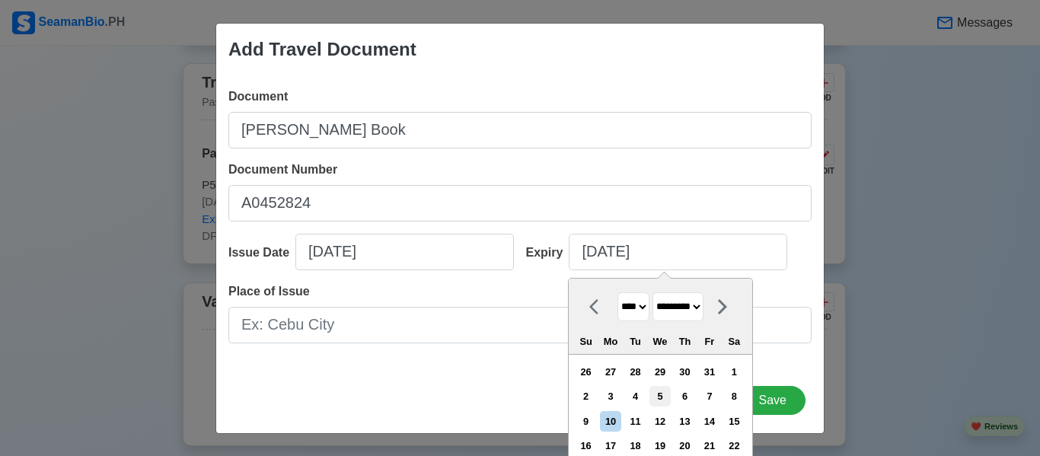
click at [667, 394] on div "5" at bounding box center [659, 396] width 21 height 21
type input "[DATE]"
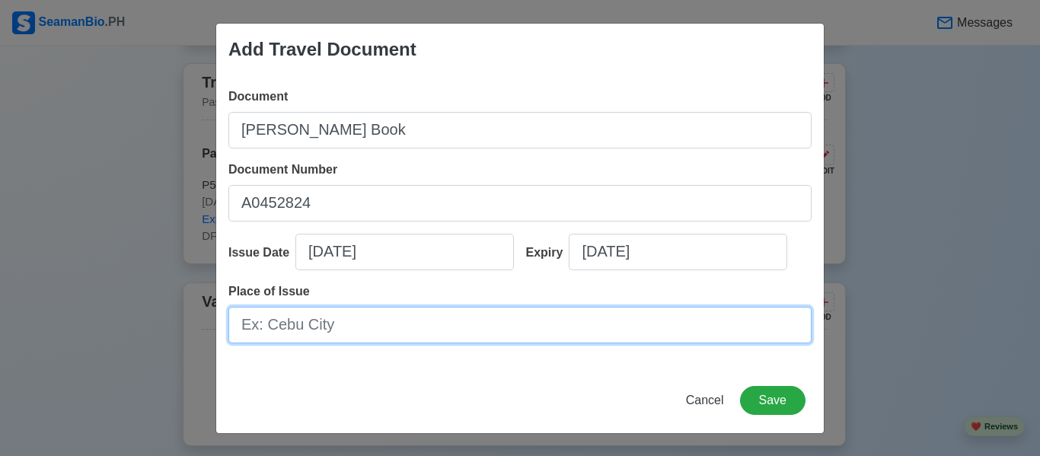
click at [432, 328] on input "Place of Issue" at bounding box center [519, 325] width 583 height 37
type input "[GEOGRAPHIC_DATA]"
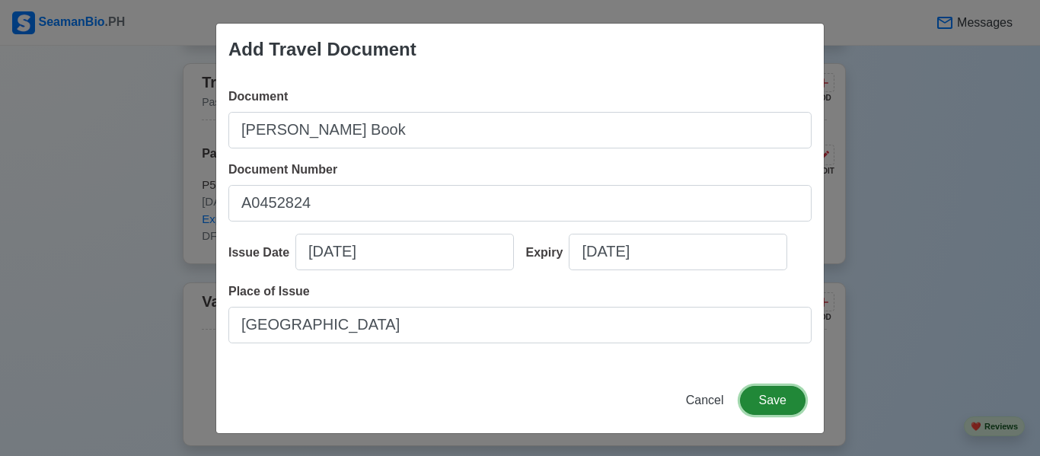
click at [755, 391] on button "Save" at bounding box center [772, 400] width 65 height 29
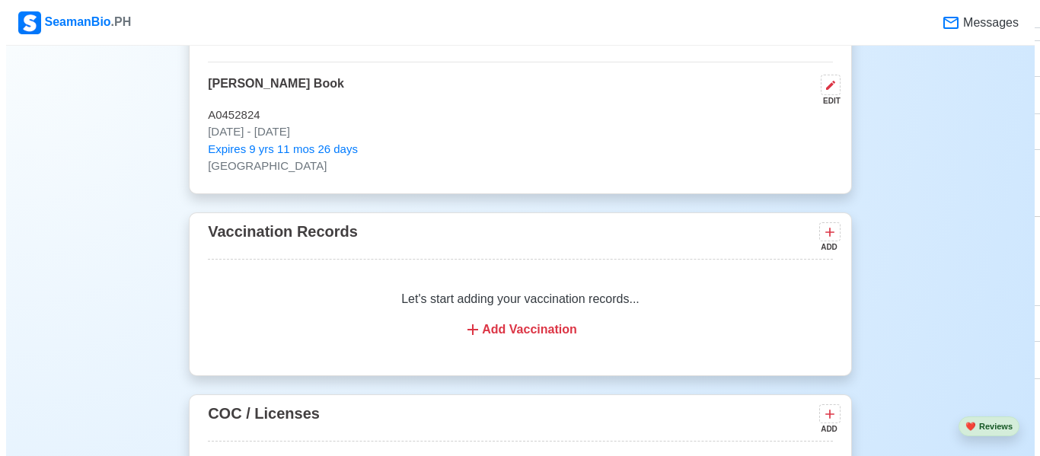
scroll to position [1524, 0]
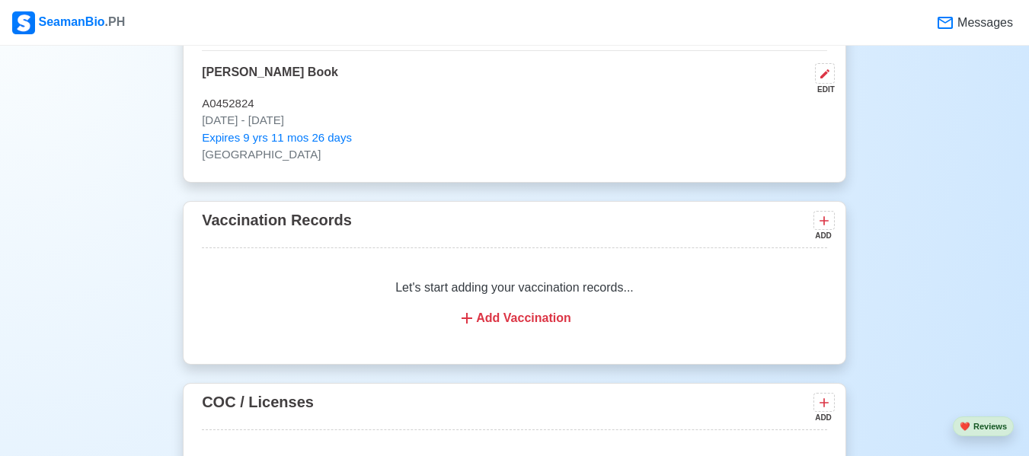
click at [557, 315] on div "Add Vaccination" at bounding box center [514, 318] width 589 height 18
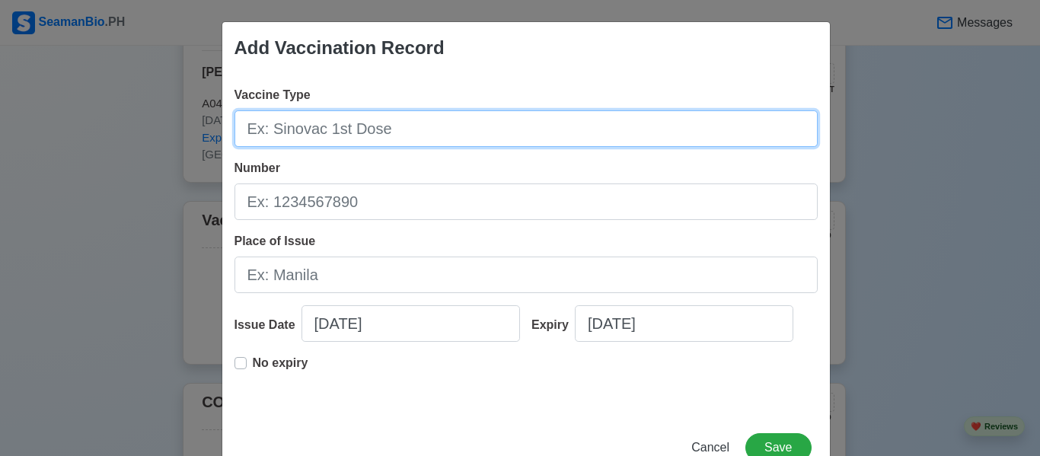
click at [359, 122] on input "Vaccine Type" at bounding box center [525, 128] width 583 height 37
type input "P"
type input "PFIZER 1st Dose"
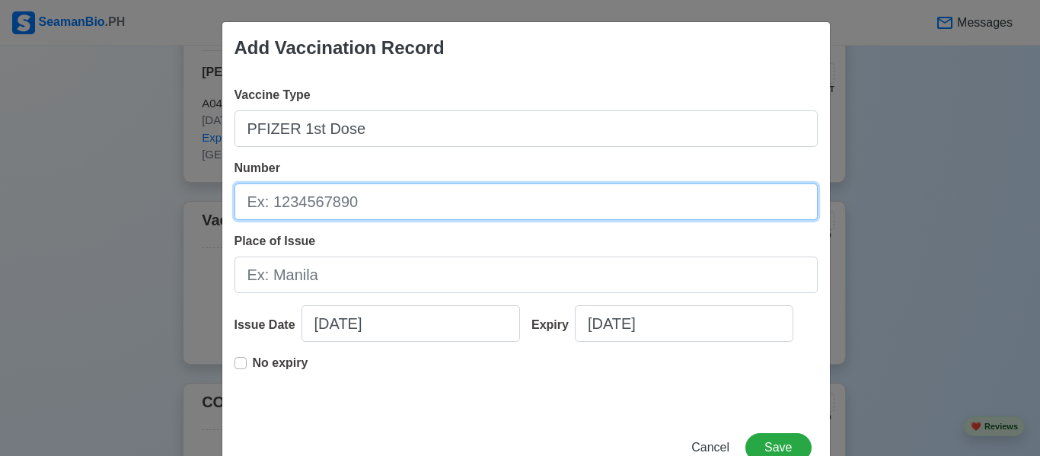
click at [346, 197] on input "Number" at bounding box center [525, 201] width 583 height 37
type input "128001"
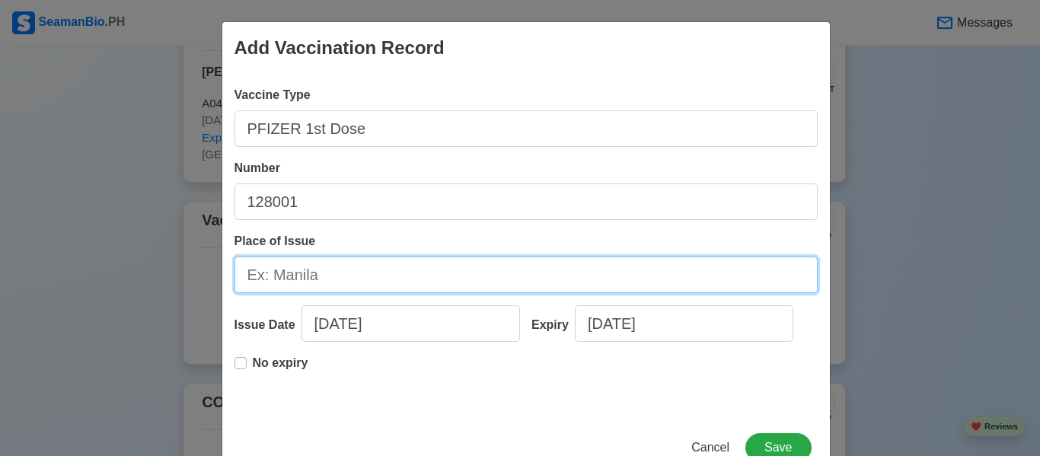
click at [303, 283] on input "Place of Issue" at bounding box center [525, 275] width 583 height 37
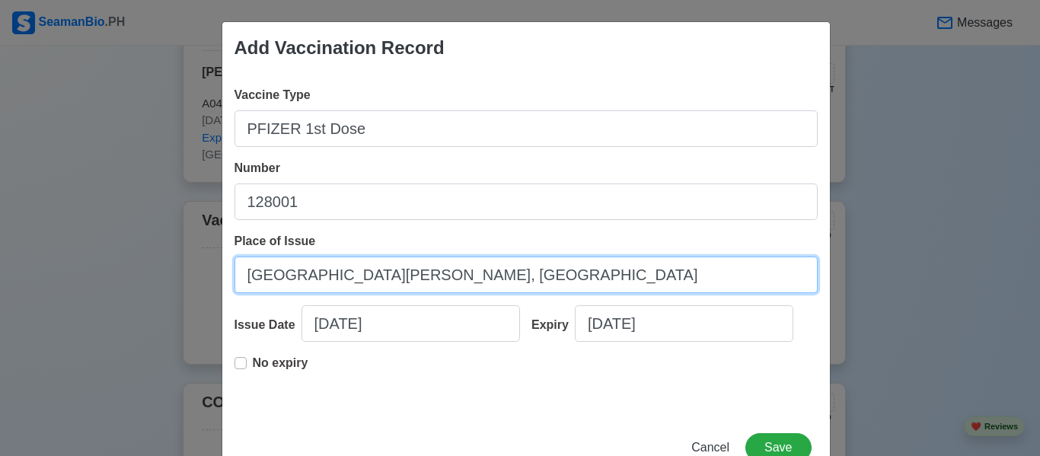
type input "[GEOGRAPHIC_DATA][PERSON_NAME], [GEOGRAPHIC_DATA]"
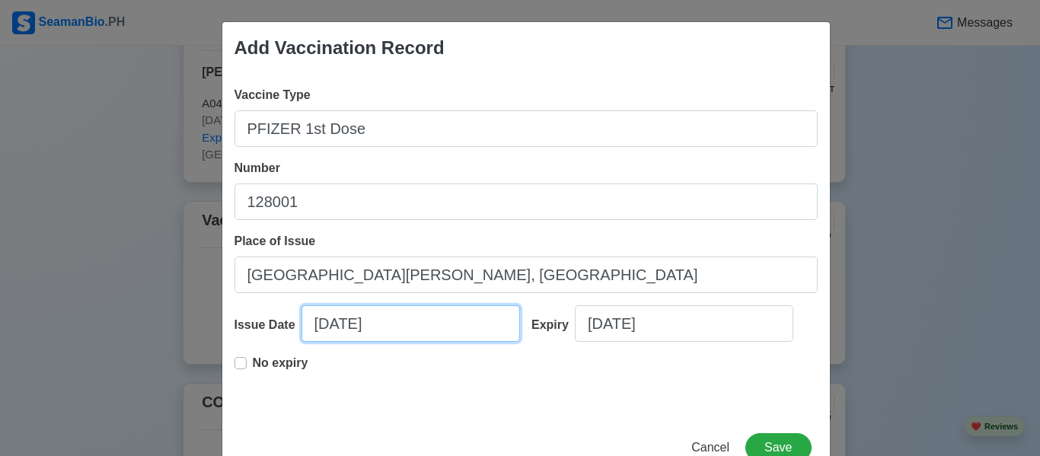
click at [417, 336] on input "[DATE]" at bounding box center [410, 323] width 219 height 37
select select "****"
select select "*********"
click at [558, 395] on div "No expiry" at bounding box center [525, 378] width 583 height 49
click at [244, 357] on div "No expiry" at bounding box center [271, 369] width 74 height 30
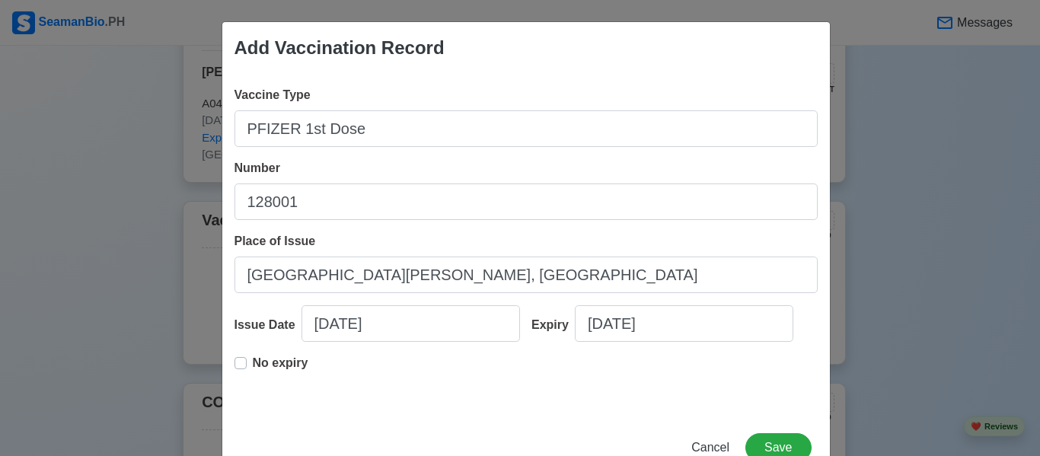
click at [253, 367] on label "No expiry" at bounding box center [281, 369] width 56 height 30
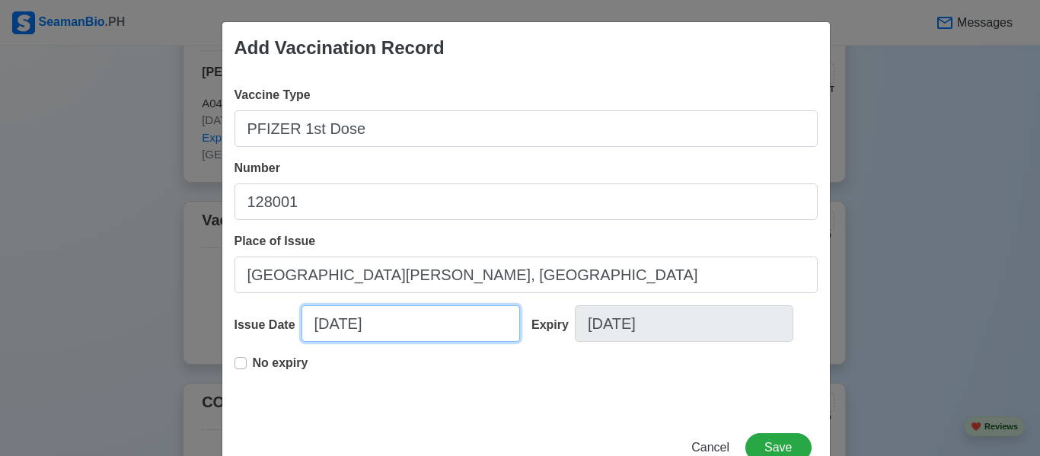
select select "****"
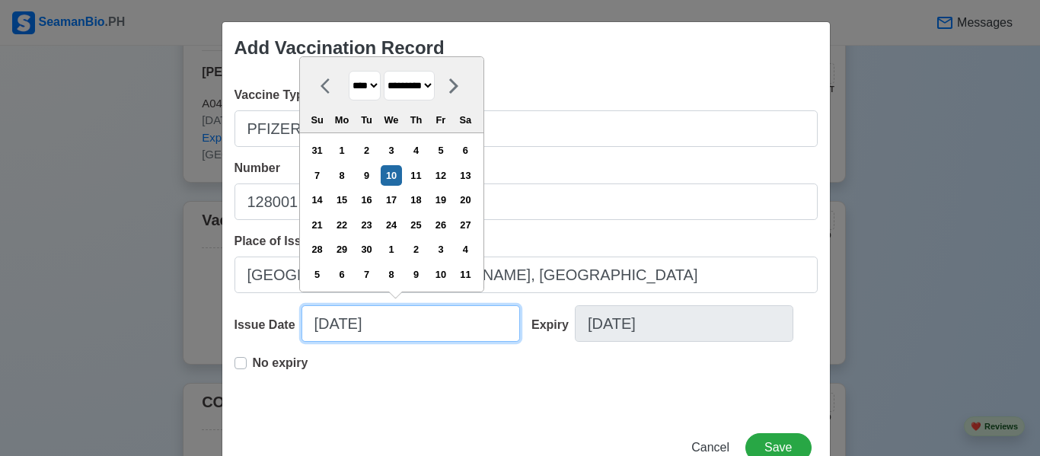
drag, startPoint x: 455, startPoint y: 333, endPoint x: 438, endPoint y: 330, distance: 17.7
click at [438, 330] on input "[DATE]" at bounding box center [410, 323] width 219 height 37
click at [419, 89] on select "******* ******** ***** ***** *** **** **** ****** ********* ******* ******** **…" at bounding box center [409, 86] width 51 height 30
select select "********"
click at [384, 72] on select "******* ******** ***** ***** *** **** **** ****** ********* ******* ******** **…" at bounding box center [409, 86] width 51 height 30
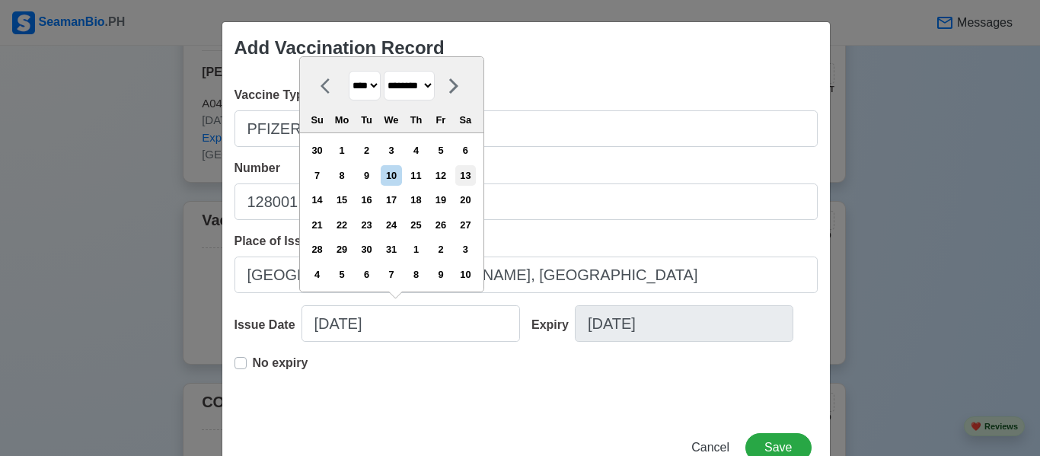
click at [464, 179] on div "13" at bounding box center [465, 175] width 21 height 21
type input "[DATE]"
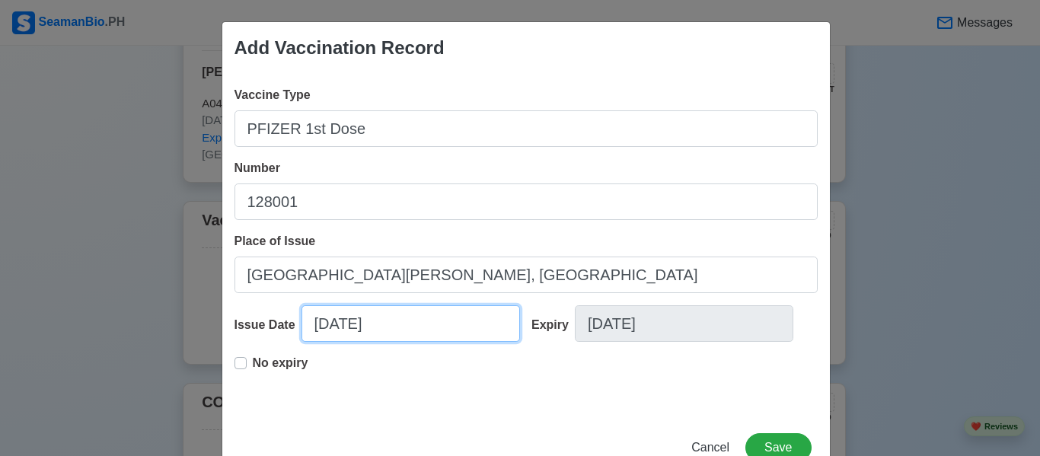
click at [415, 321] on input "[DATE]" at bounding box center [410, 323] width 219 height 37
select select "****"
select select "********"
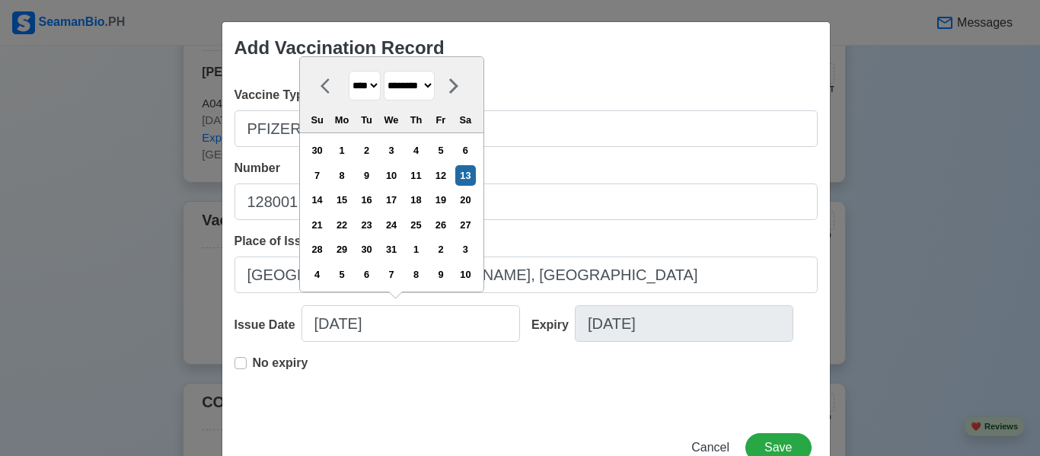
click at [376, 89] on select "**** **** **** **** **** **** **** **** **** **** **** **** **** **** **** ****…" at bounding box center [365, 86] width 32 height 30
select select "****"
click at [349, 72] on select "**** **** **** **** **** **** **** **** **** **** **** **** **** **** **** ****…" at bounding box center [365, 86] width 32 height 30
click at [491, 375] on div "No expiry" at bounding box center [525, 378] width 583 height 49
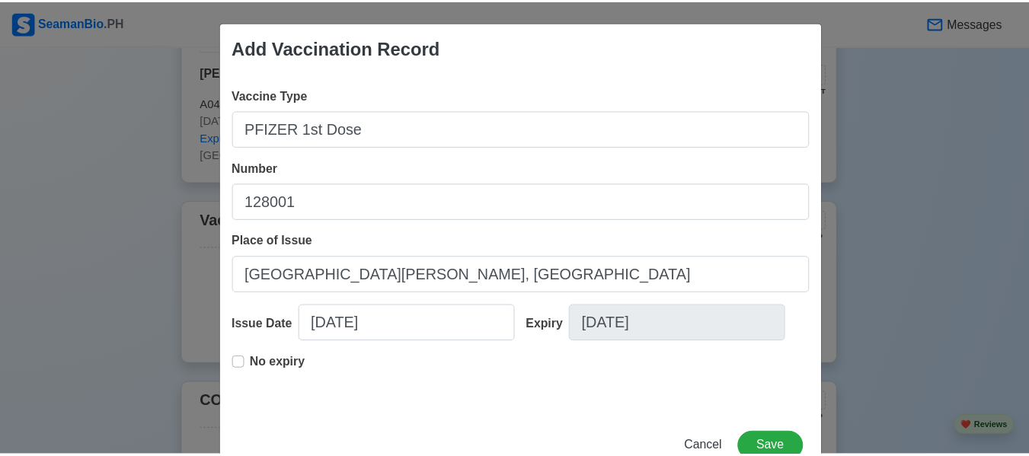
scroll to position [46, 0]
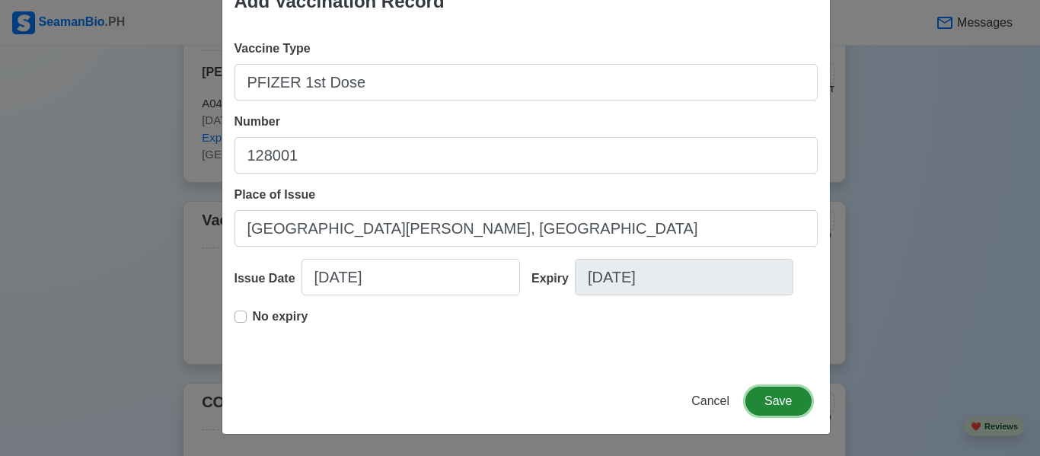
click at [775, 397] on button "Save" at bounding box center [777, 401] width 65 height 29
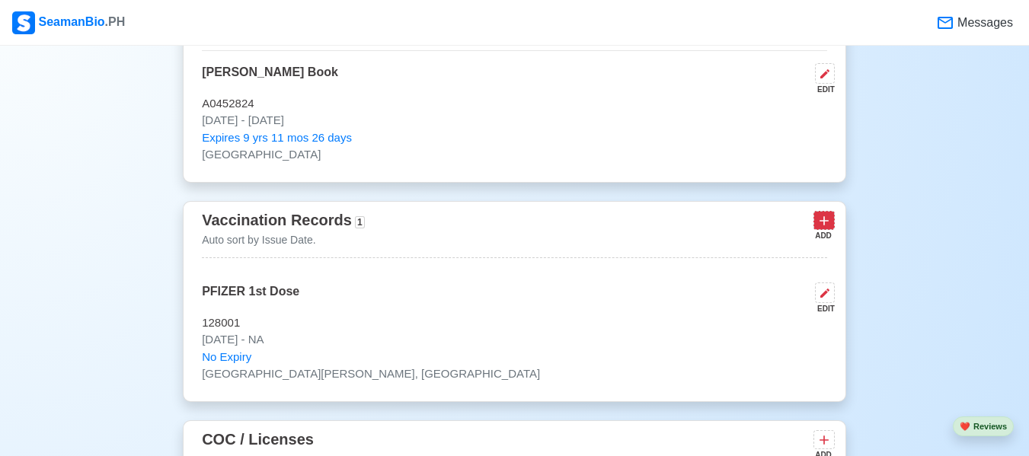
click at [822, 225] on icon at bounding box center [823, 220] width 9 height 9
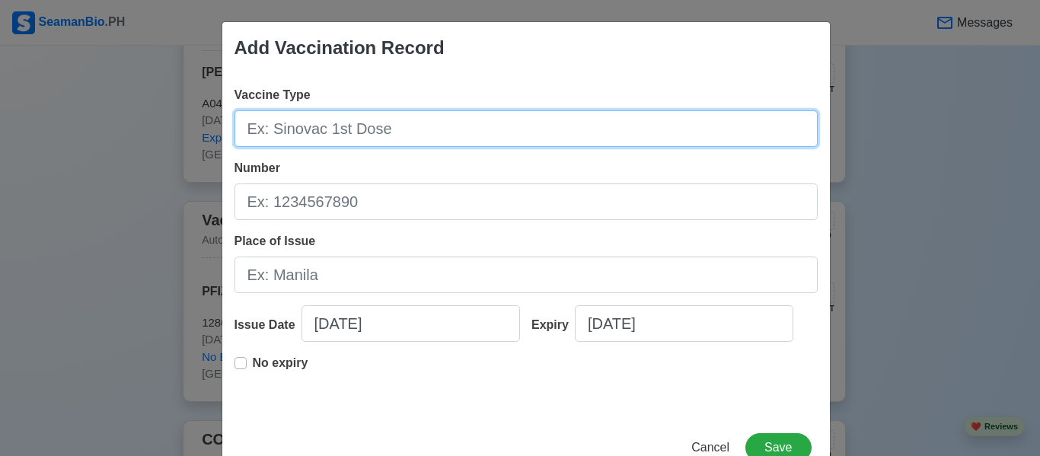
click at [467, 139] on input "Vaccine Type" at bounding box center [525, 128] width 583 height 37
type input "PFIZER 2nd Dose"
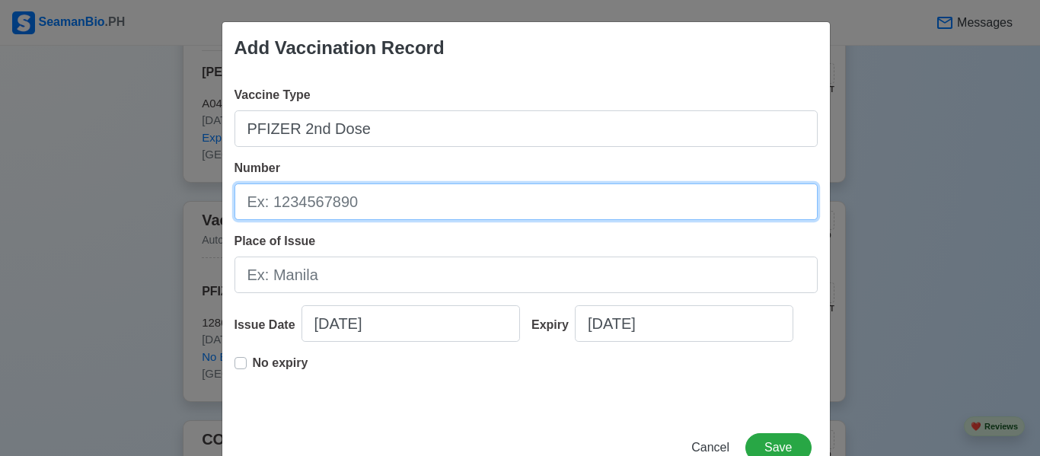
click at [451, 196] on input "Number" at bounding box center [525, 201] width 583 height 37
type input "FN4365"
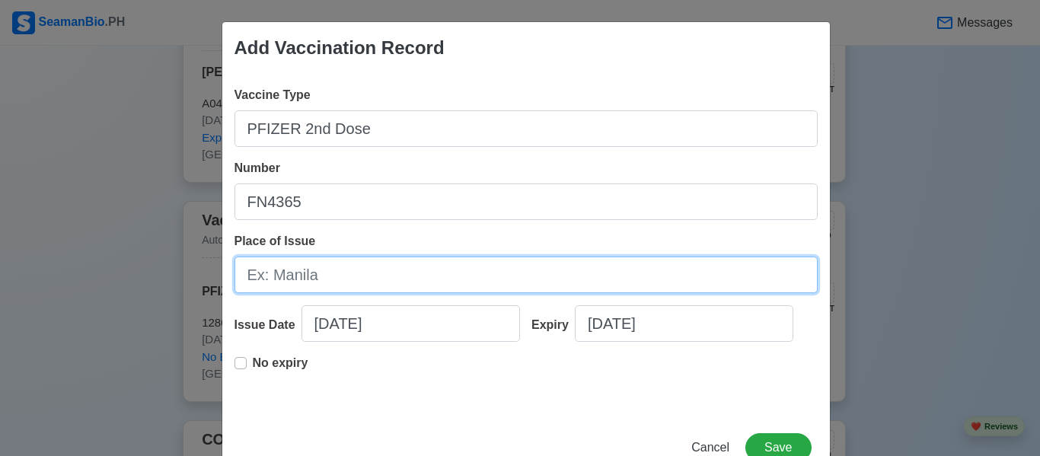
click at [346, 286] on input "Place of Issue" at bounding box center [525, 275] width 583 height 37
type input "[GEOGRAPHIC_DATA][PERSON_NAME], [GEOGRAPHIC_DATA]"
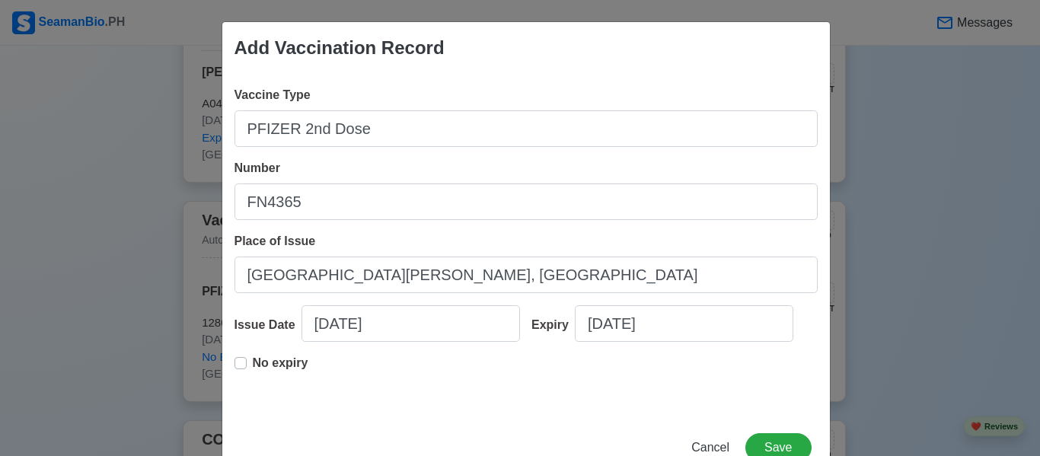
click at [253, 368] on label "No expiry" at bounding box center [281, 369] width 56 height 30
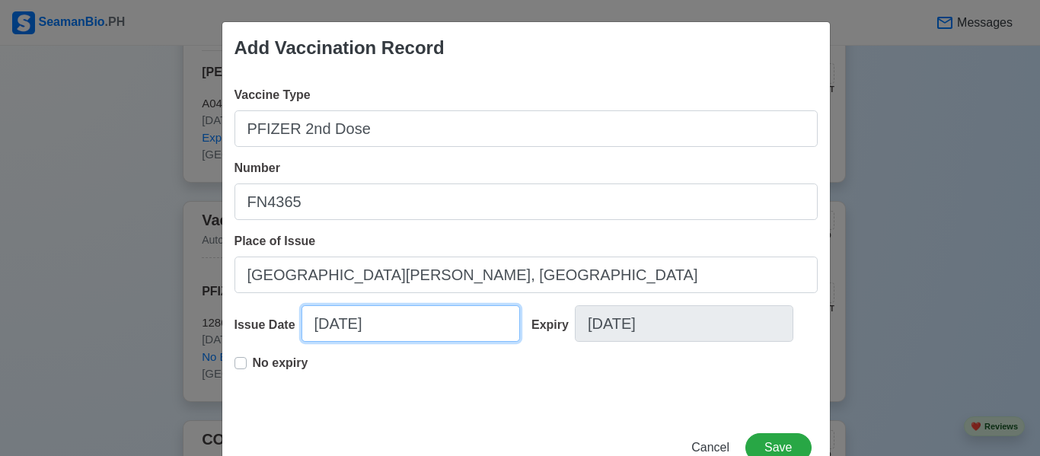
select select "****"
select select "*********"
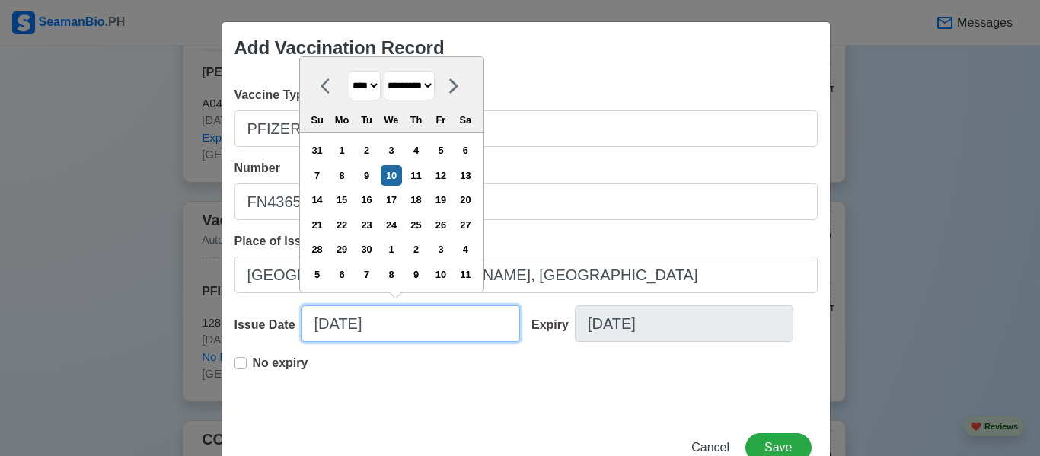
click at [434, 331] on input "[DATE]" at bounding box center [410, 323] width 219 height 37
type input "09/10/"
select select "****"
type input "0"
select select "****"
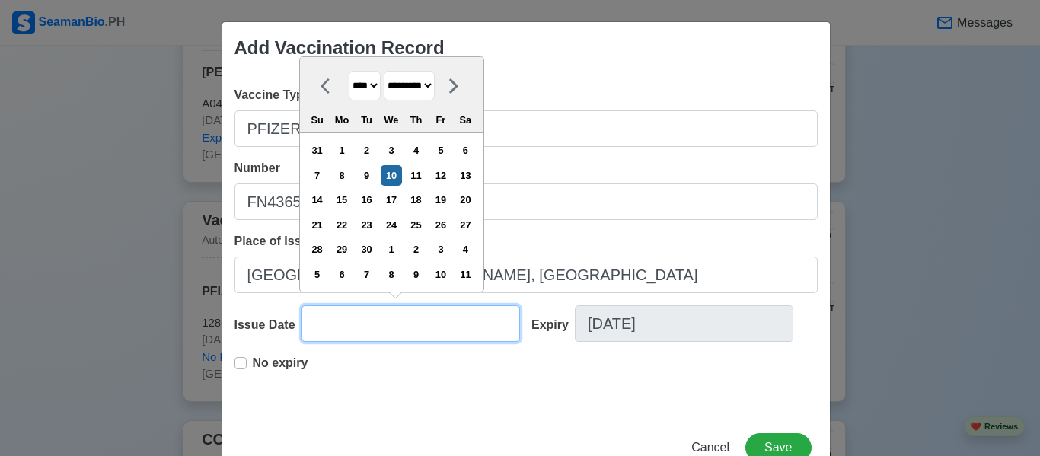
select select "*******"
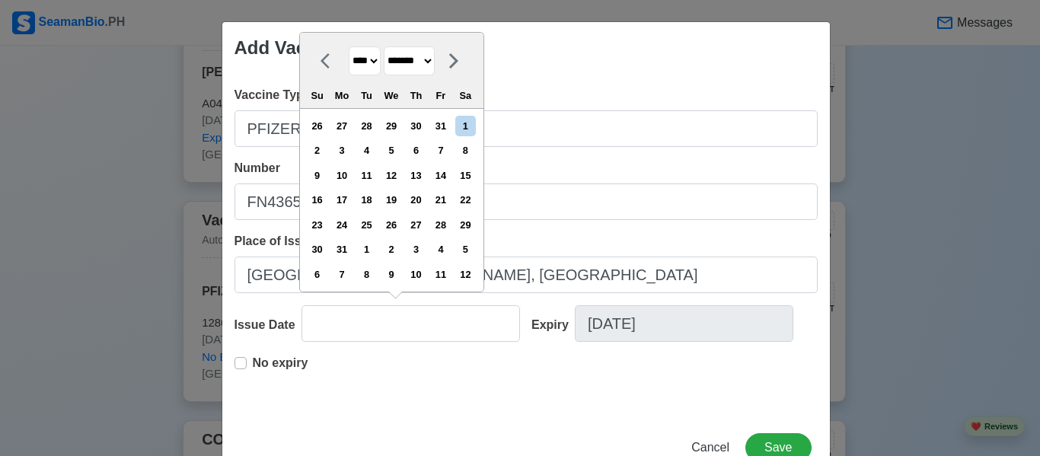
click at [369, 61] on select "**** **** **** **** **** **** **** **** **** **** **** **** **** **** **** ****…" at bounding box center [365, 61] width 32 height 30
select select "****"
click at [349, 46] on select "**** **** **** **** **** **** **** **** **** **** **** **** **** **** **** ****…" at bounding box center [365, 61] width 32 height 30
type input "[DATE]"
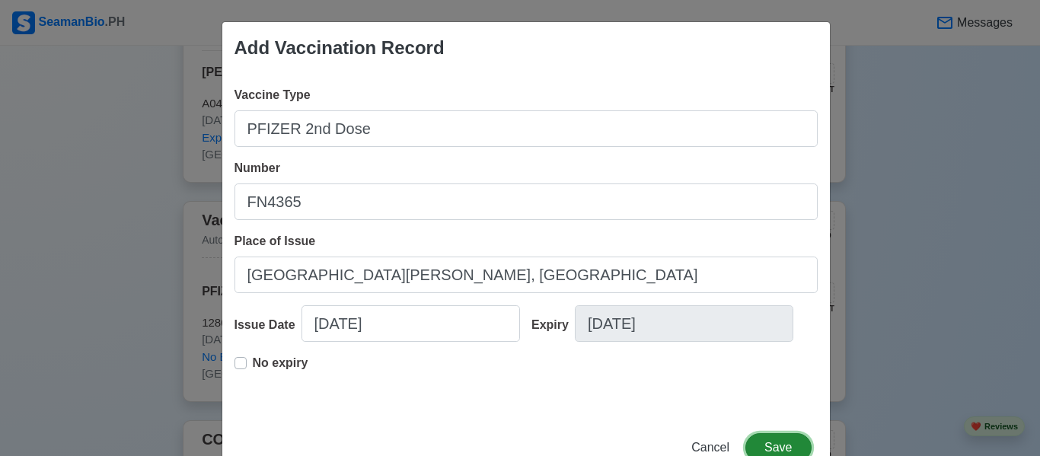
click at [775, 439] on button "Save" at bounding box center [777, 447] width 65 height 29
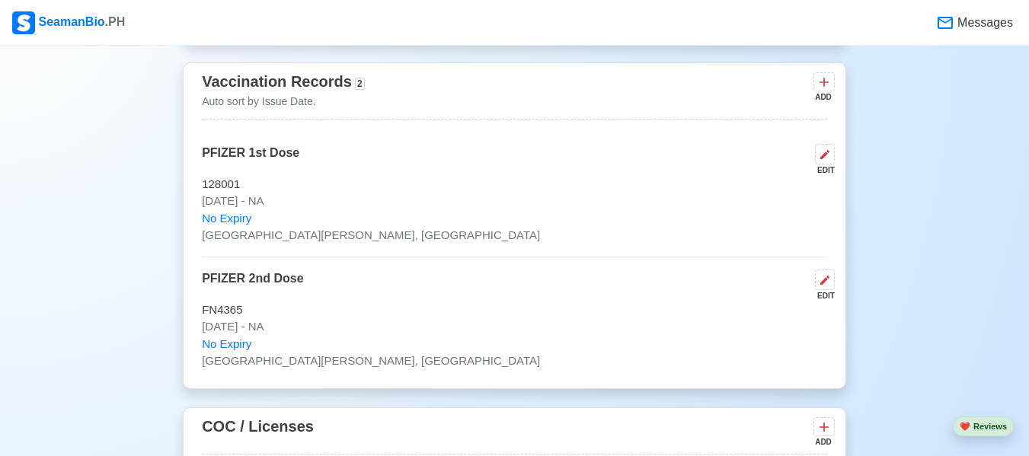
scroll to position [1681, 0]
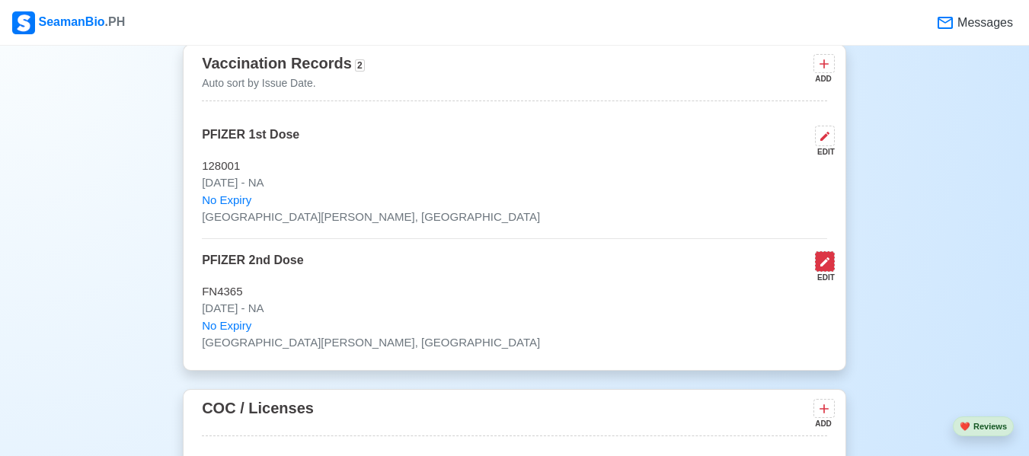
click at [828, 268] on icon at bounding box center [824, 262] width 12 height 12
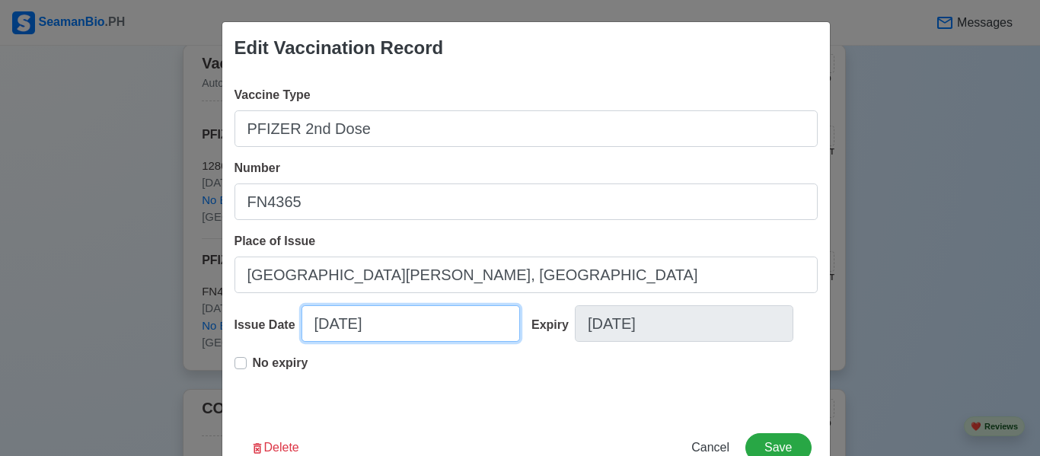
select select "****"
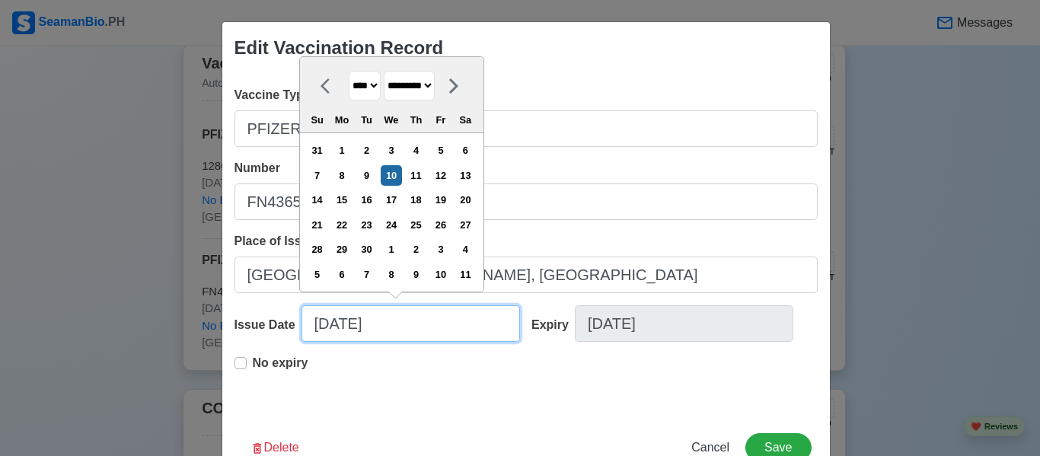
click at [391, 330] on input "[DATE]" at bounding box center [410, 323] width 219 height 37
click at [429, 80] on select "******* ******** ***** ***** *** **** **** ****** ********* ******* ******** **…" at bounding box center [409, 86] width 51 height 30
select select "*******"
click at [384, 72] on select "******* ******** ***** ***** *** **** **** ****** ********* ******* ******** **…" at bounding box center [409, 86] width 51 height 30
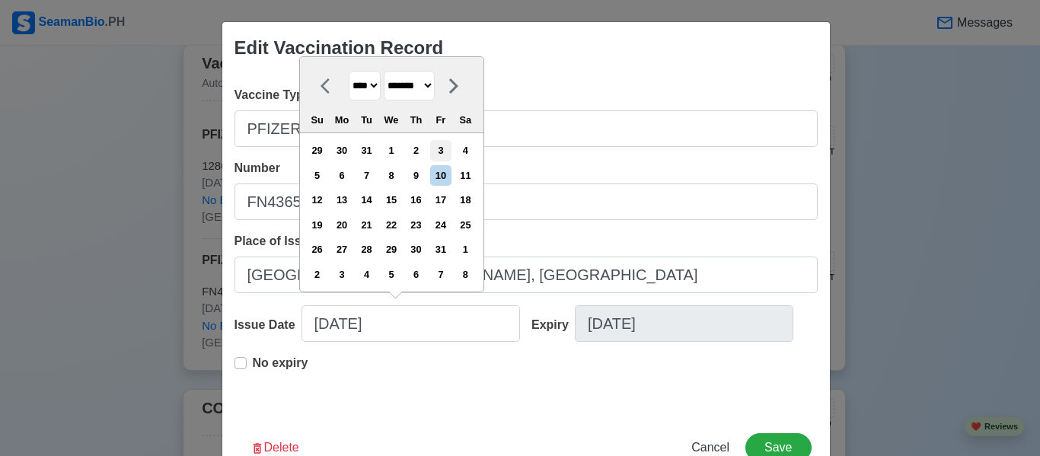
click at [438, 148] on div "3" at bounding box center [440, 150] width 21 height 21
type input "[DATE]"
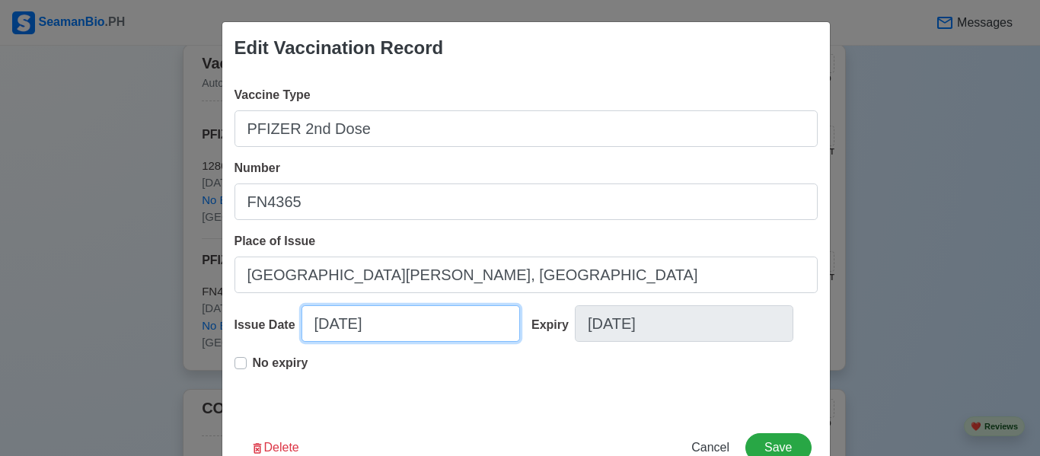
click at [394, 324] on input "[DATE]" at bounding box center [410, 323] width 219 height 37
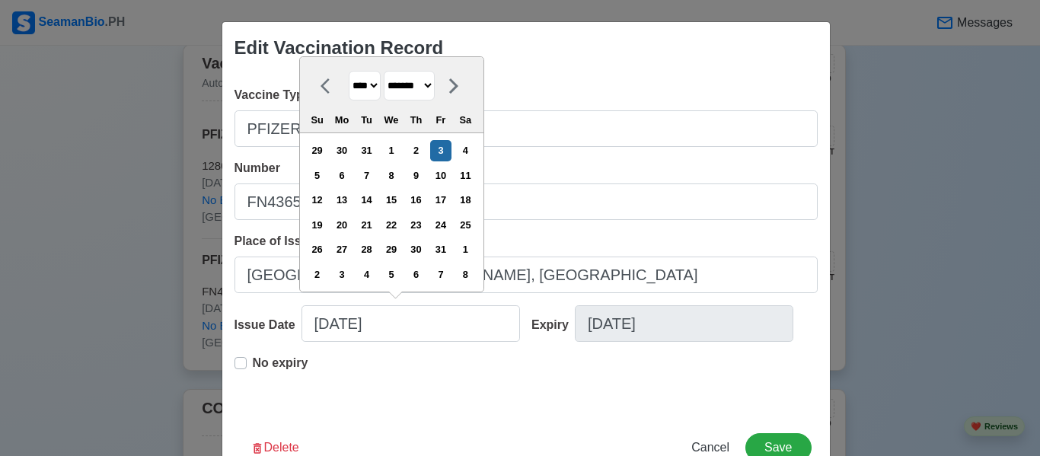
click at [371, 85] on select "**** **** **** **** **** **** **** **** **** **** **** **** **** **** **** ****…" at bounding box center [365, 86] width 32 height 30
select select "****"
click at [349, 71] on select "**** **** **** **** **** **** **** **** **** **** **** **** **** **** **** ****…" at bounding box center [365, 86] width 32 height 30
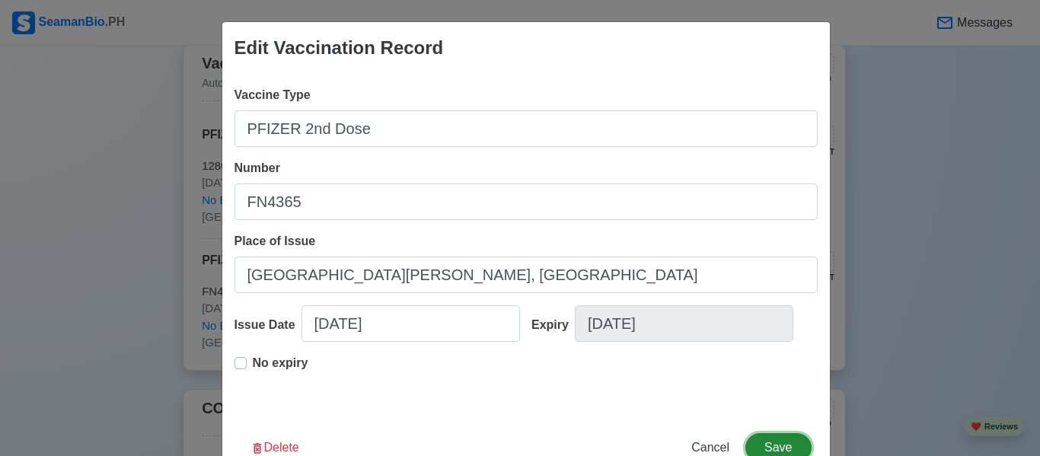
click at [776, 435] on button "Save" at bounding box center [777, 447] width 65 height 29
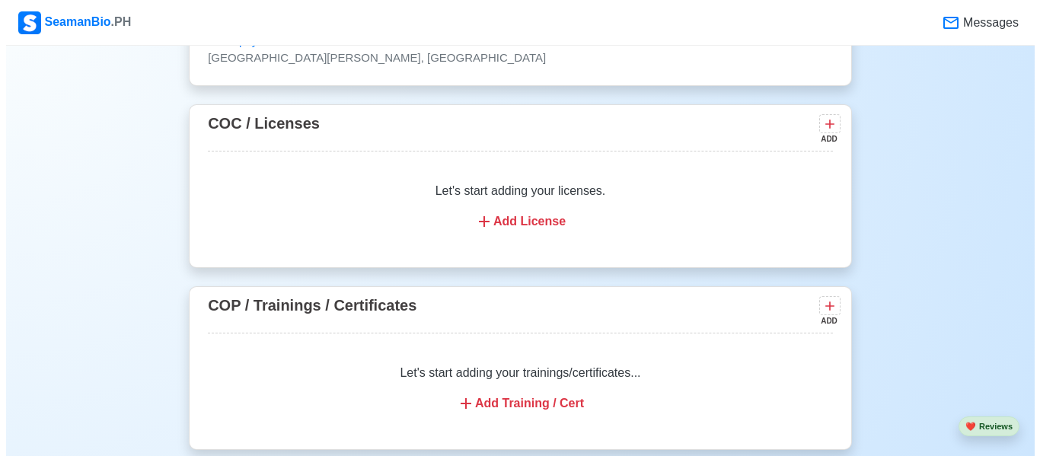
scroll to position [1989, 0]
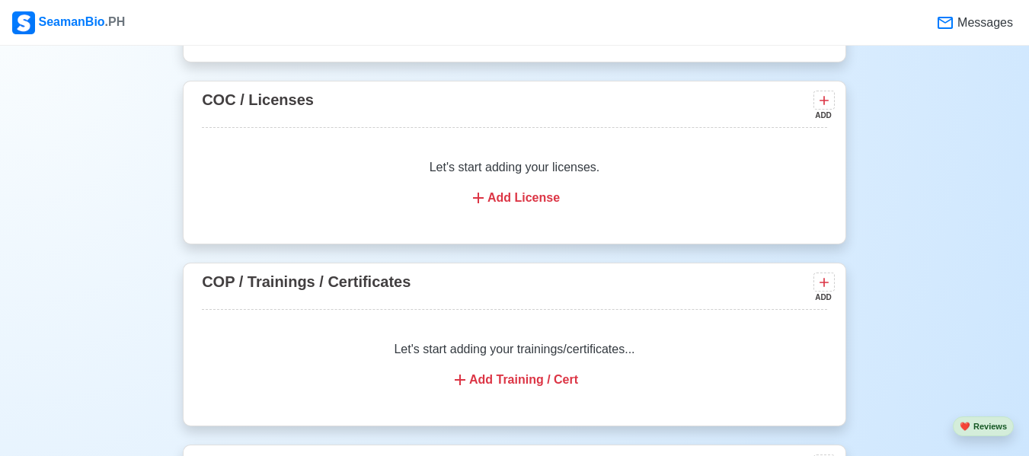
click at [491, 206] on div "Add License" at bounding box center [514, 198] width 589 height 18
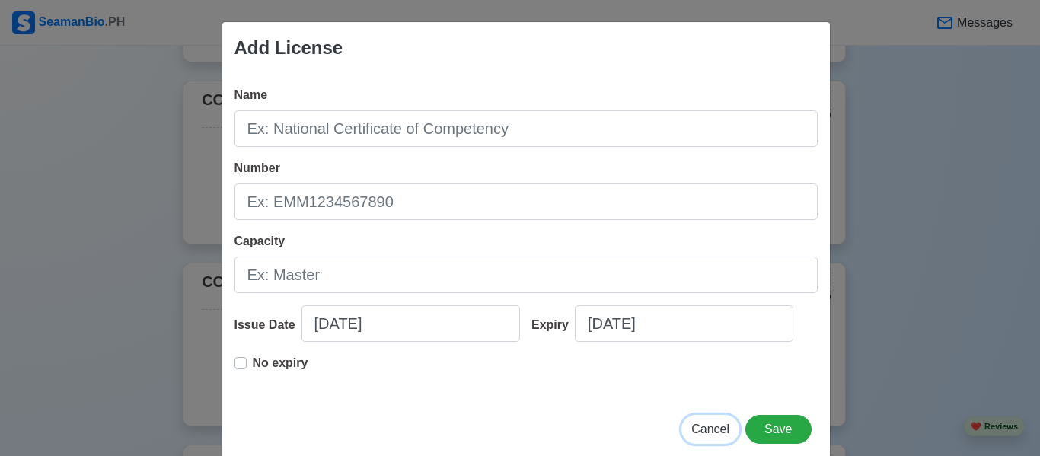
click at [708, 423] on span "Cancel" at bounding box center [710, 429] width 38 height 13
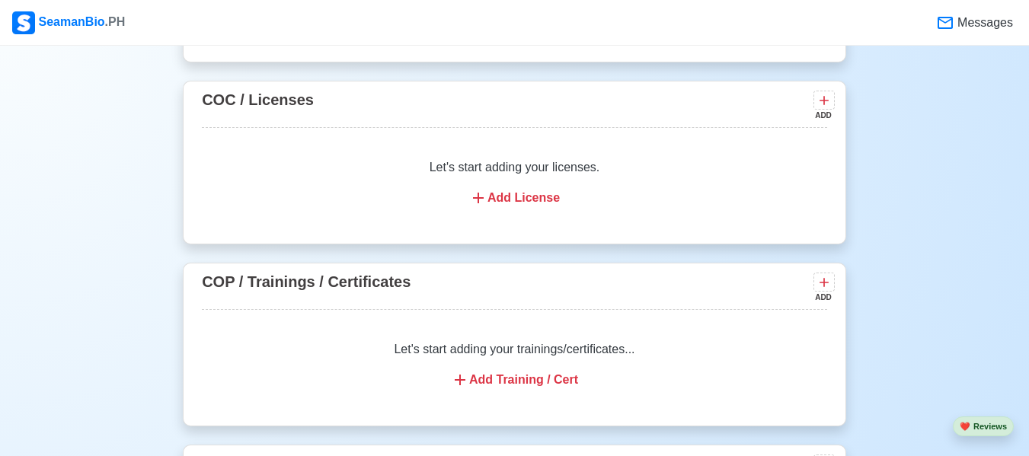
click at [491, 389] on div "Add Training / Cert" at bounding box center [514, 380] width 589 height 18
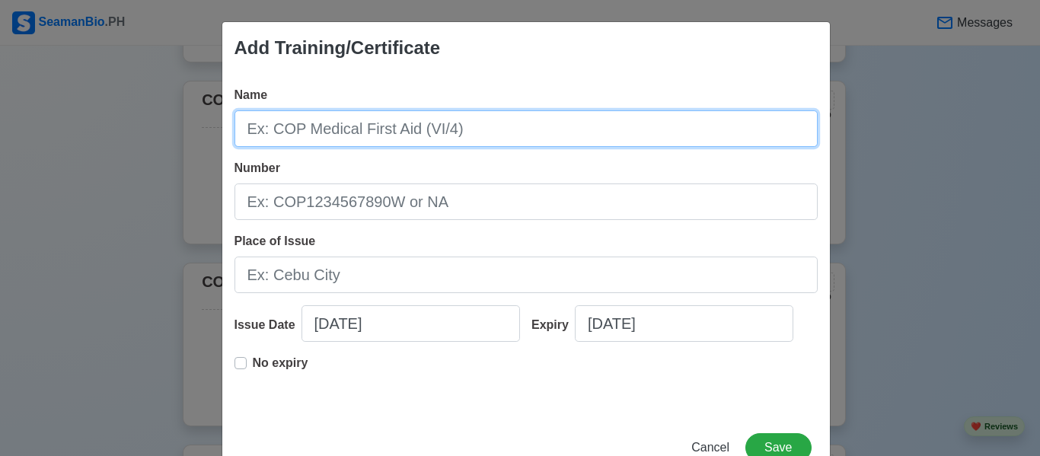
click at [359, 118] on input "Name" at bounding box center [525, 128] width 583 height 37
click at [458, 130] on input "Name" at bounding box center [525, 128] width 583 height 37
type input "C"
type input "c"
type input "COP Basic Training"
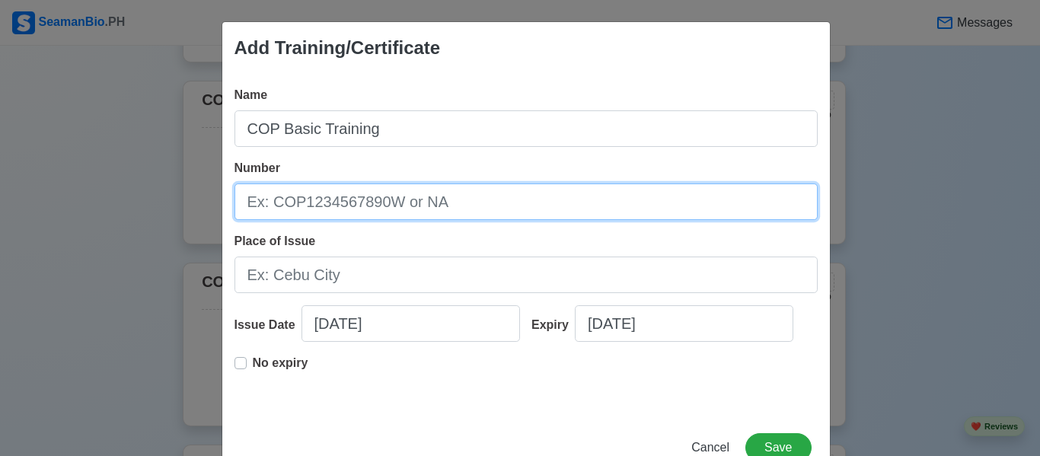
click at [367, 207] on input "Number" at bounding box center [525, 201] width 583 height 37
click at [341, 209] on input "Number" at bounding box center [525, 201] width 583 height 37
paste input "8073295"
type input "8073295"
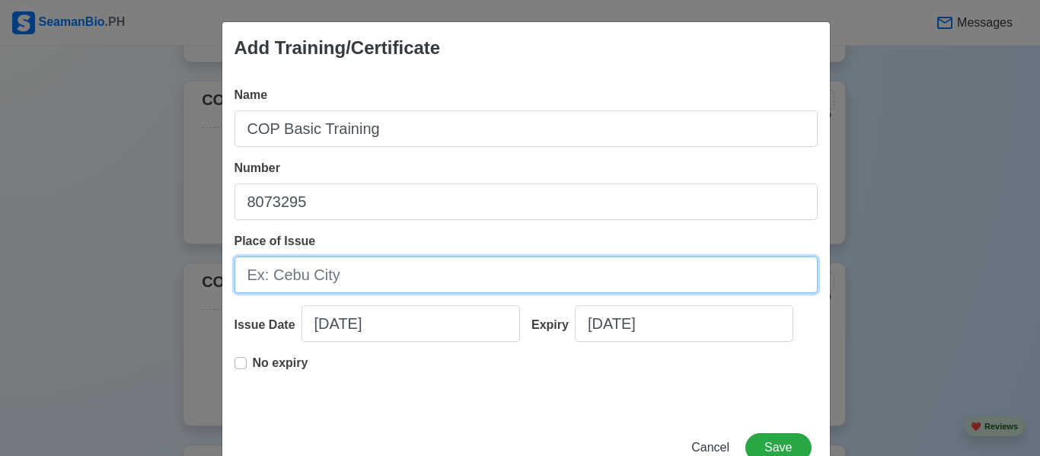
click at [280, 274] on input "Place of Issue" at bounding box center [525, 275] width 583 height 37
type input "Cavite"
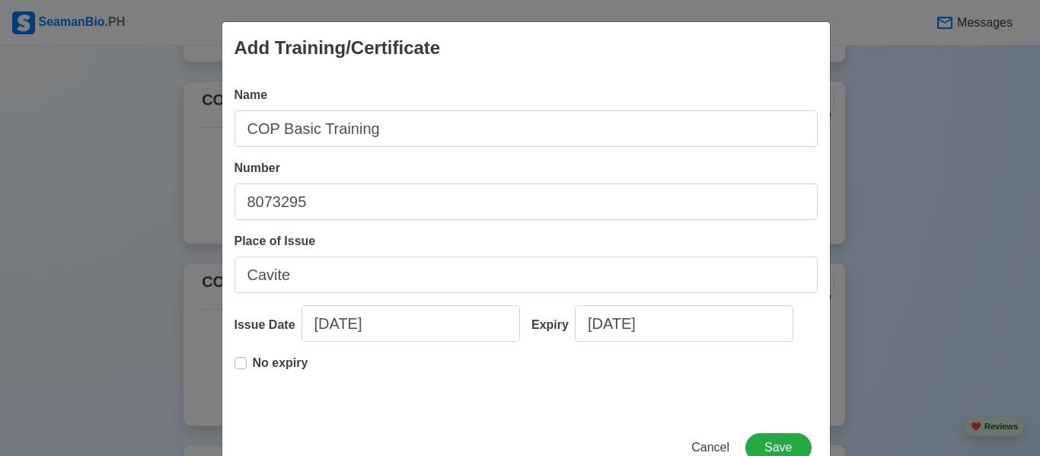
click at [373, 342] on div "Issue Date [DATE]" at bounding box center [377, 329] width 286 height 49
select select "****"
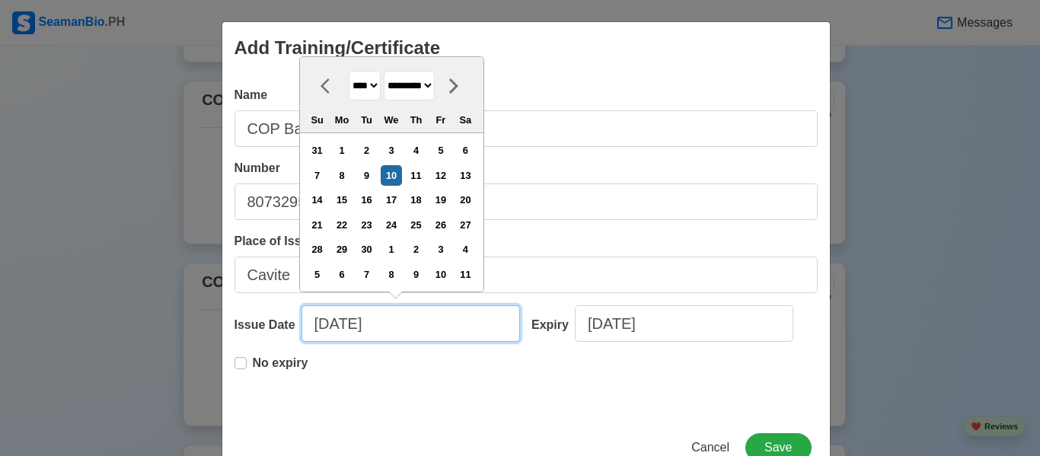
click at [376, 331] on input "[DATE]" at bounding box center [410, 323] width 219 height 37
click at [411, 87] on select "******* ******** ***** ***** *** **** **** ****** ********* ******* ******** **…" at bounding box center [409, 86] width 51 height 30
select select "*****"
click at [384, 72] on select "******* ******** ***** ***** *** **** **** ****** ********* ******* ******** **…" at bounding box center [409, 86] width 51 height 30
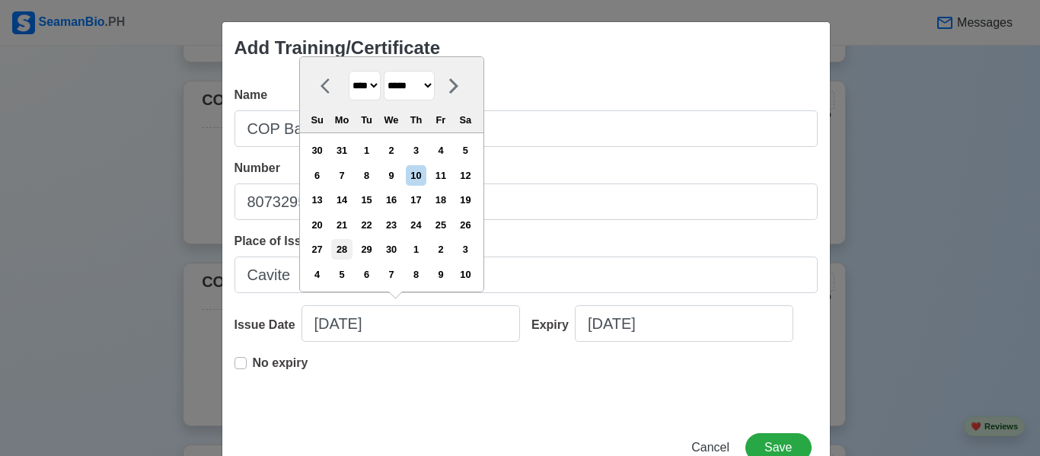
click at [343, 247] on div "28" at bounding box center [341, 249] width 21 height 21
type input "[DATE]"
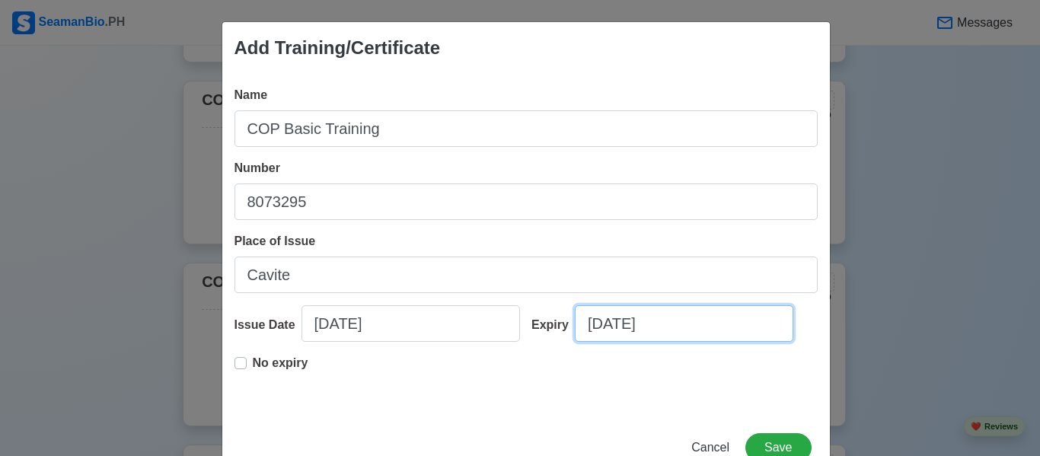
select select "****"
select select "*********"
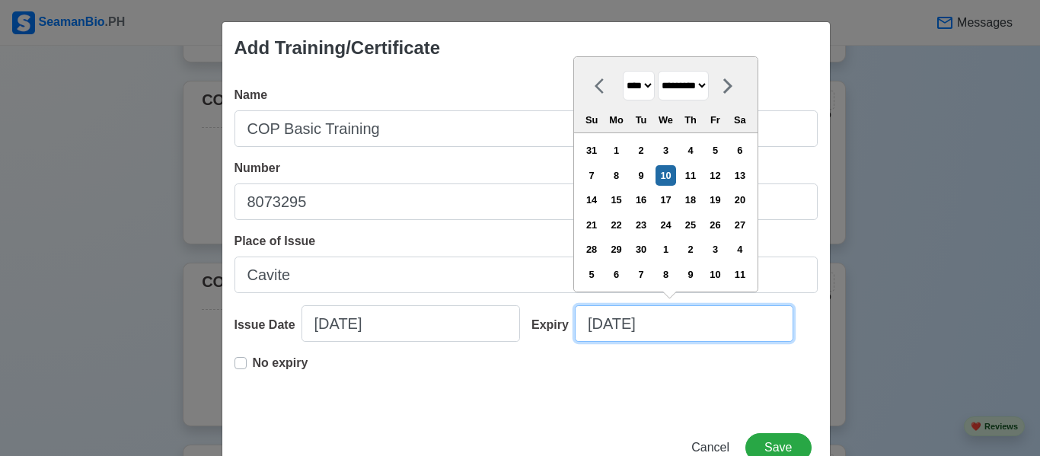
click at [616, 331] on input "[DATE]" at bounding box center [684, 323] width 219 height 37
type input "[DATE]"
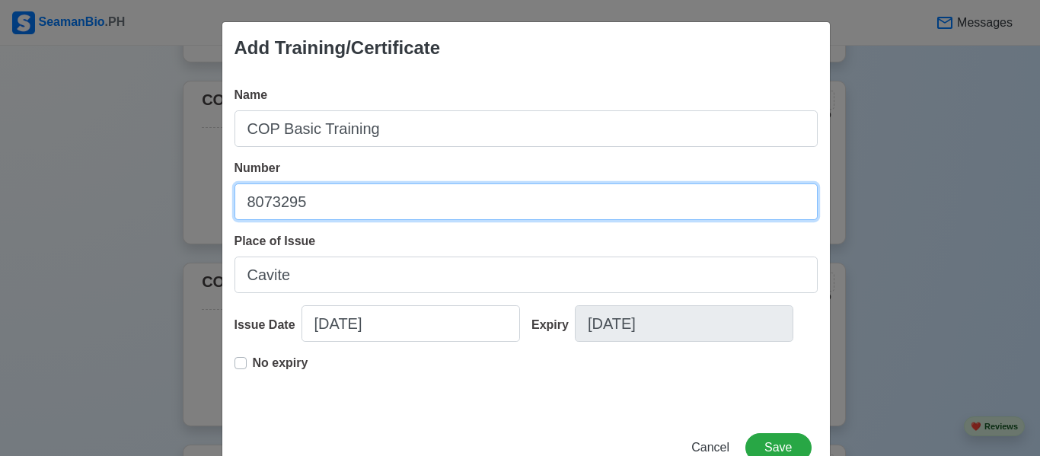
click at [337, 193] on input "8073295" at bounding box center [525, 201] width 583 height 37
drag, startPoint x: 337, startPoint y: 193, endPoint x: 189, endPoint y: 203, distance: 148.1
click at [189, 203] on div "Add Training/Certificate Name COP Basic Training Number 8073295 Place of Issue …" at bounding box center [520, 228] width 1040 height 456
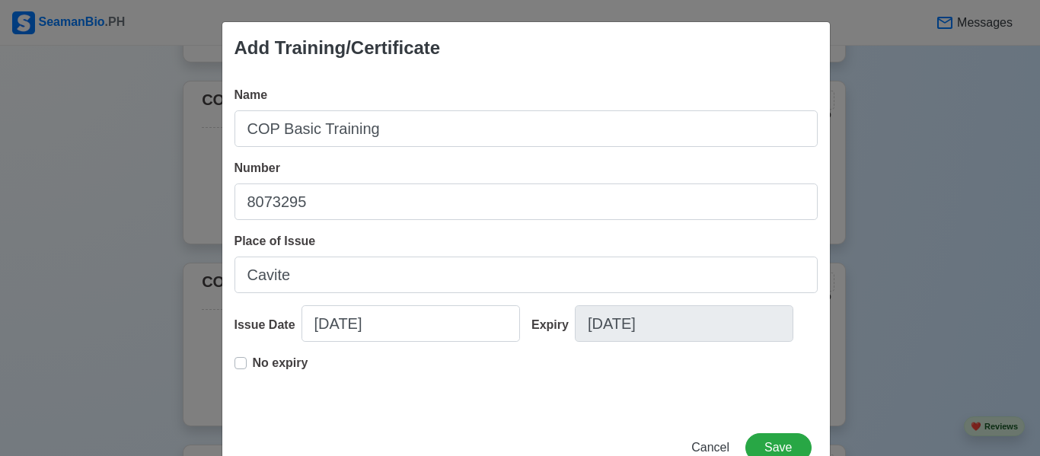
click at [496, 51] on div "Add Training/Certificate" at bounding box center [526, 48] width 608 height 52
